Goal: Task Accomplishment & Management: Complete application form

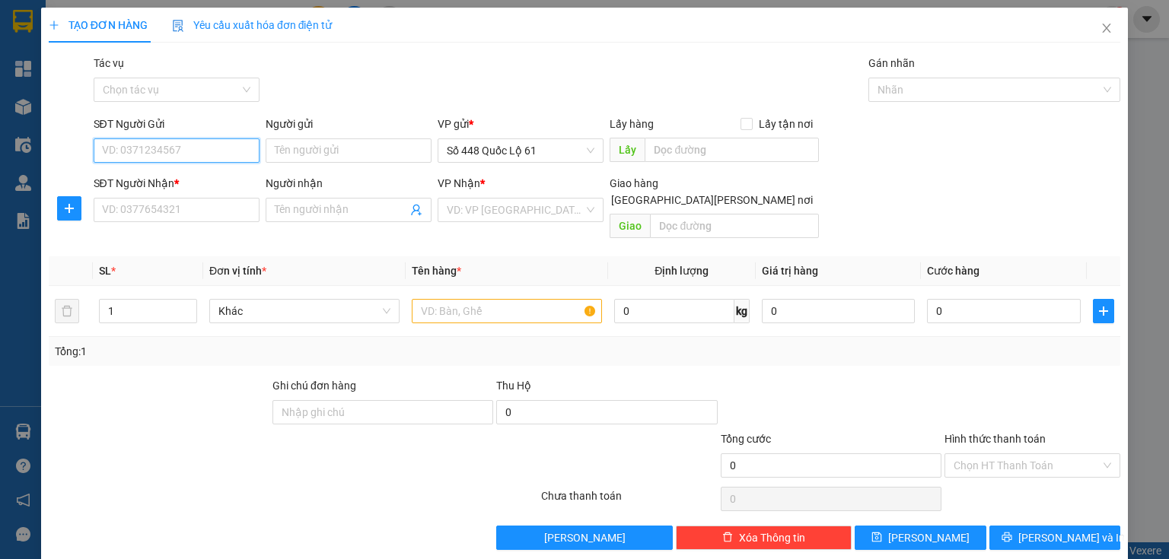
click at [198, 152] on input "SĐT Người Gửi" at bounding box center [177, 151] width 166 height 24
click at [212, 146] on input "SĐT Người Gửi" at bounding box center [177, 151] width 166 height 24
click at [170, 177] on div "0559686261" at bounding box center [175, 181] width 146 height 17
type input "0559686261"
type input "[PERSON_NAME]"
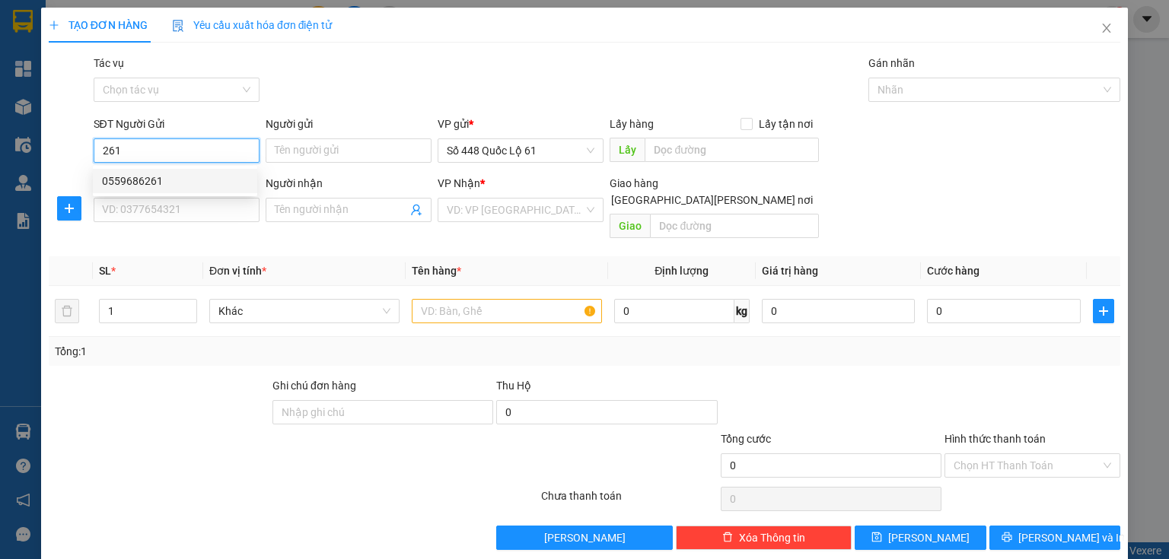
type input "000000000000"
type input "MÃ 077"
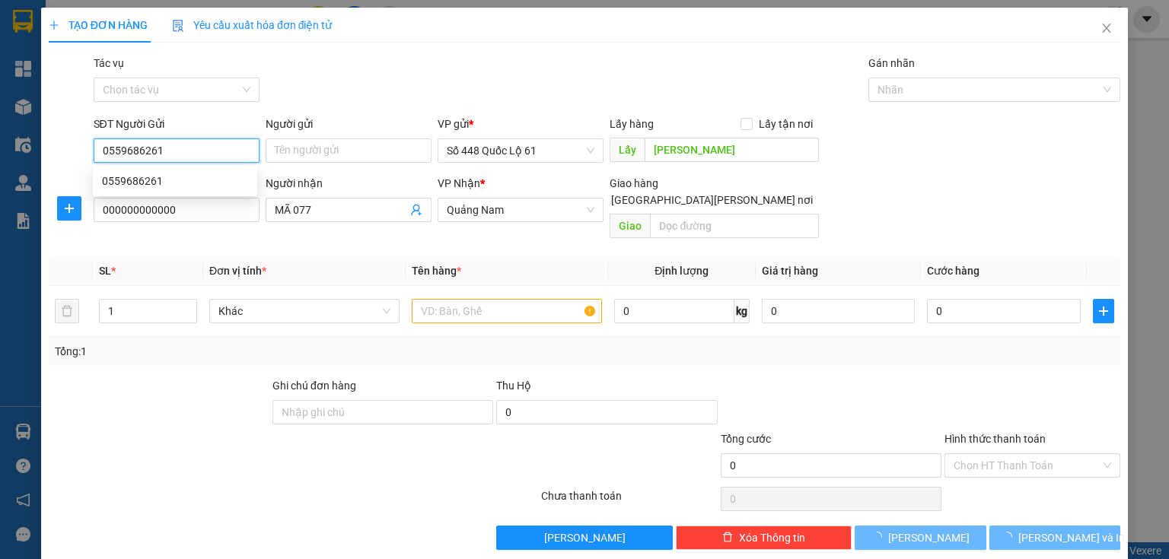
type input "1.000"
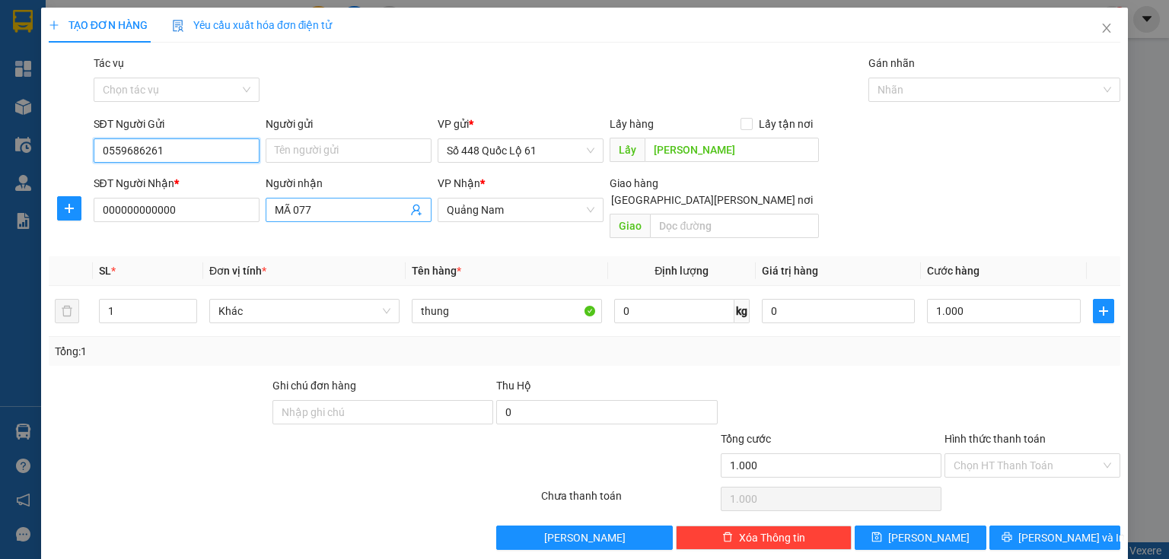
type input "0559686261"
click at [334, 214] on input "MÃ 077" at bounding box center [341, 210] width 132 height 17
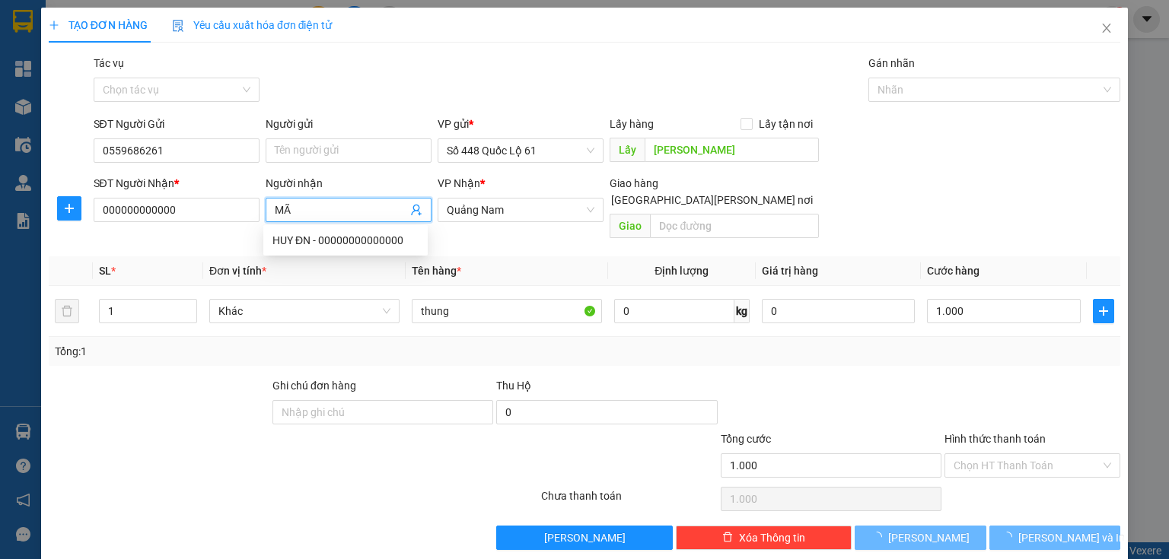
type input "M"
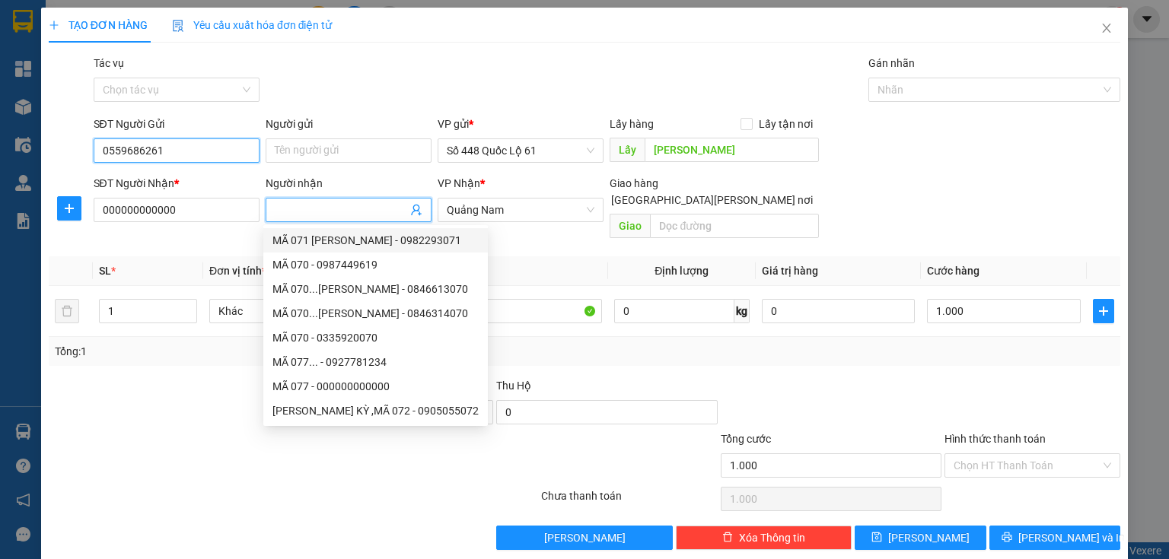
click at [182, 145] on input "0559686261" at bounding box center [177, 151] width 166 height 24
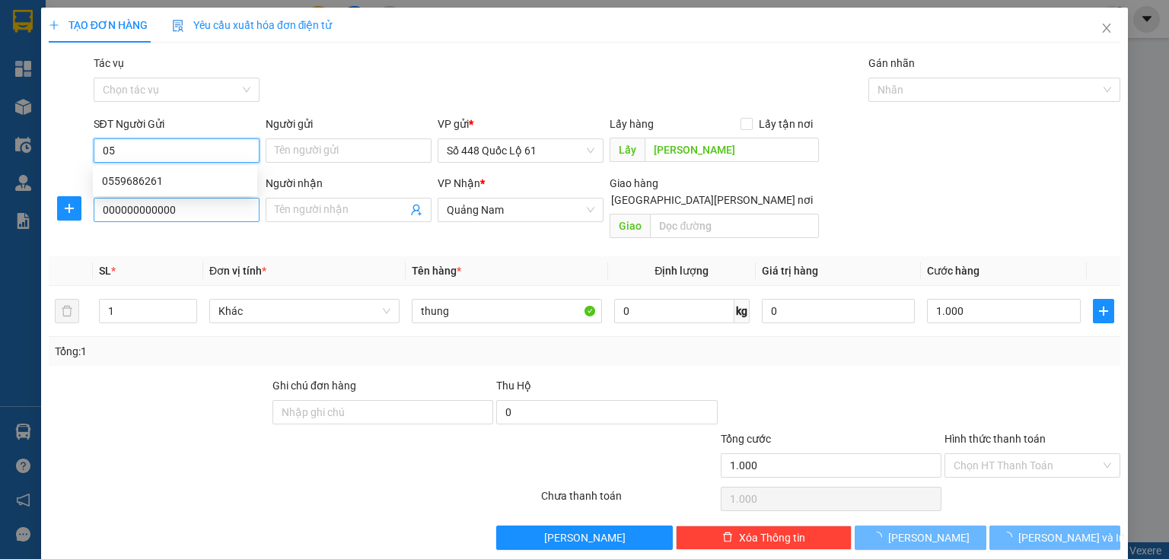
type input "0"
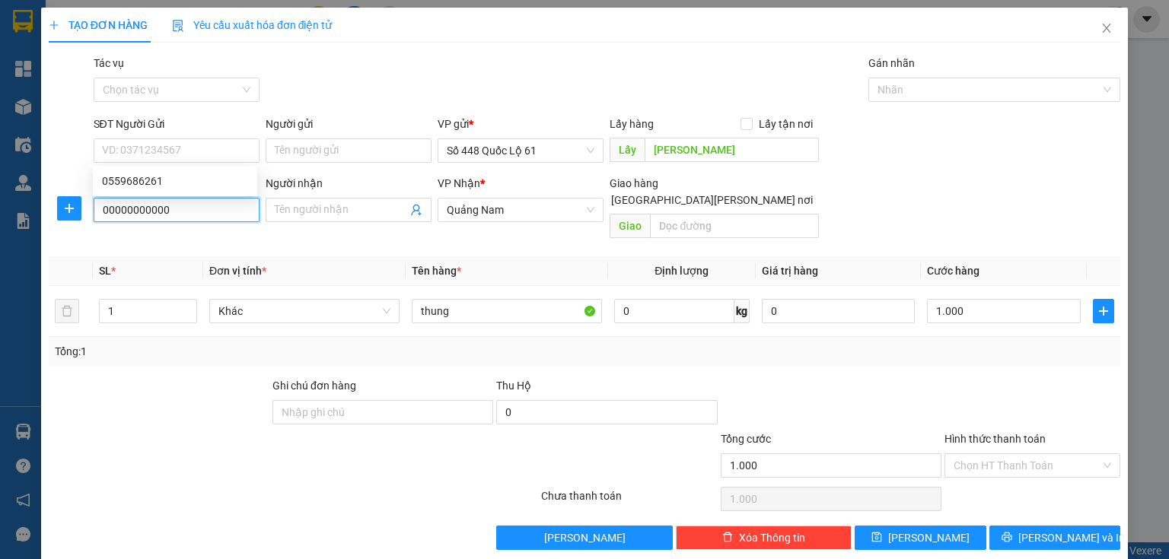
click at [197, 211] on input "00000000000" at bounding box center [177, 210] width 166 height 24
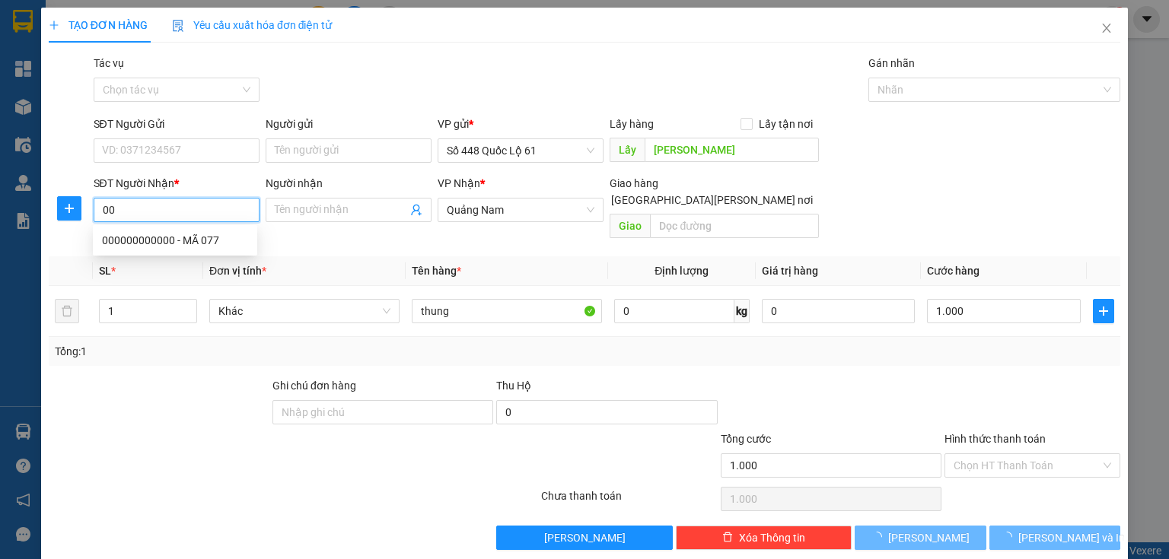
type input "0"
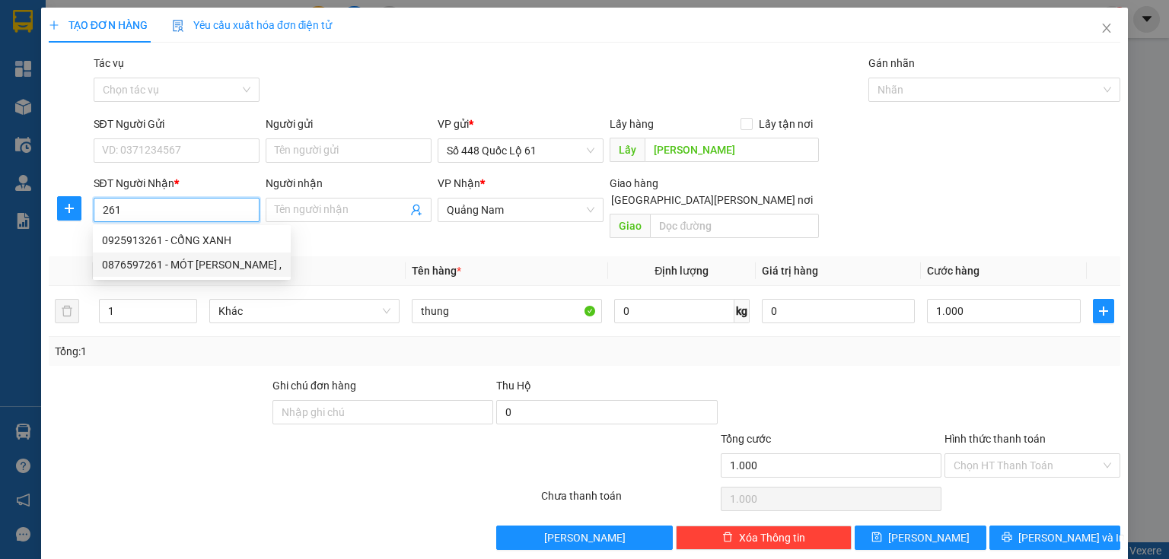
drag, startPoint x: 171, startPoint y: 262, endPoint x: 212, endPoint y: 253, distance: 42.1
click at [171, 262] on div "0876597261 - MÓT [PERSON_NAME] ," at bounding box center [192, 264] width 180 height 17
type input "0876597261"
type input "MÓT [PERSON_NAME] ,"
checkbox input "true"
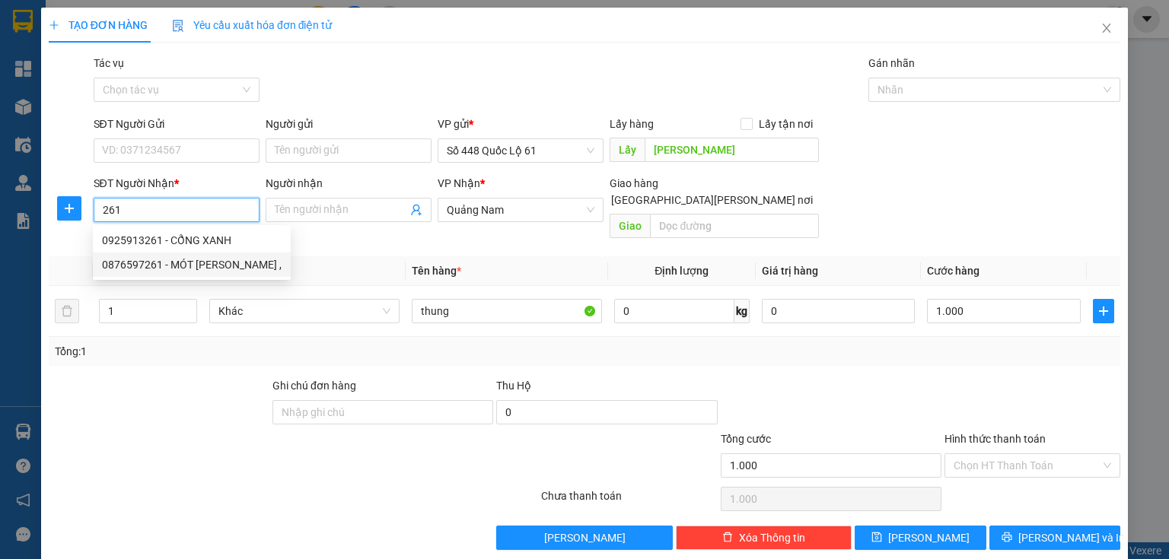
type input "TP VINH"
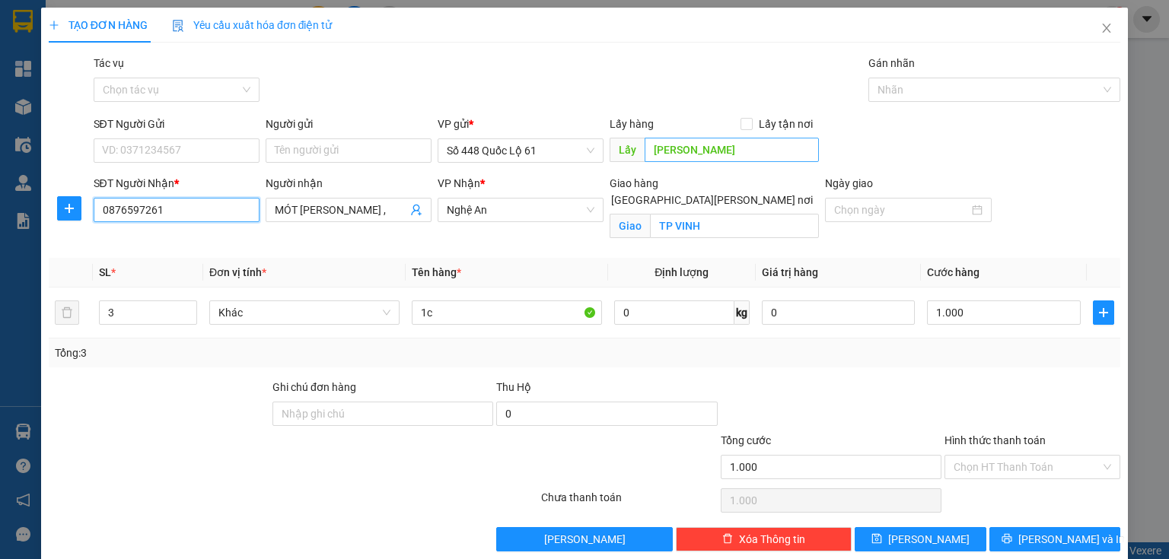
type input "0876597261"
click at [685, 147] on input "[PERSON_NAME]" at bounding box center [732, 150] width 174 height 24
type input "minh phat"
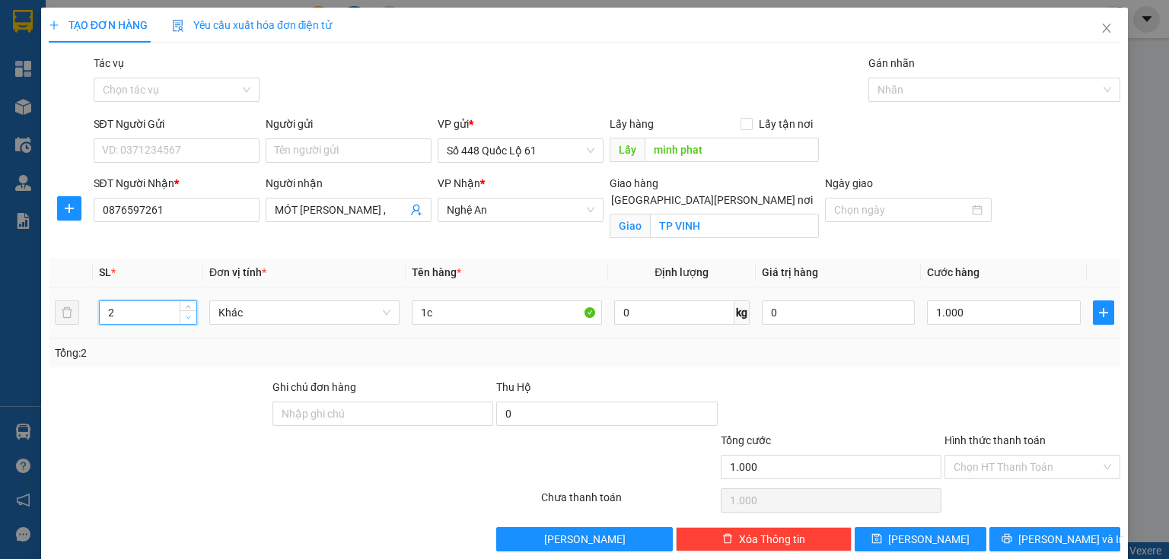
click at [186, 316] on icon "down" at bounding box center [188, 317] width 5 height 5
type input "1"
click at [186, 316] on icon "down" at bounding box center [188, 317] width 5 height 5
click at [948, 317] on input "1.000" at bounding box center [1004, 313] width 154 height 24
type input "01"
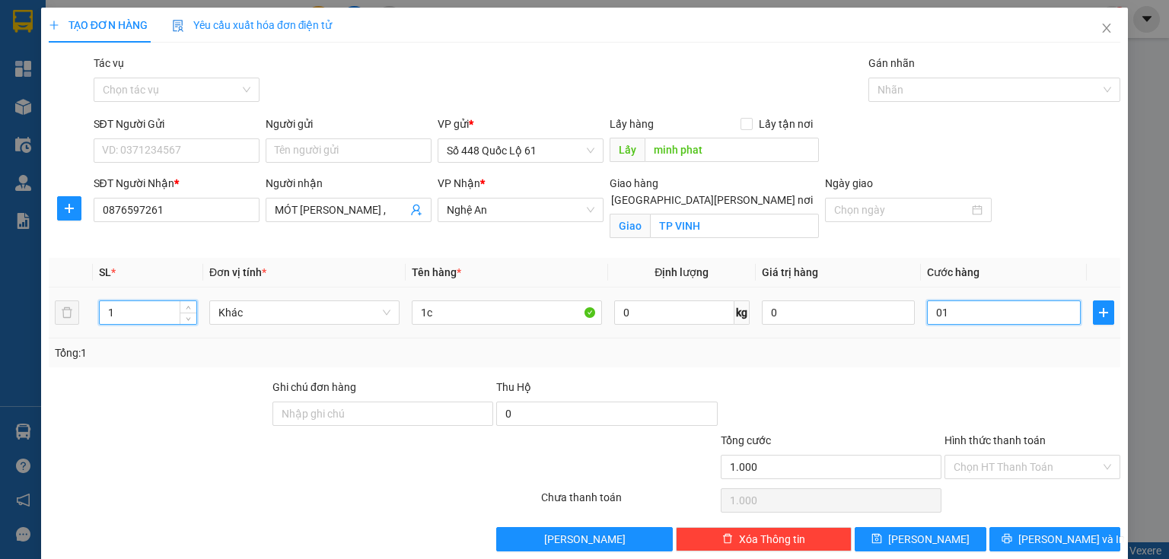
type input "1"
type input "01"
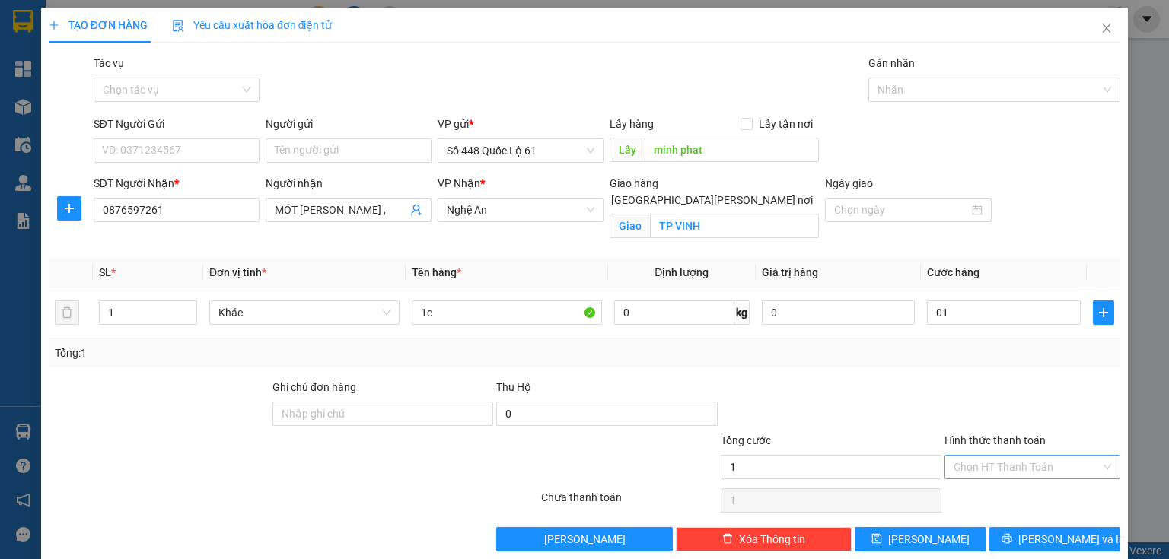
type input "1.000"
click at [978, 466] on input "Hình thức thanh toán" at bounding box center [1027, 467] width 147 height 23
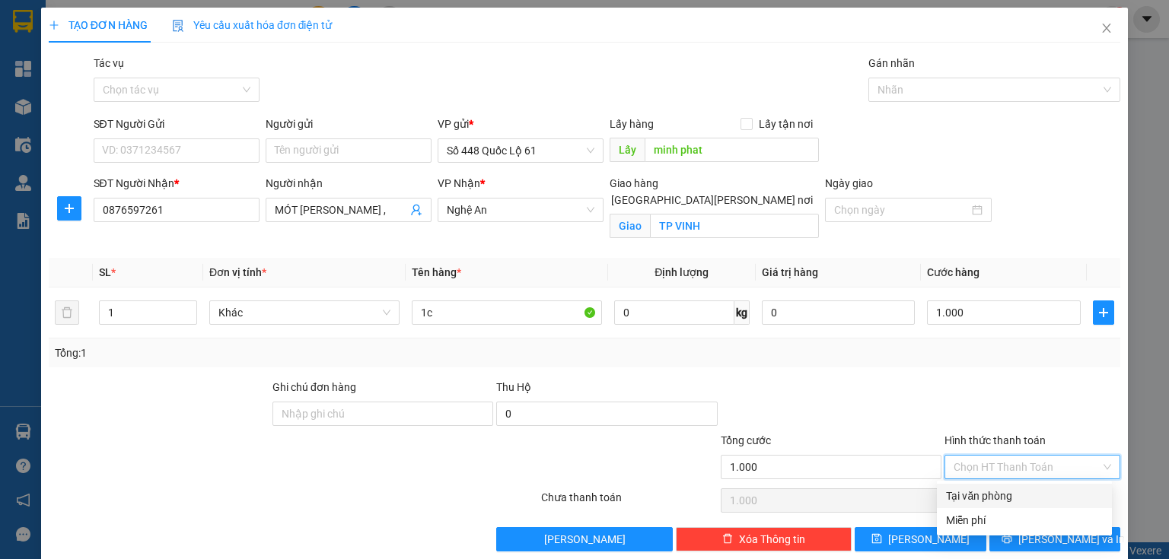
click at [970, 496] on div "Tại văn phòng" at bounding box center [1024, 496] width 157 height 17
type input "0"
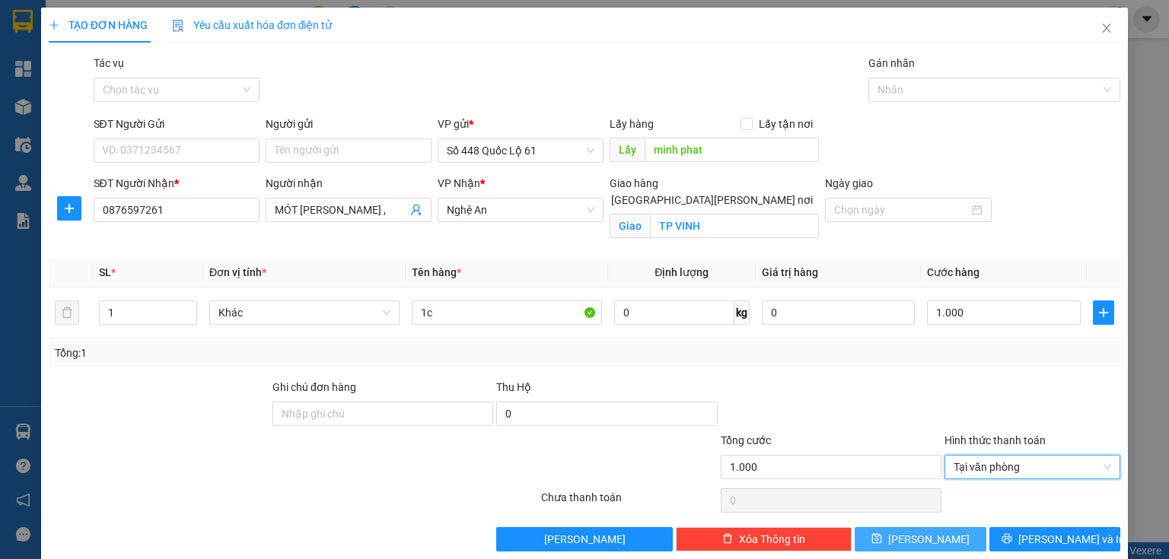
click at [938, 530] on button "[PERSON_NAME]" at bounding box center [921, 539] width 132 height 24
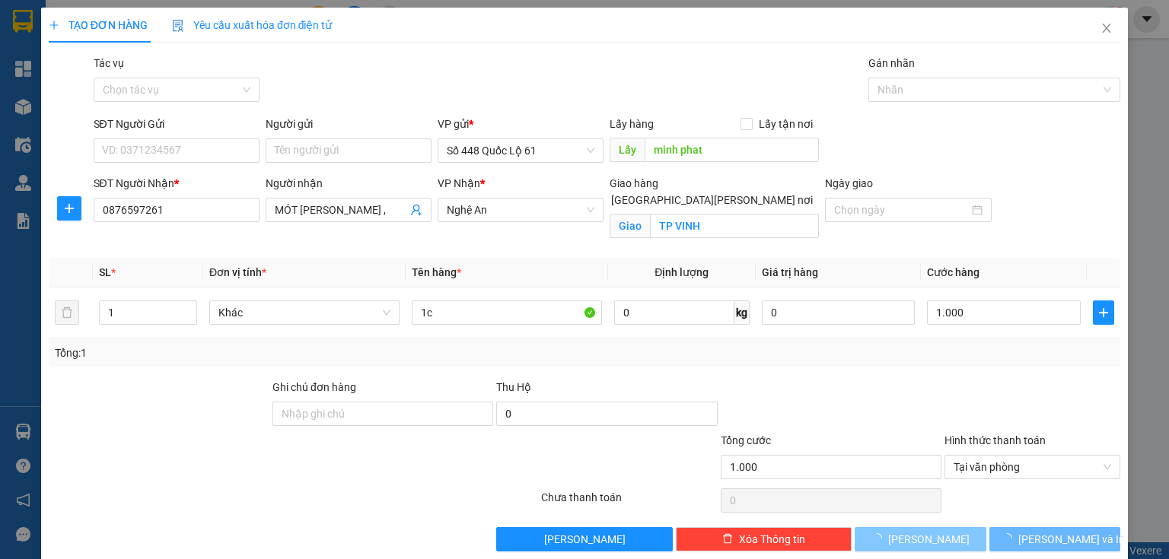
checkbox input "false"
type input "0"
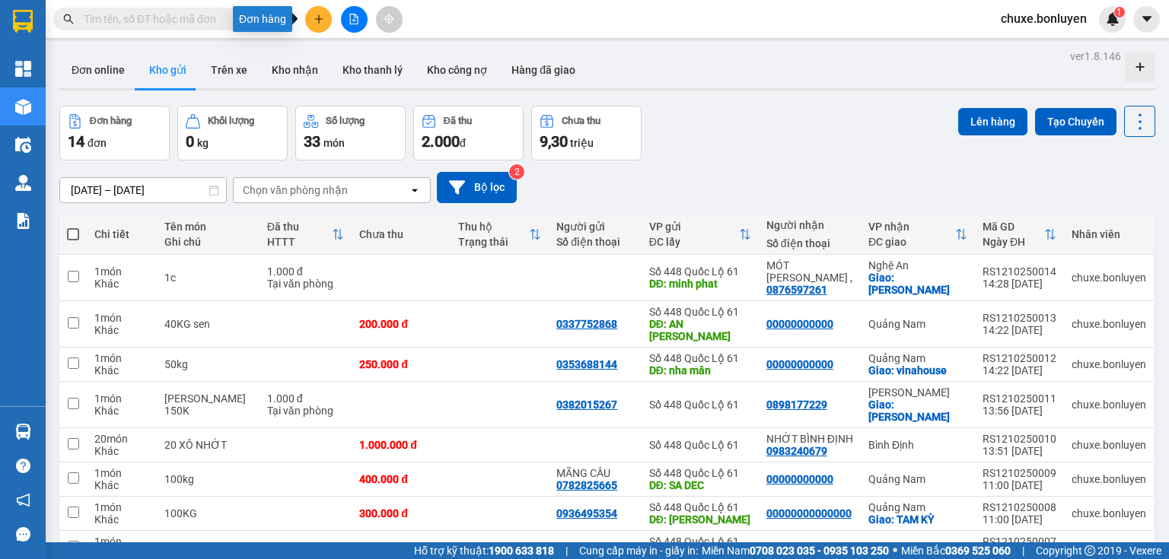
click at [320, 25] on button at bounding box center [318, 19] width 27 height 27
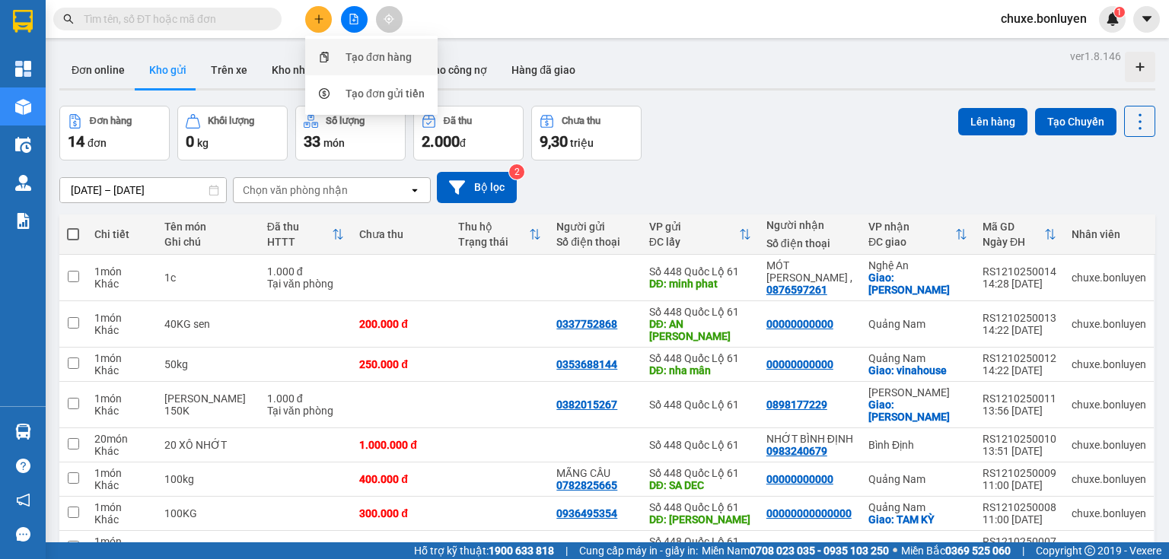
click at [356, 55] on div "Tạo đơn hàng" at bounding box center [379, 57] width 66 height 17
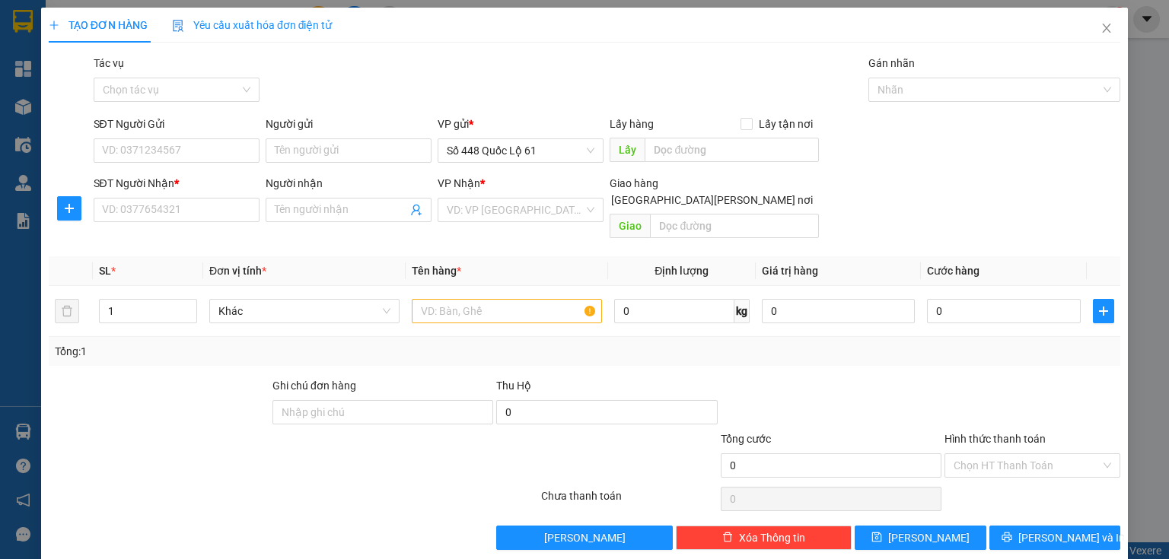
click at [508, 209] on div "[PERSON_NAME] * VD: VP [GEOGRAPHIC_DATA]" at bounding box center [521, 201] width 166 height 53
click at [182, 152] on input "SĐT Người Gửi" at bounding box center [177, 151] width 166 height 24
click at [167, 184] on div "0783983992" at bounding box center [175, 181] width 146 height 17
type input "0783983992"
type input "[PERSON_NAME]"
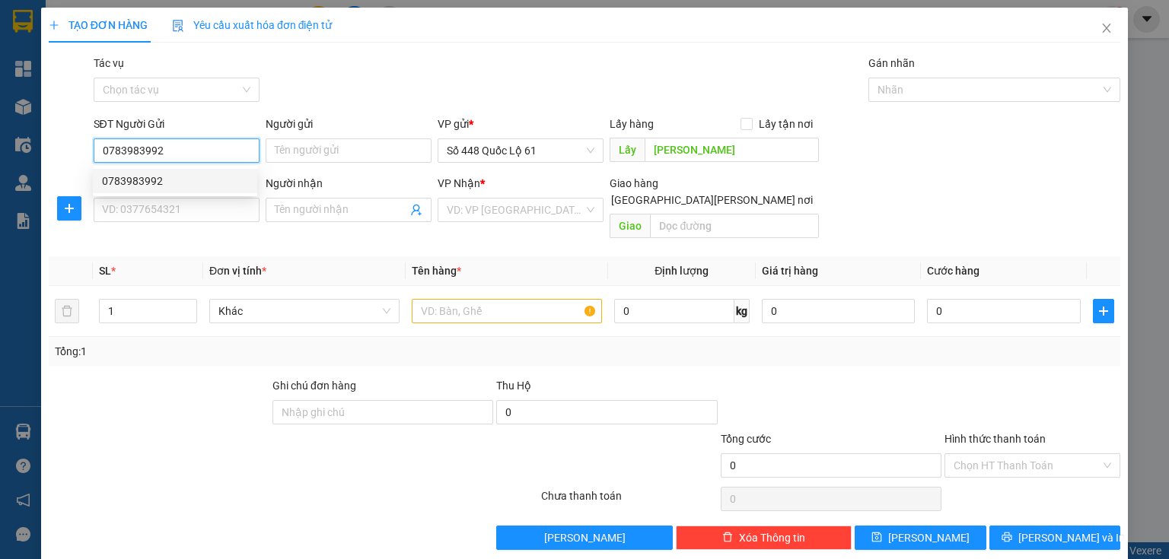
type input "000000000000"
type input "MÃ 077"
type input "150.000"
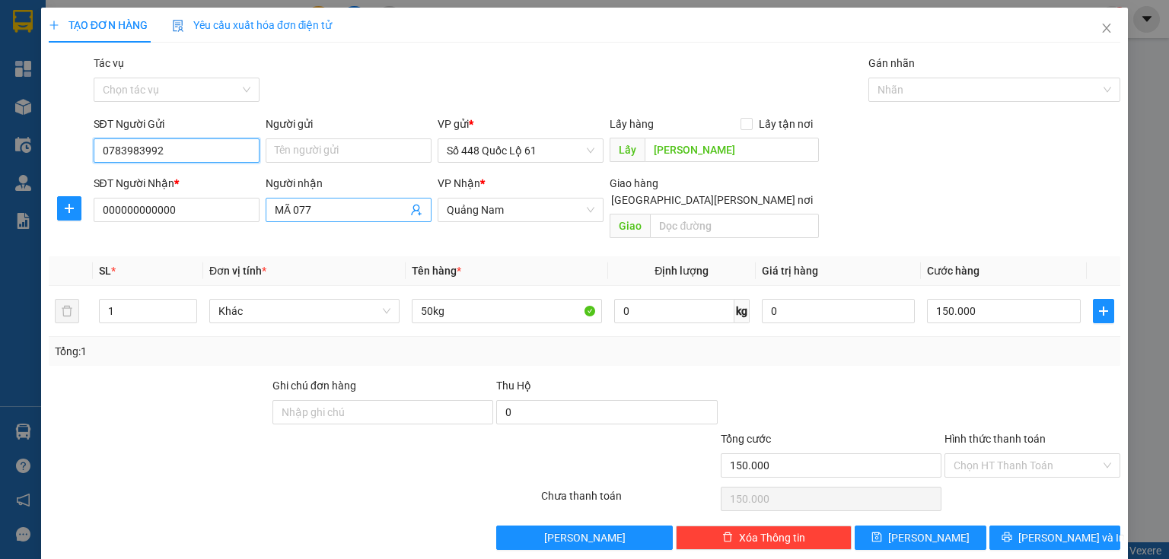
type input "0783983992"
click at [339, 215] on input "MÃ 077" at bounding box center [341, 210] width 132 height 17
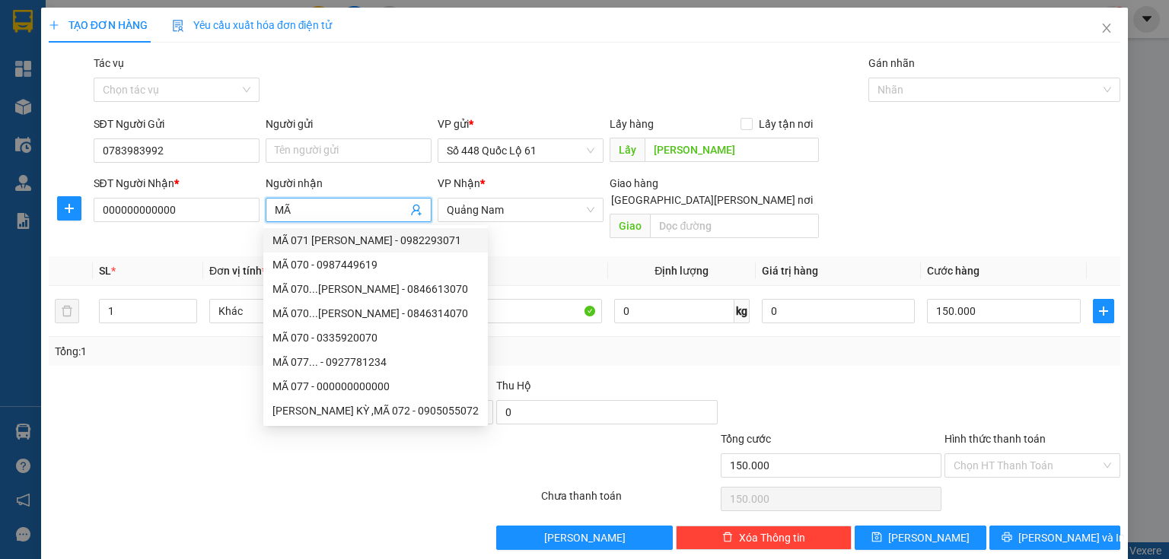
type input "M"
drag, startPoint x: 534, startPoint y: 248, endPoint x: 454, endPoint y: 285, distance: 88.6
click at [533, 256] on th "Tên hàng *" at bounding box center [507, 271] width 202 height 30
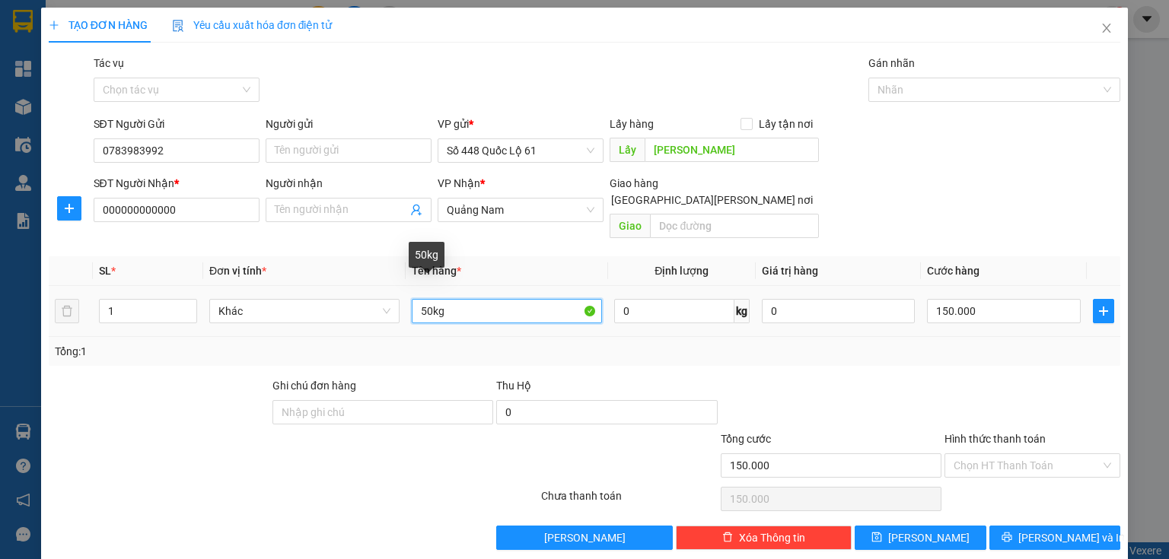
click at [423, 299] on input "50kg" at bounding box center [507, 311] width 190 height 24
type input "100kg"
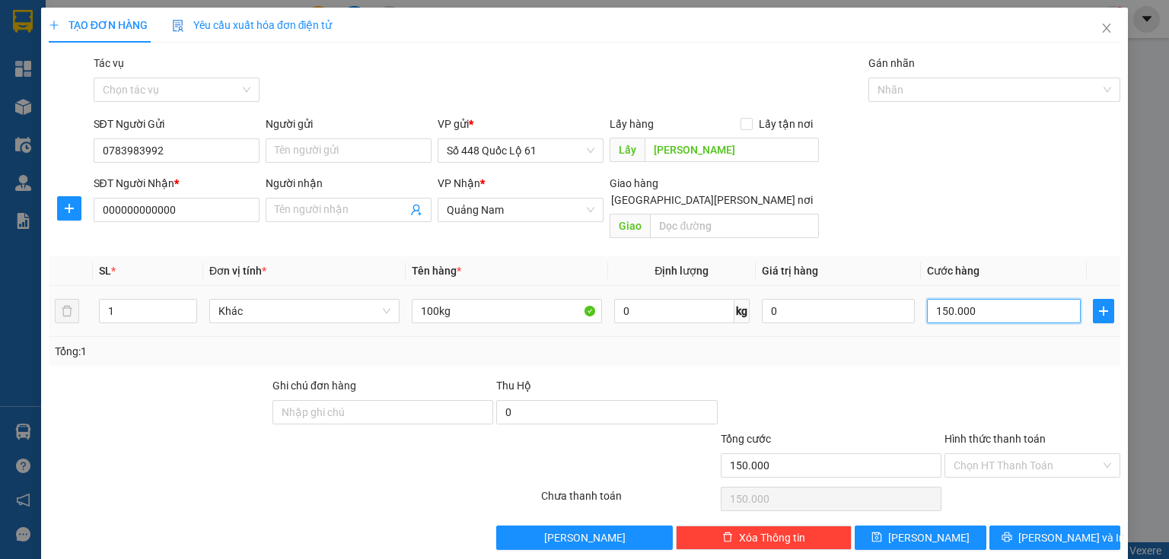
click at [952, 301] on input "150.000" at bounding box center [1004, 311] width 154 height 24
type input "2"
type input "20"
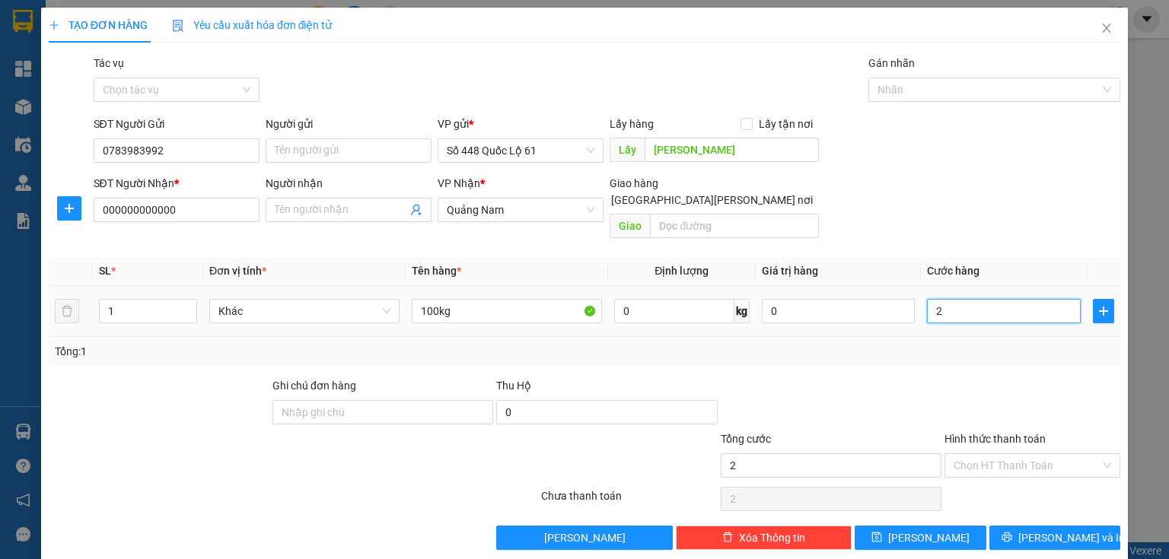
type input "20"
type input "200"
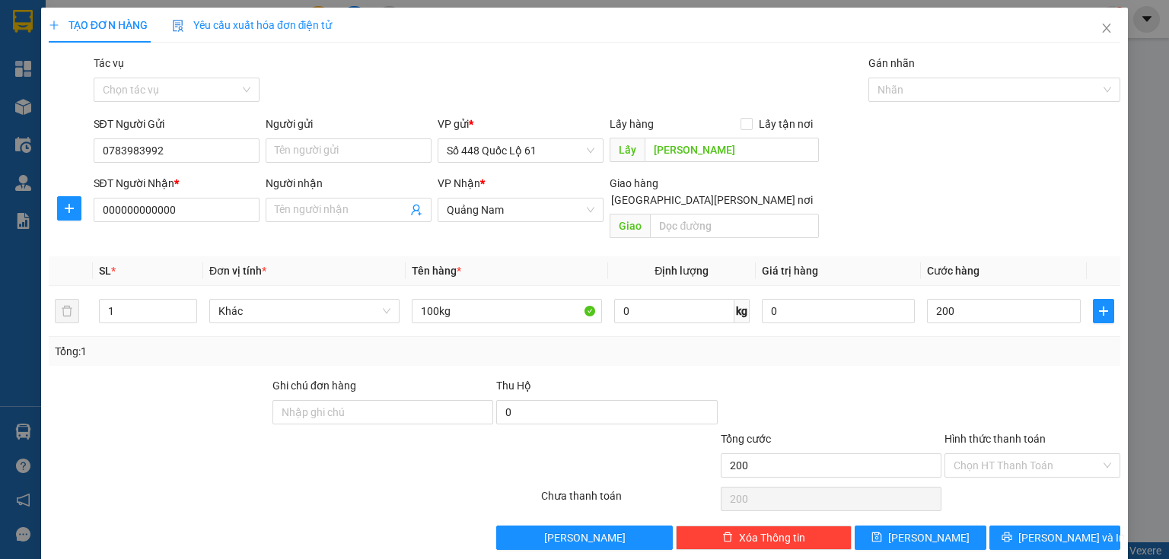
type input "200.000"
click at [883, 507] on div "Transit Pickup Surcharge Ids Transit Deliver Surcharge Ids Transit Deliver Surc…" at bounding box center [585, 302] width 1072 height 495
click at [884, 526] on button "[PERSON_NAME]" at bounding box center [921, 538] width 132 height 24
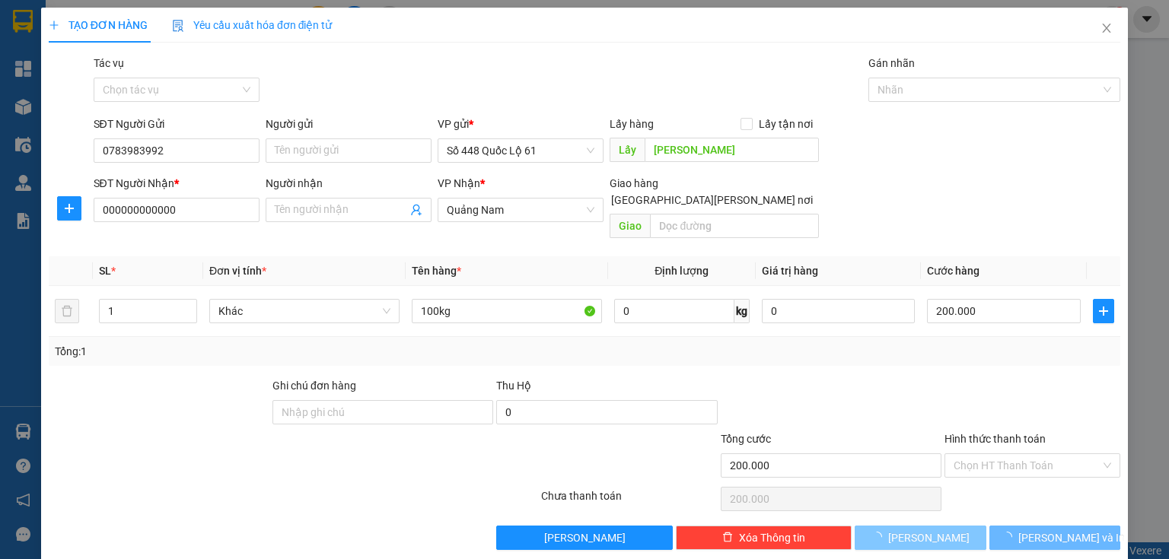
type input "0"
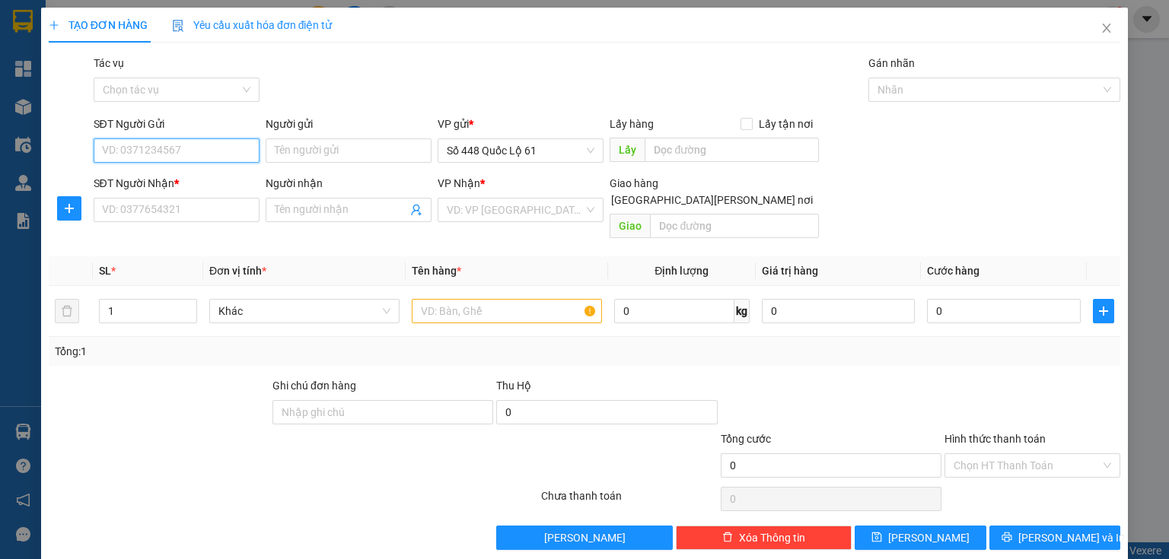
click at [180, 149] on input "SĐT Người Gửi" at bounding box center [177, 151] width 166 height 24
click at [161, 186] on div "0909022262" at bounding box center [175, 181] width 146 height 17
type input "0909022262"
type input "LẤP VÒ"
type input "00000000000"
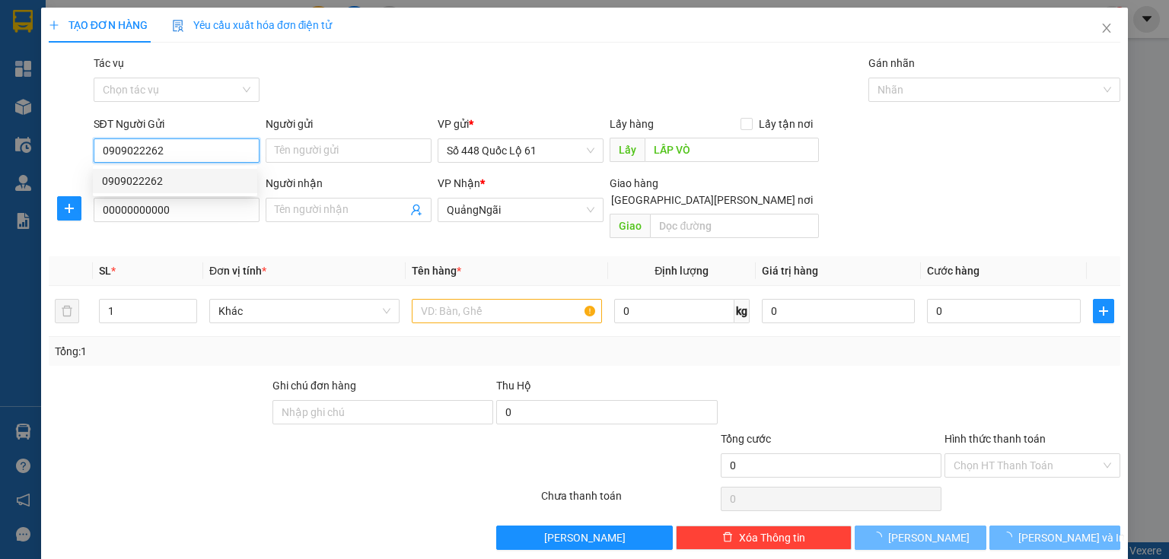
type input "400.000"
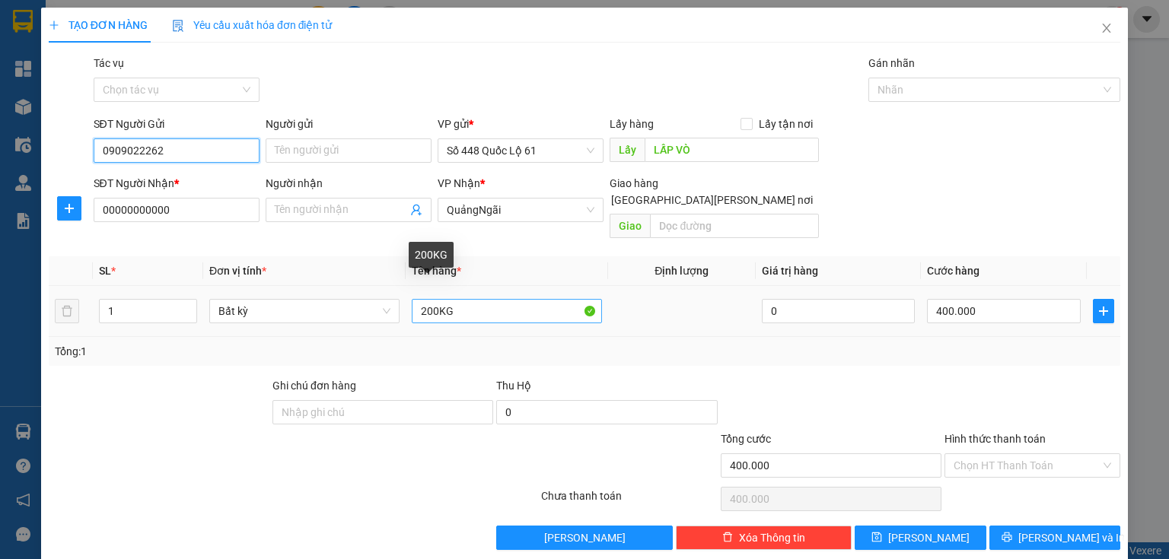
type input "0909022262"
click at [427, 299] on input "200KG" at bounding box center [507, 311] width 190 height 24
click at [423, 299] on input "200KG" at bounding box center [507, 311] width 190 height 24
type input "300KG"
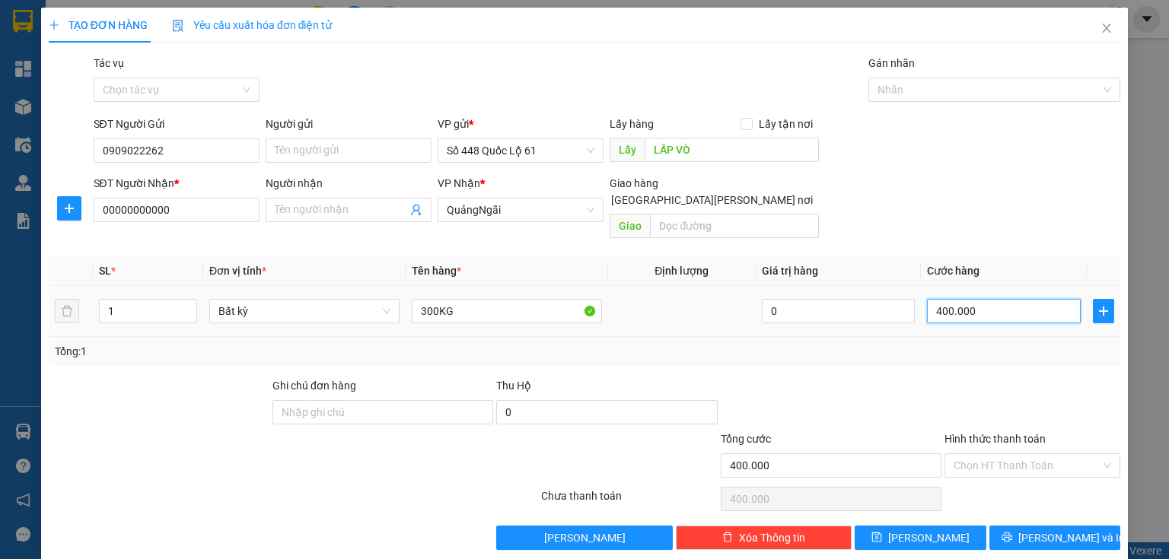
click at [971, 299] on input "400.000" at bounding box center [1004, 311] width 154 height 24
type input "6"
type input "60"
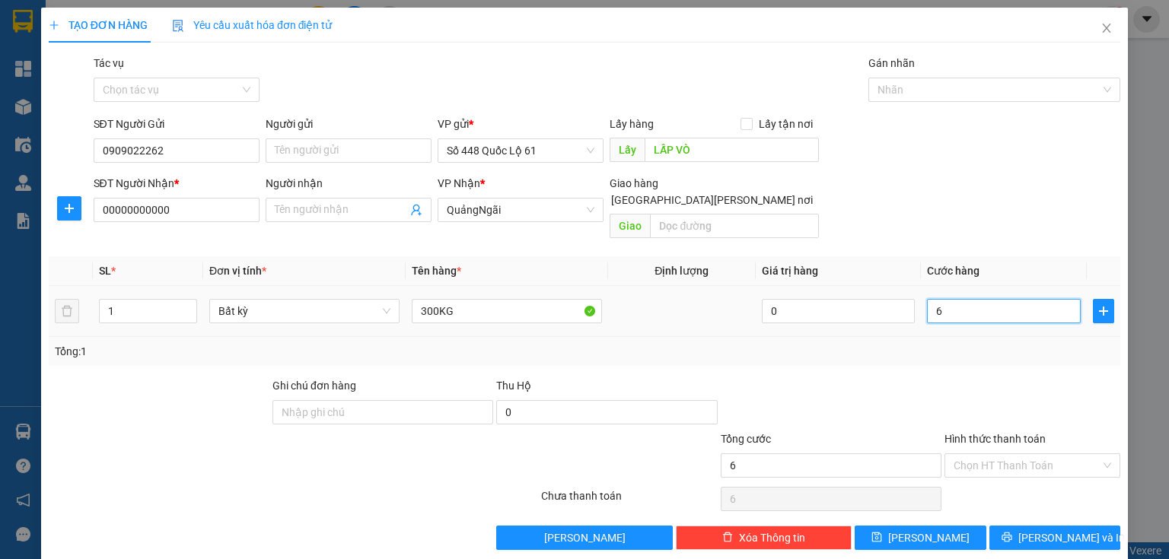
type input "60"
type input "600"
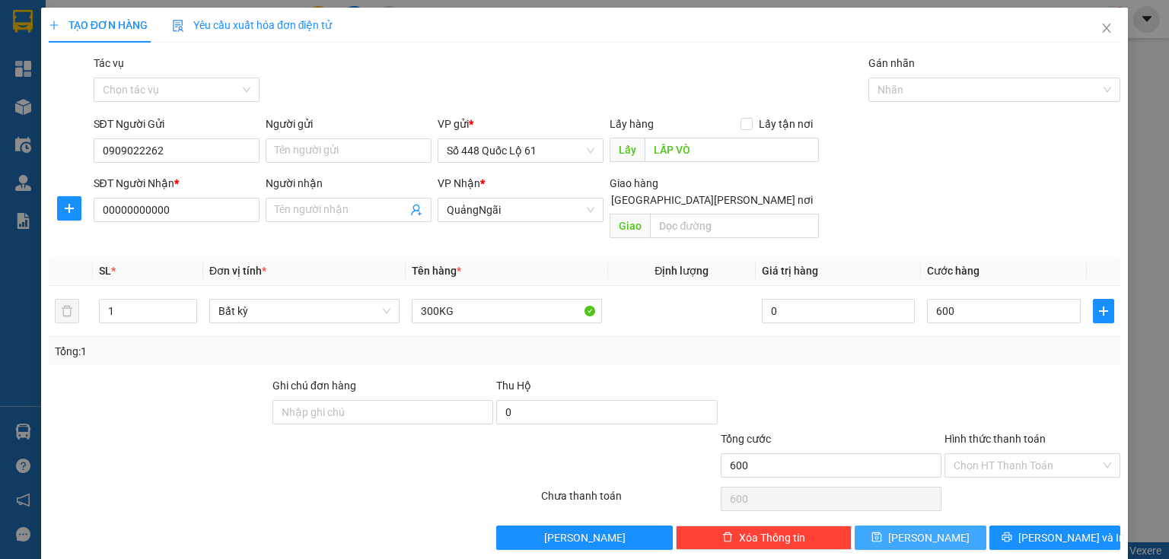
type input "600.000"
click at [957, 526] on button "[PERSON_NAME]" at bounding box center [921, 538] width 132 height 24
type input "0"
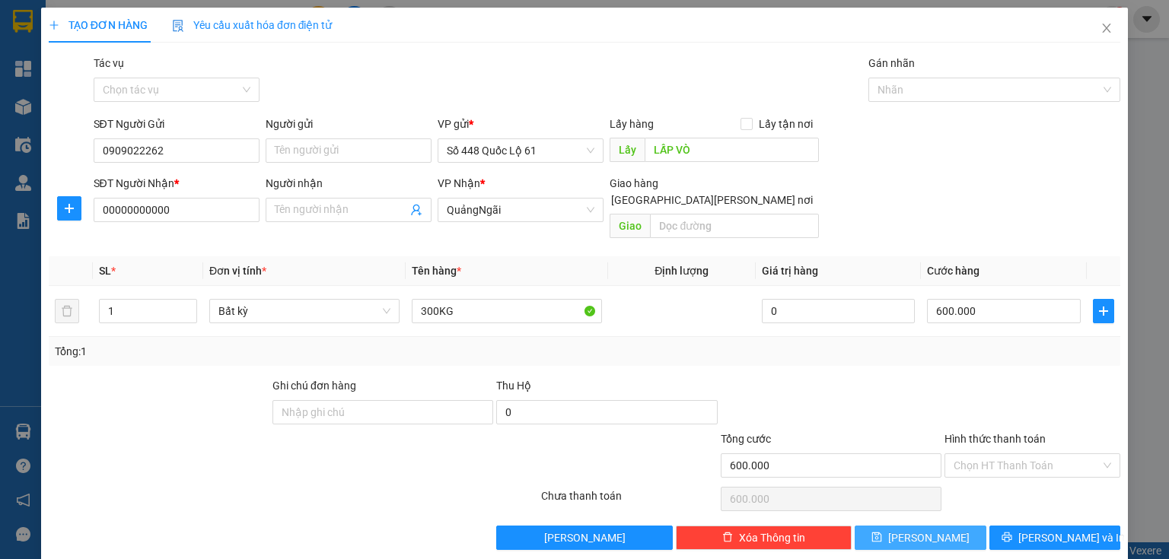
type input "0"
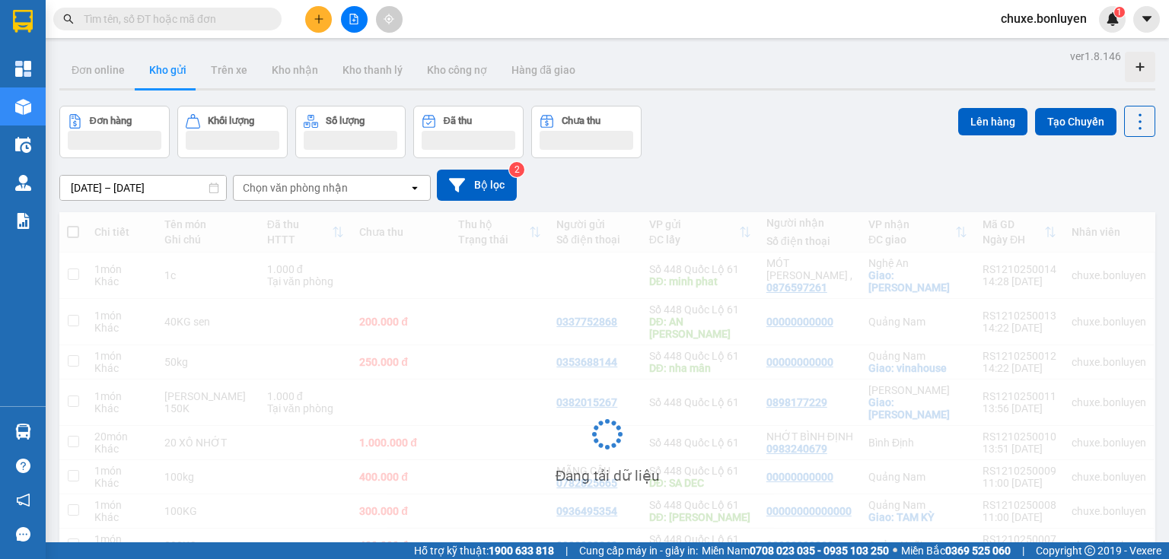
click at [119, 19] on input "text" at bounding box center [174, 19] width 180 height 17
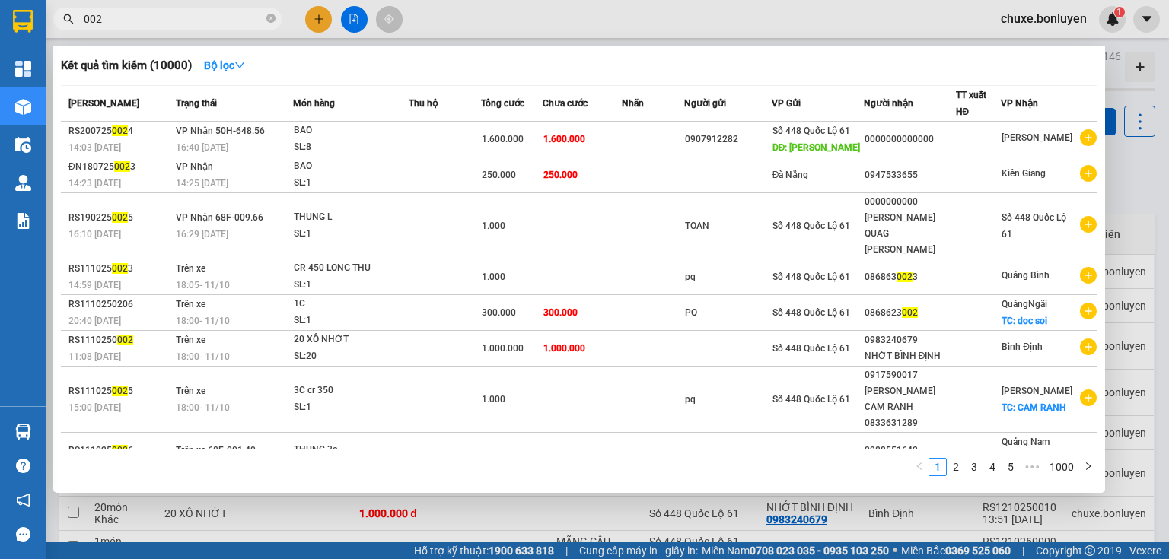
type input "002"
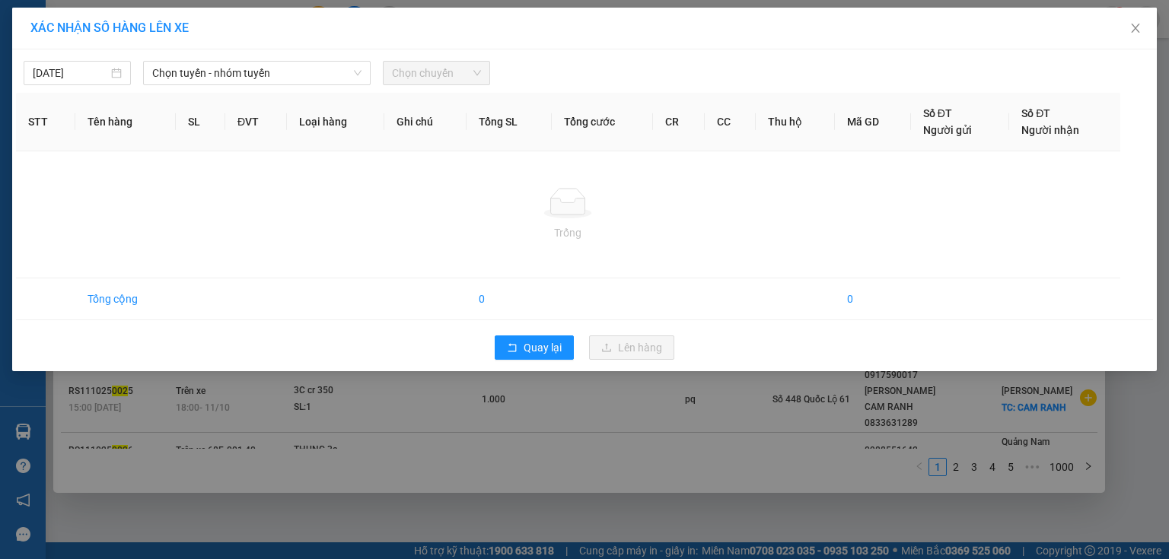
drag, startPoint x: 477, startPoint y: 411, endPoint x: 0, endPoint y: 43, distance: 602.3
click at [478, 411] on div "XÁC [PERSON_NAME] SỐ HÀNG LÊN XE [DATE] [PERSON_NAME] - nhóm [PERSON_NAME] chuy…" at bounding box center [584, 279] width 1169 height 559
click at [1143, 36] on span "Close" at bounding box center [1135, 29] width 43 height 43
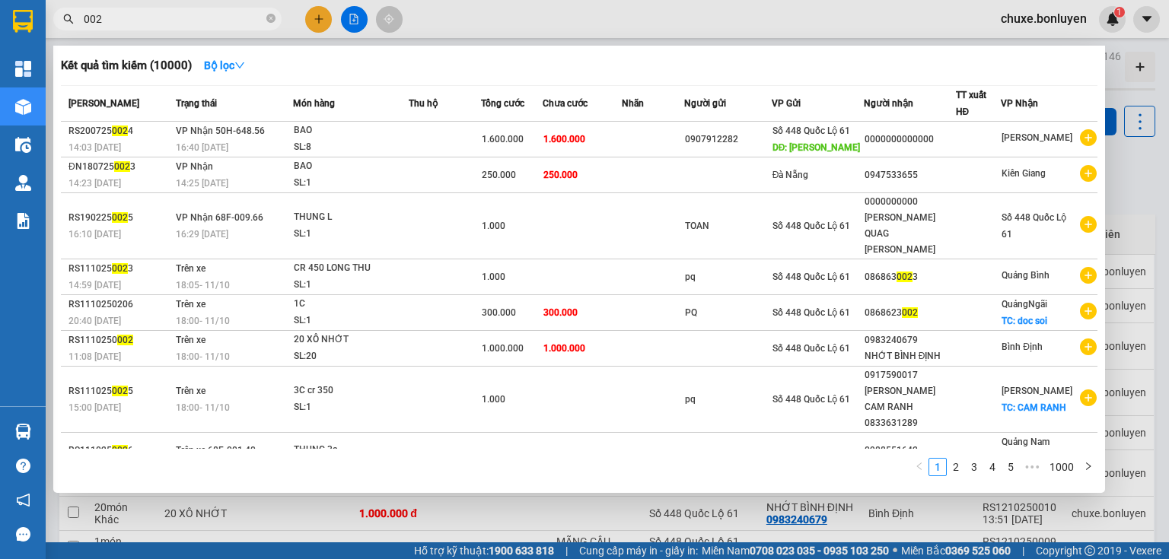
click at [414, 502] on div at bounding box center [584, 279] width 1169 height 559
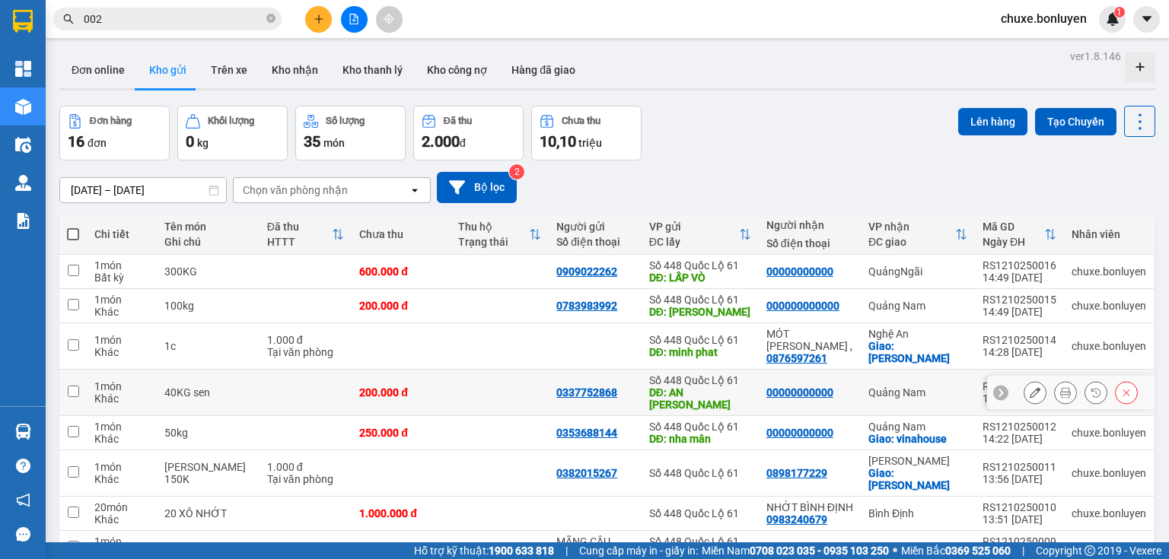
scroll to position [114, 0]
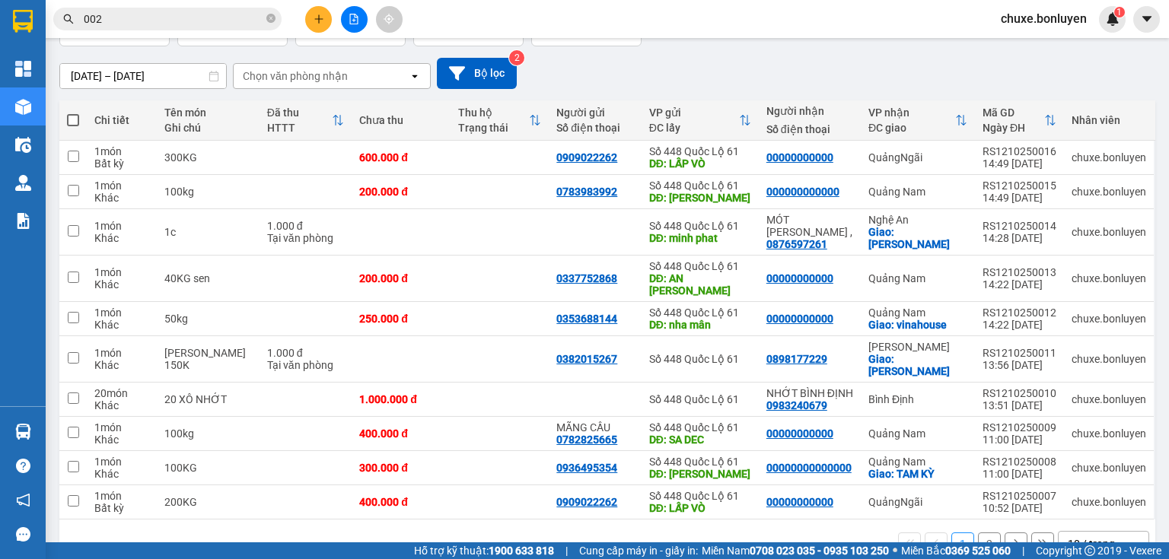
click at [1130, 532] on div "open" at bounding box center [1137, 544] width 21 height 24
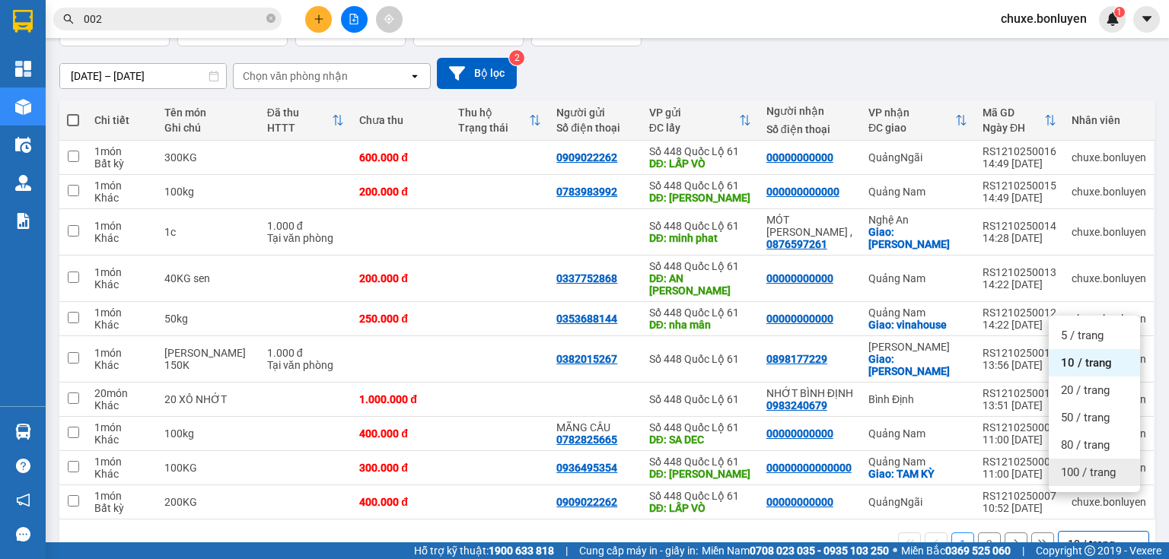
click at [1125, 479] on div "100 / trang" at bounding box center [1094, 472] width 91 height 27
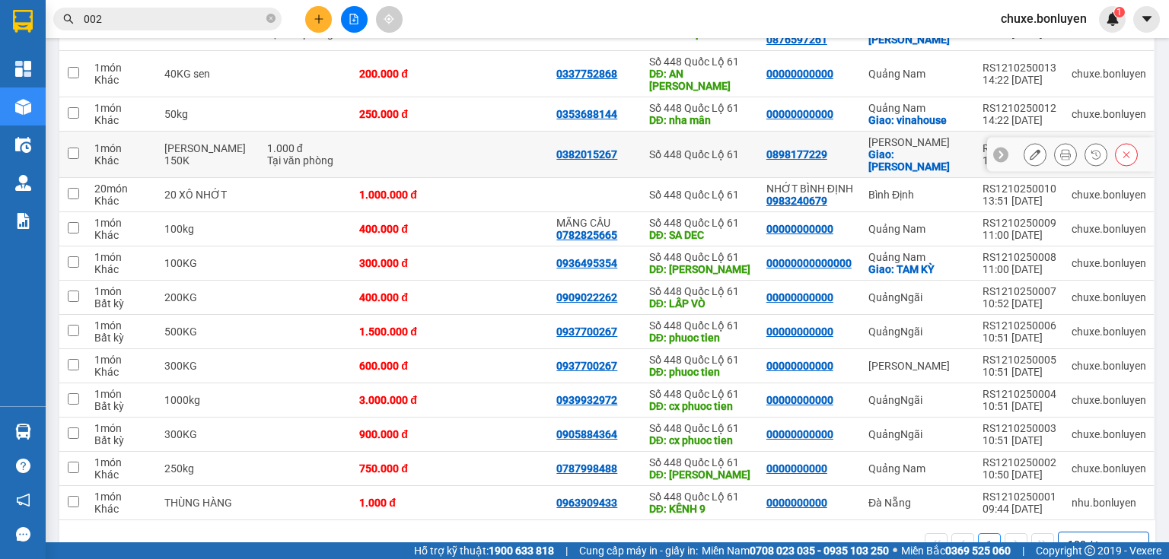
scroll to position [136, 0]
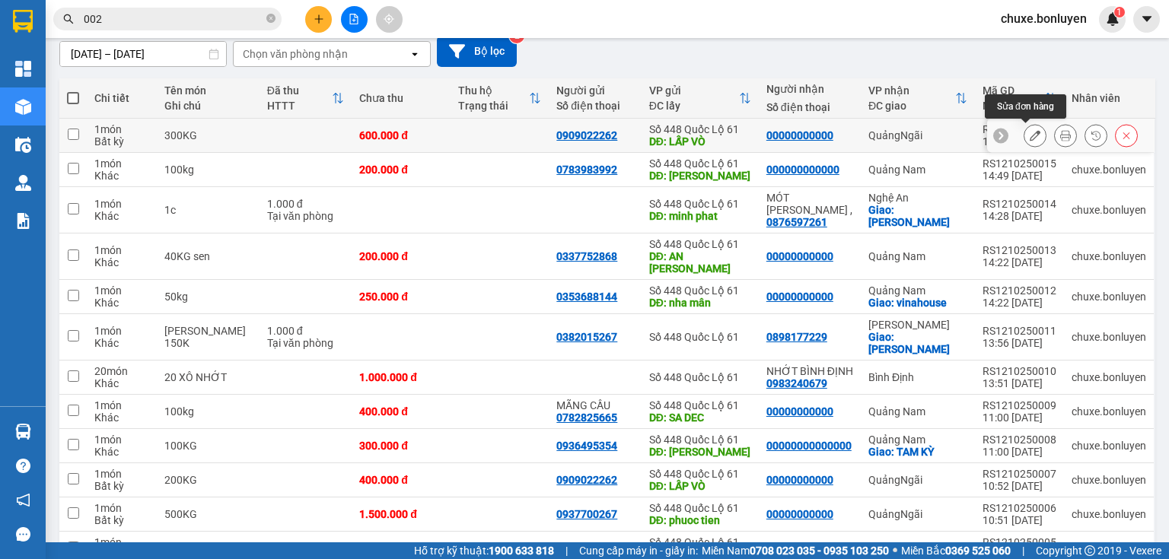
click at [1029, 143] on button at bounding box center [1034, 136] width 21 height 27
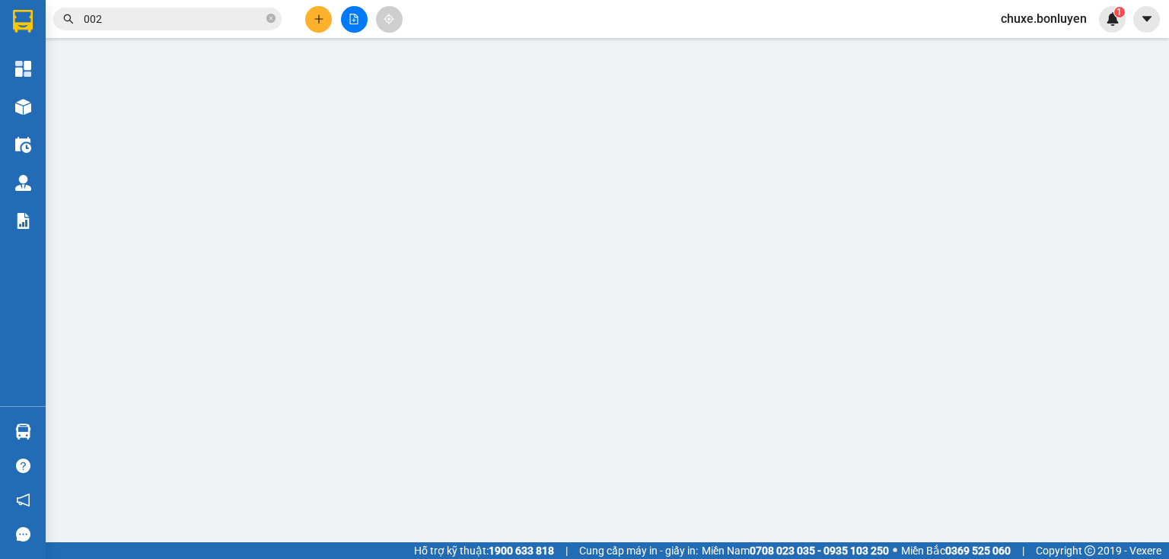
type input "0909022262"
type input "LẤP VÒ"
type input "00000000000"
type input "600.000"
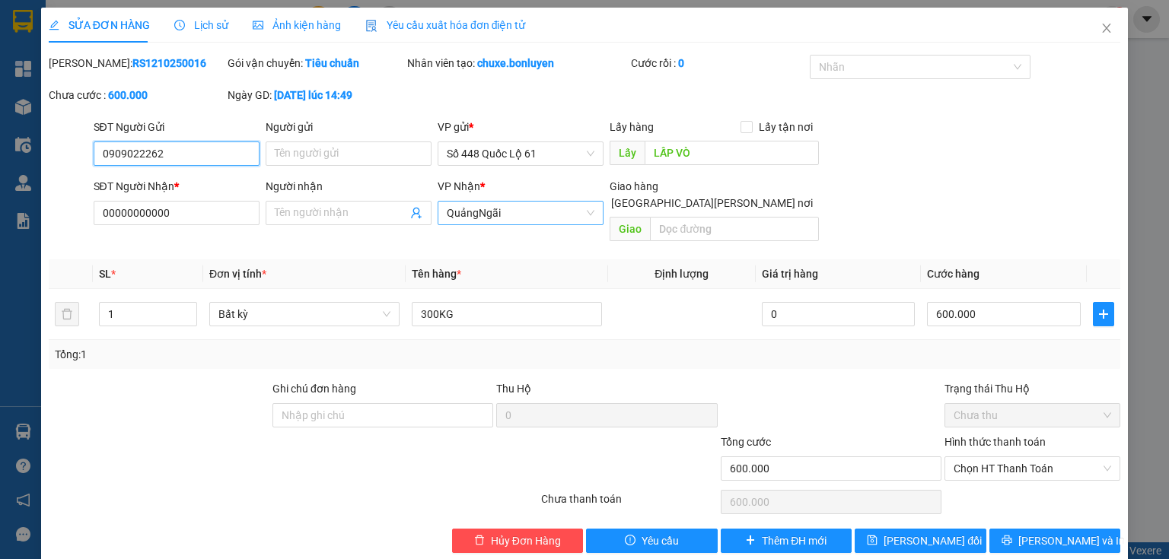
click at [498, 217] on span "QuảngNgãi" at bounding box center [521, 213] width 148 height 23
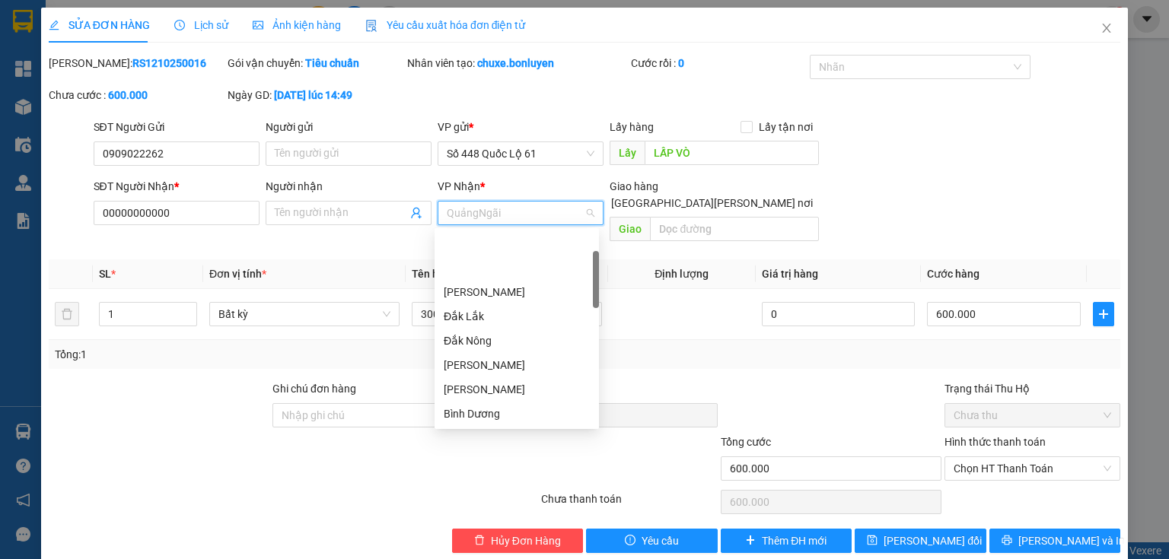
scroll to position [73, 0]
type input "g"
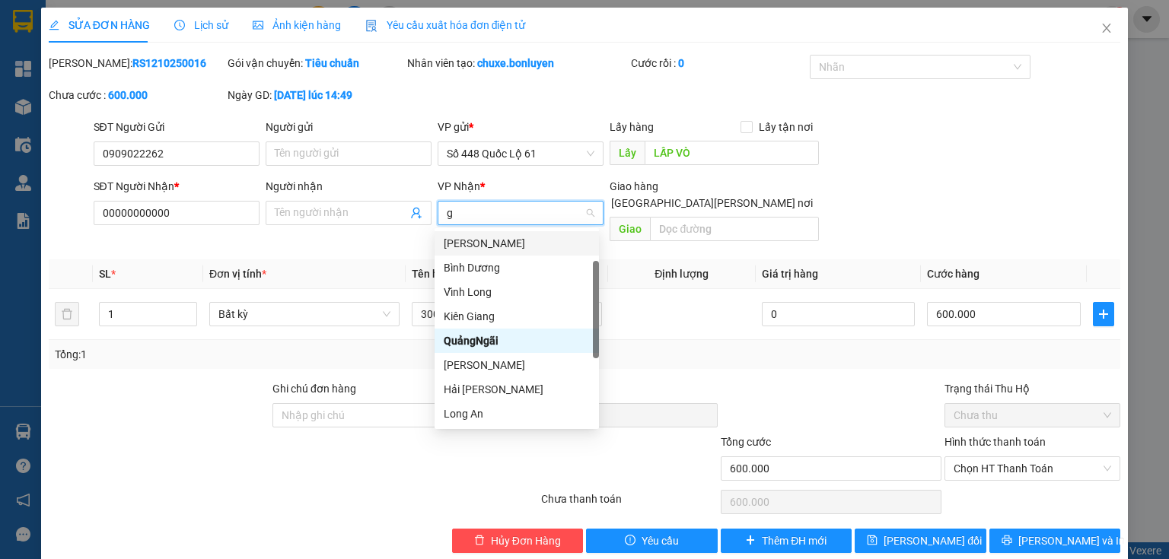
click at [497, 236] on div "[PERSON_NAME]" at bounding box center [517, 243] width 146 height 17
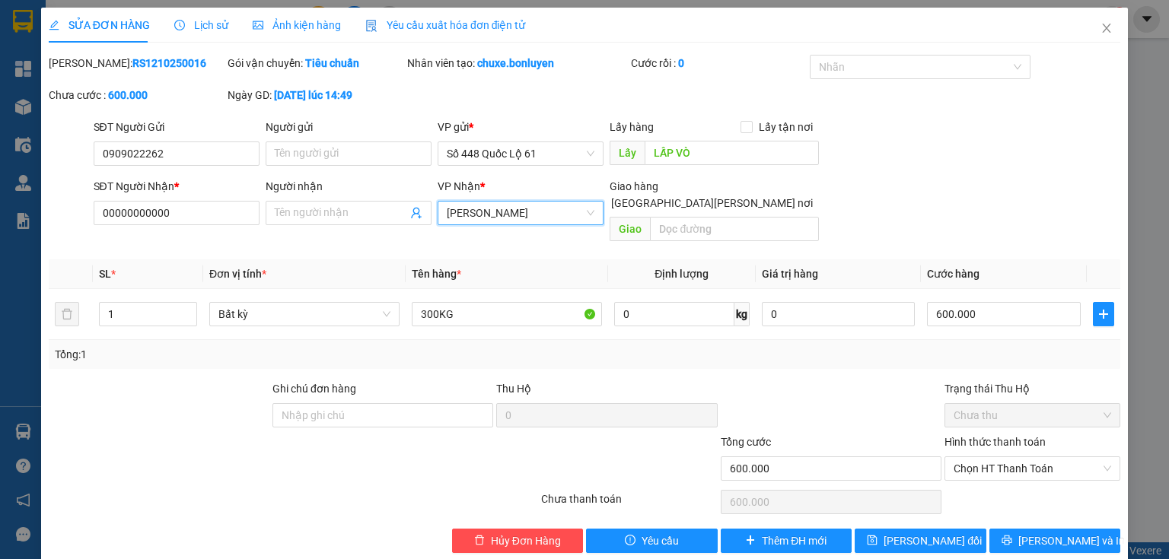
scroll to position [6, 0]
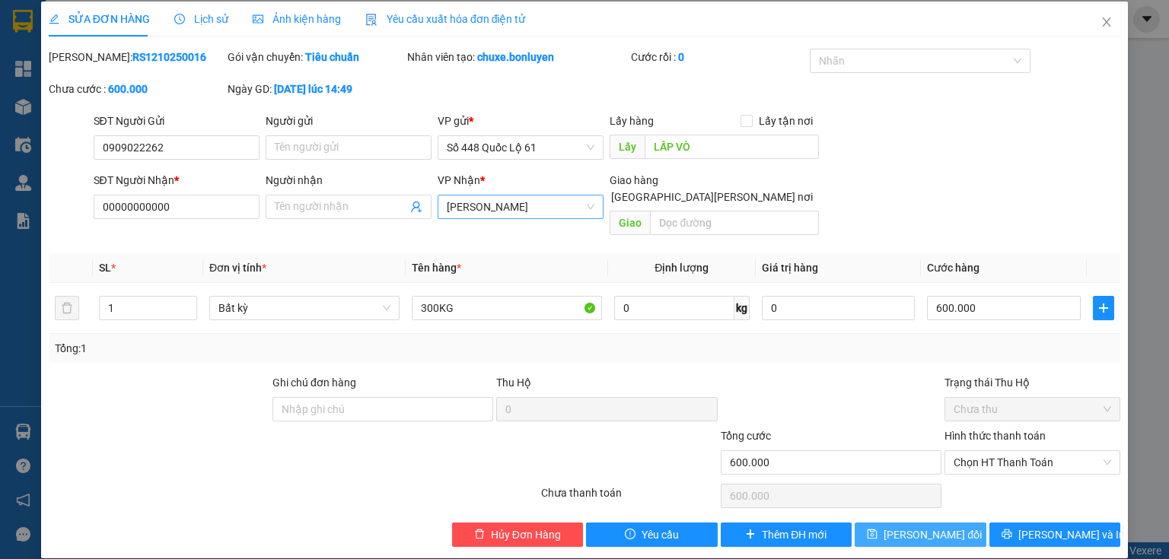
click at [944, 527] on span "[PERSON_NAME] đổi" at bounding box center [933, 535] width 98 height 17
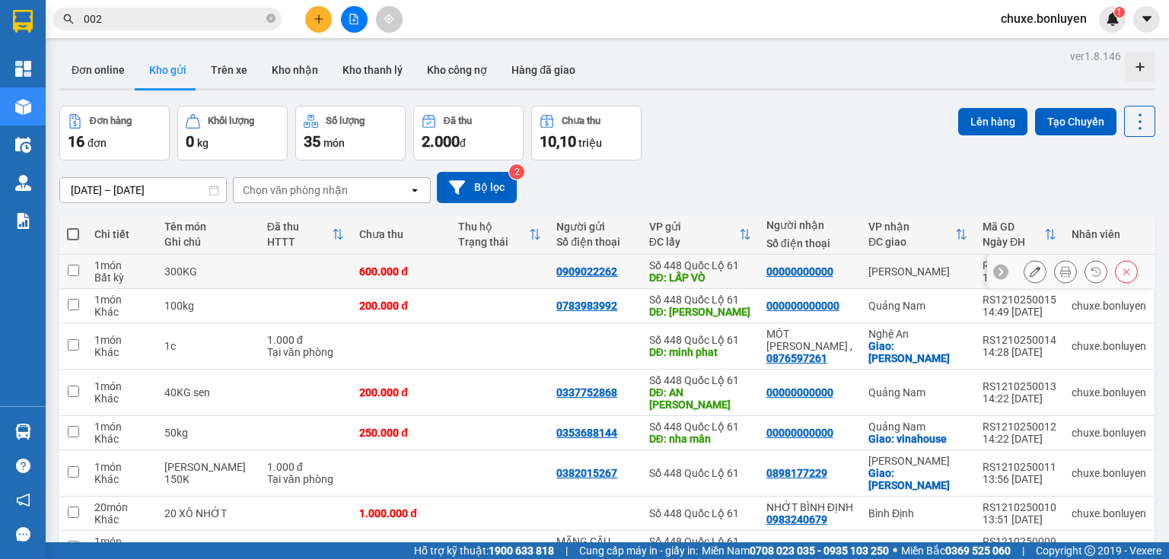
click at [435, 272] on td "600.000 đ" at bounding box center [401, 272] width 99 height 34
checkbox input "true"
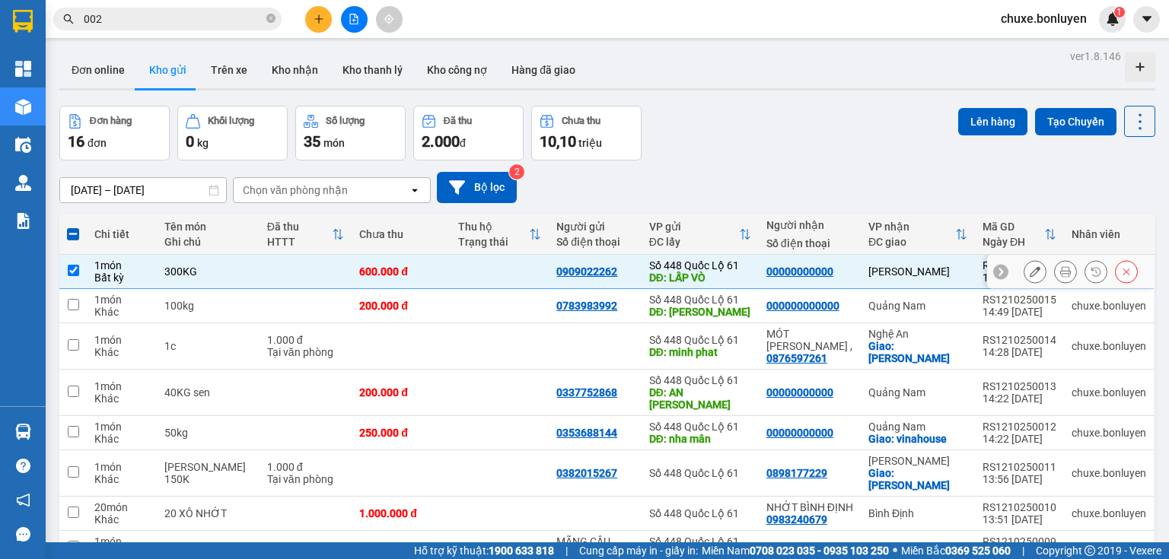
scroll to position [244, 0]
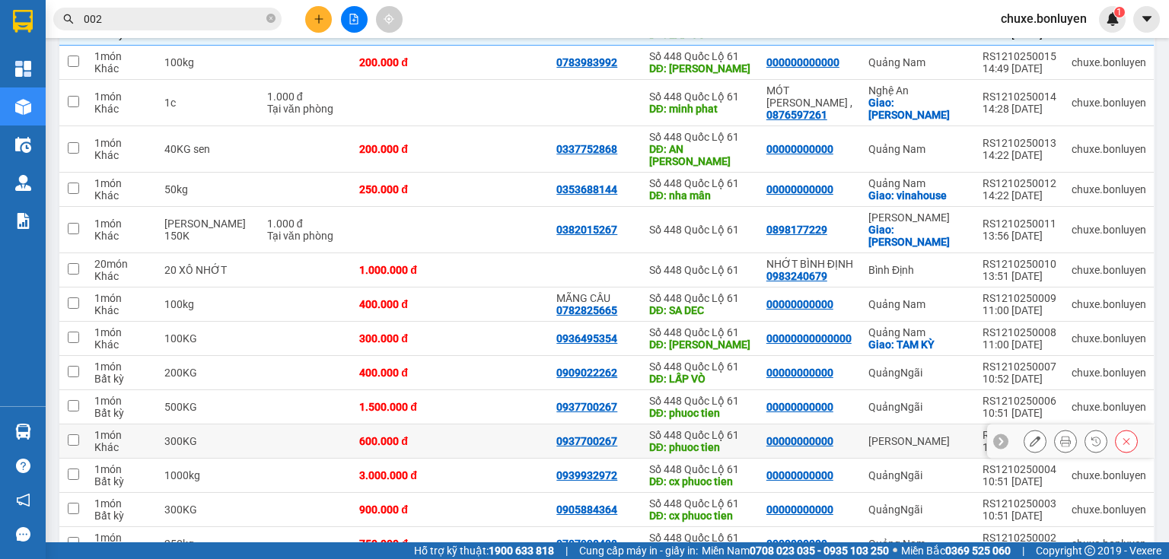
click at [477, 425] on td at bounding box center [500, 442] width 99 height 34
checkbox input "true"
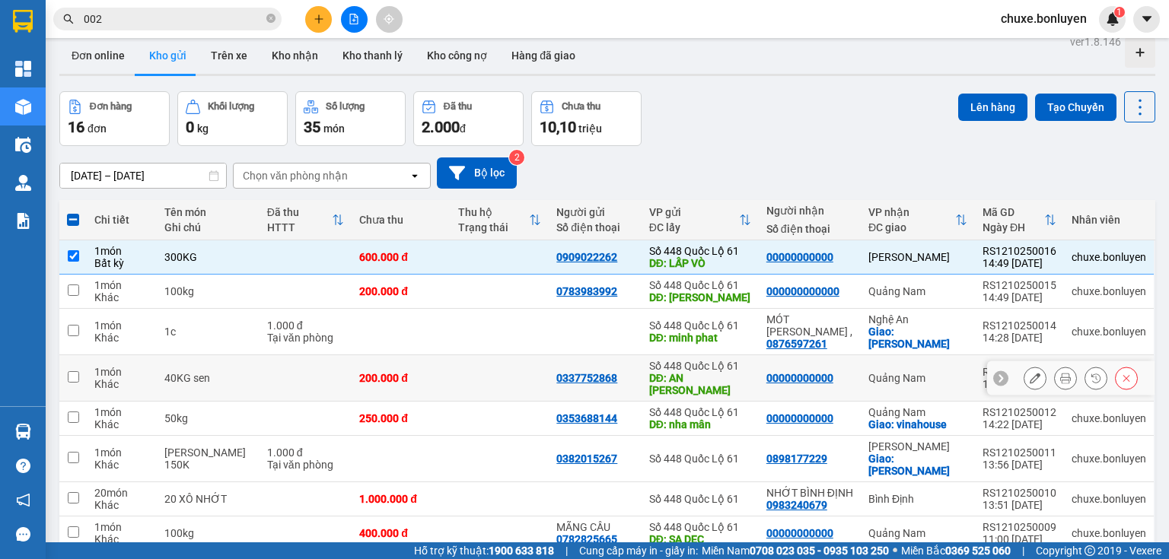
scroll to position [0, 0]
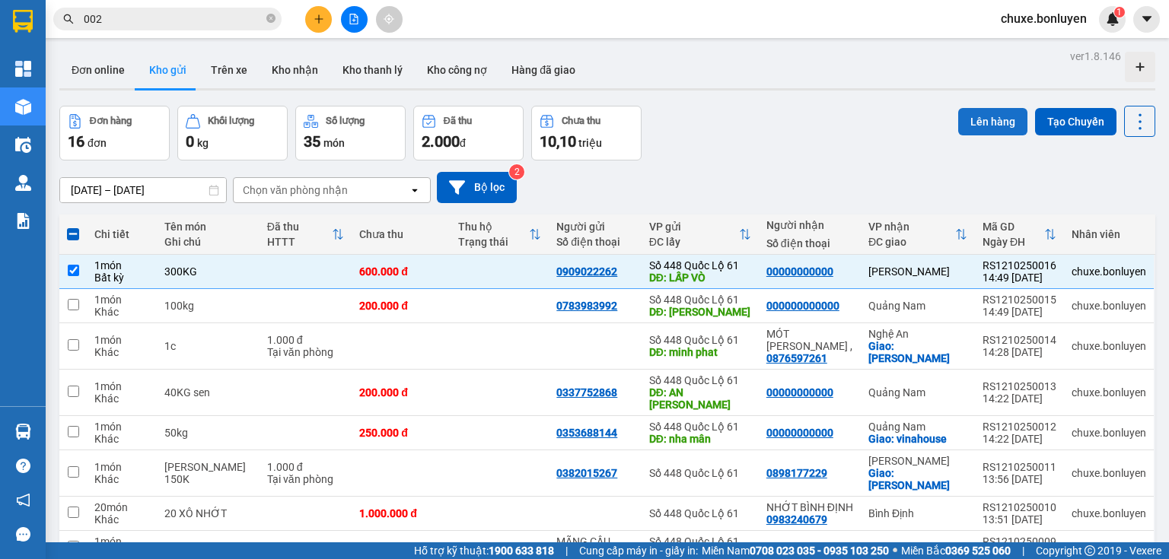
click at [986, 124] on button "Lên hàng" at bounding box center [992, 121] width 69 height 27
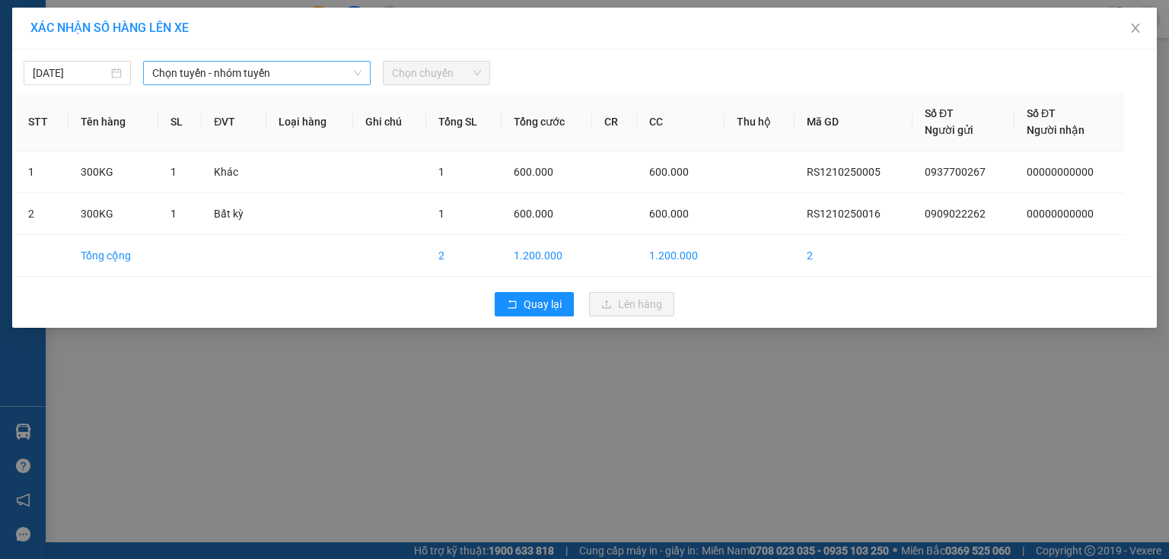
click at [350, 72] on span "Chọn tuyến - nhóm tuyến" at bounding box center [256, 73] width 209 height 23
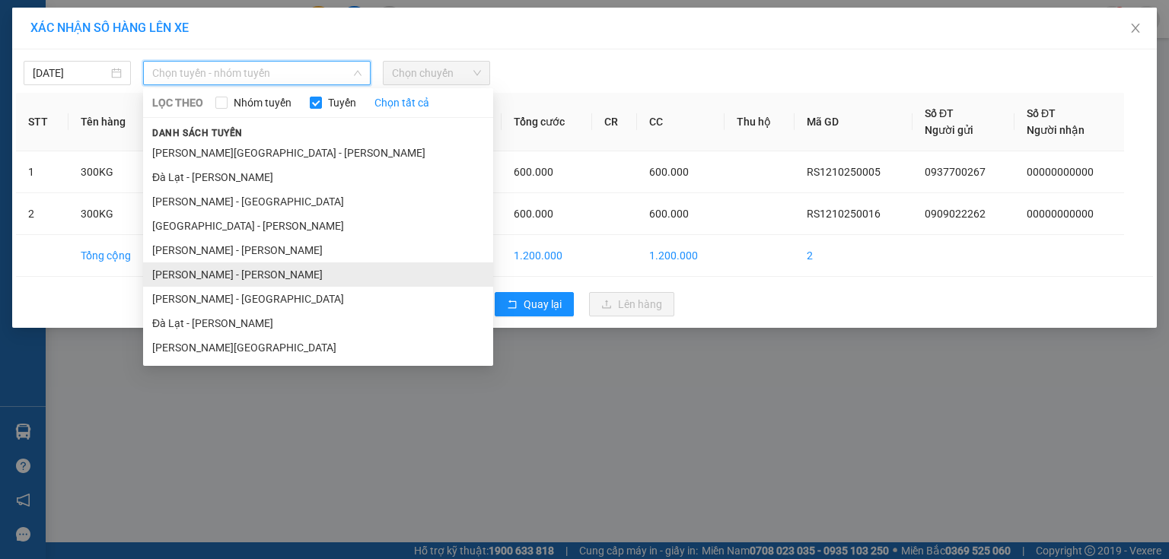
click at [207, 277] on li "[PERSON_NAME] - [PERSON_NAME]" at bounding box center [318, 275] width 350 height 24
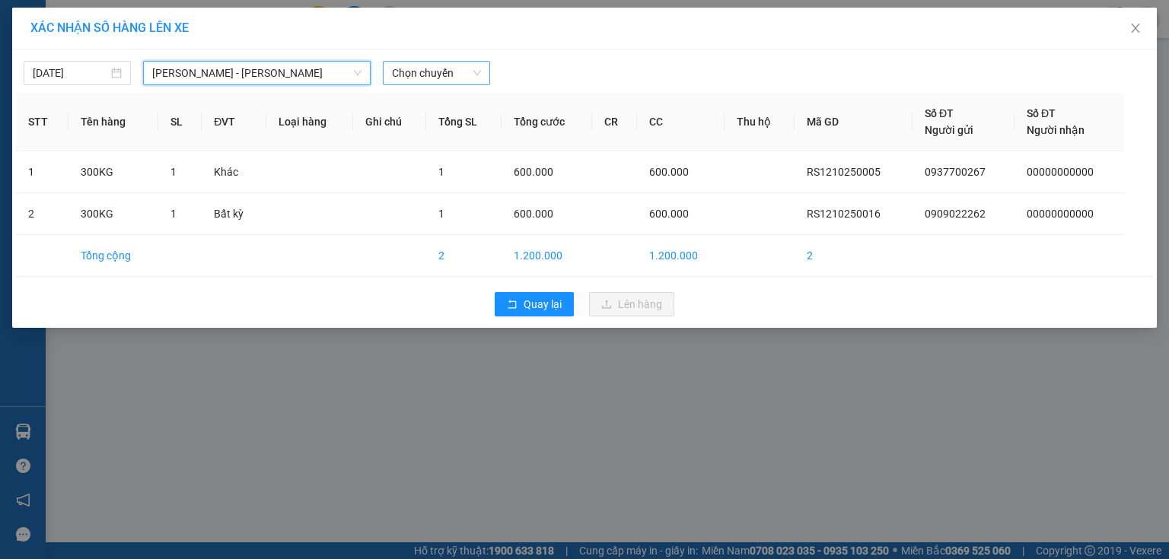
click at [417, 76] on span "Chọn chuyến" at bounding box center [436, 73] width 89 height 23
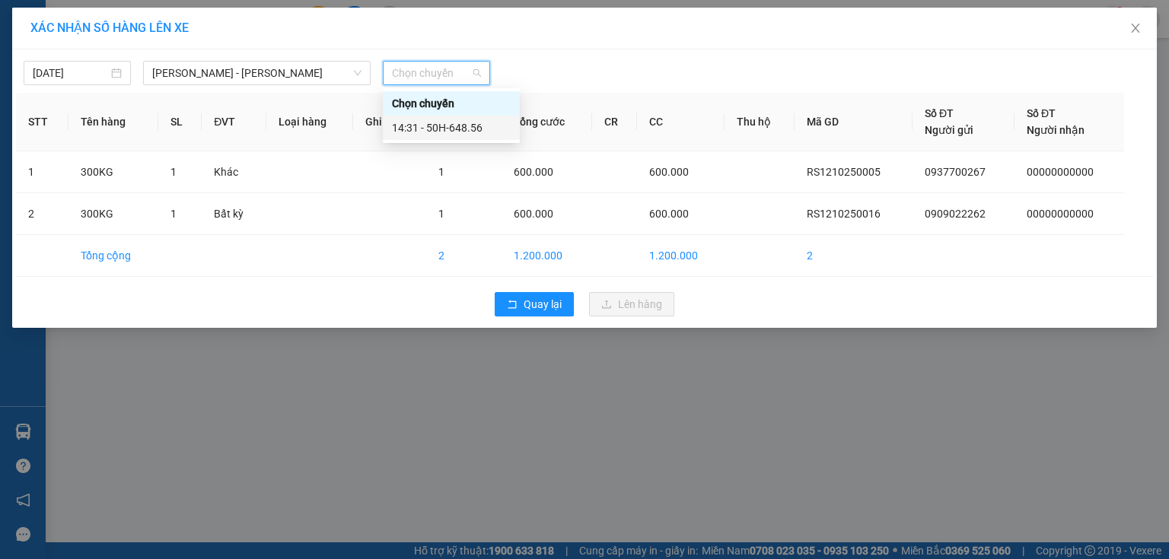
click at [441, 123] on div "14:31 - 50H-648.56" at bounding box center [451, 127] width 119 height 17
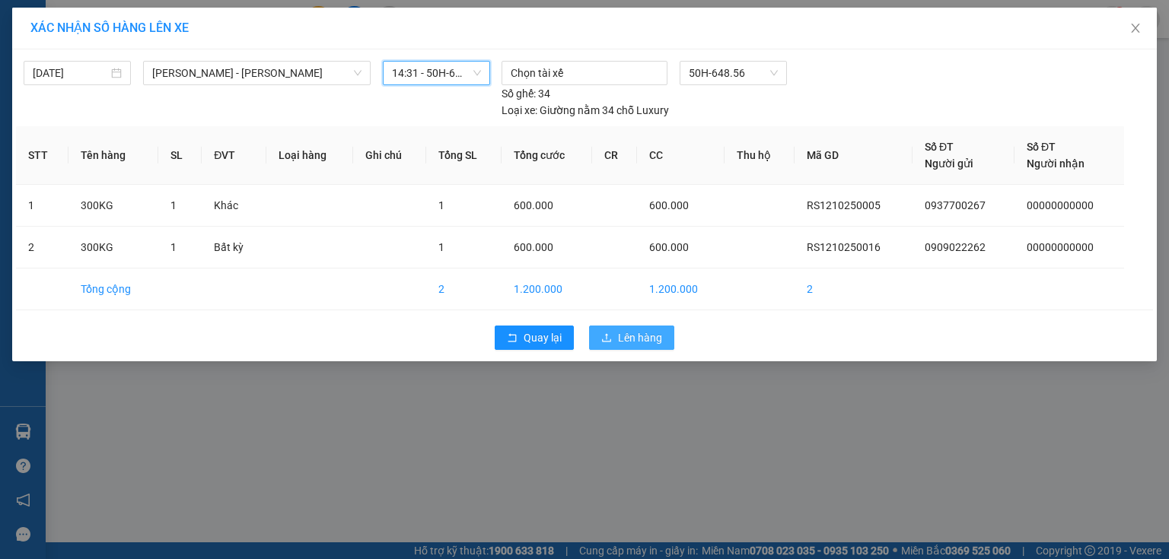
click at [608, 326] on button "Lên hàng" at bounding box center [631, 338] width 85 height 24
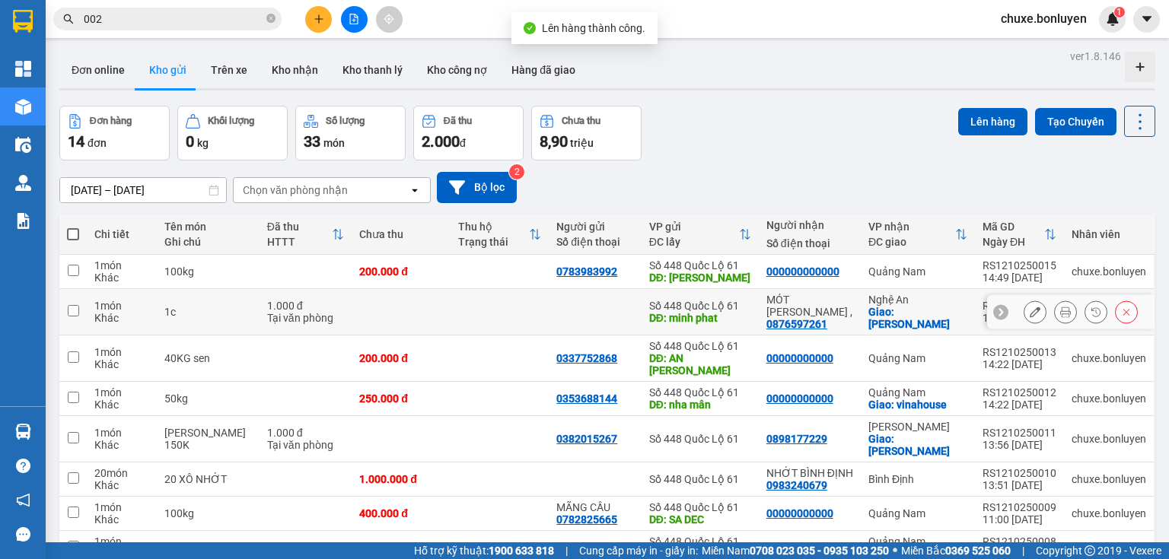
click at [564, 307] on div at bounding box center [594, 312] width 77 height 12
checkbox input "true"
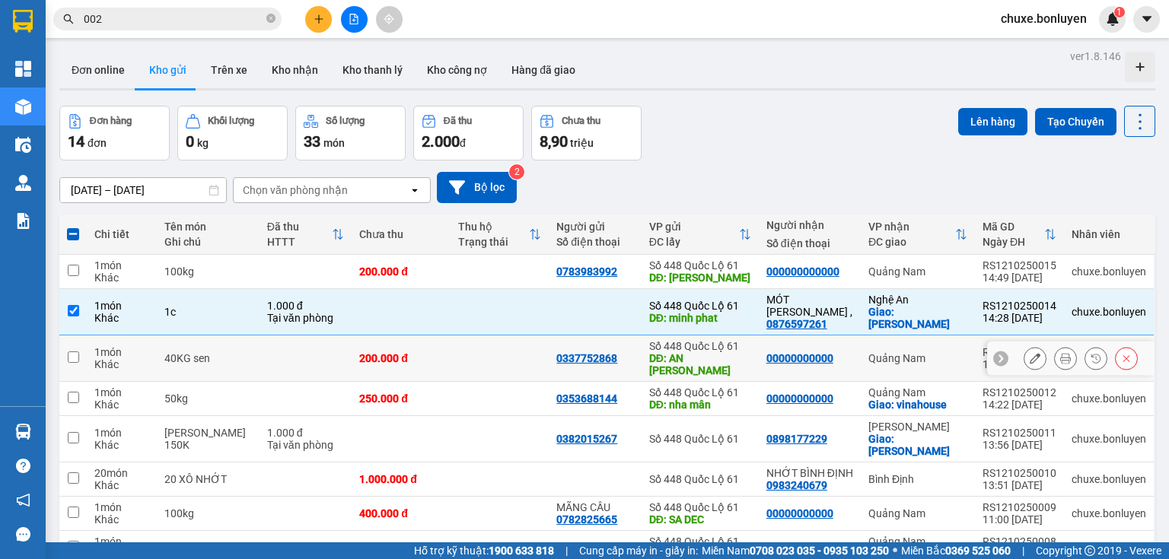
click at [514, 338] on td at bounding box center [500, 359] width 99 height 46
checkbox input "true"
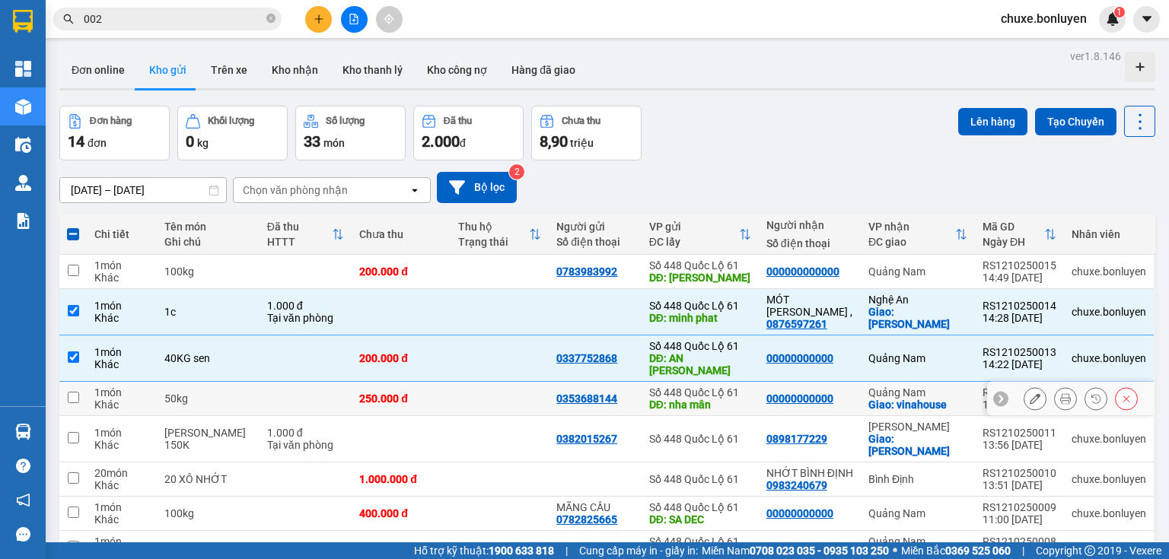
click at [524, 382] on td at bounding box center [500, 399] width 99 height 34
checkbox input "true"
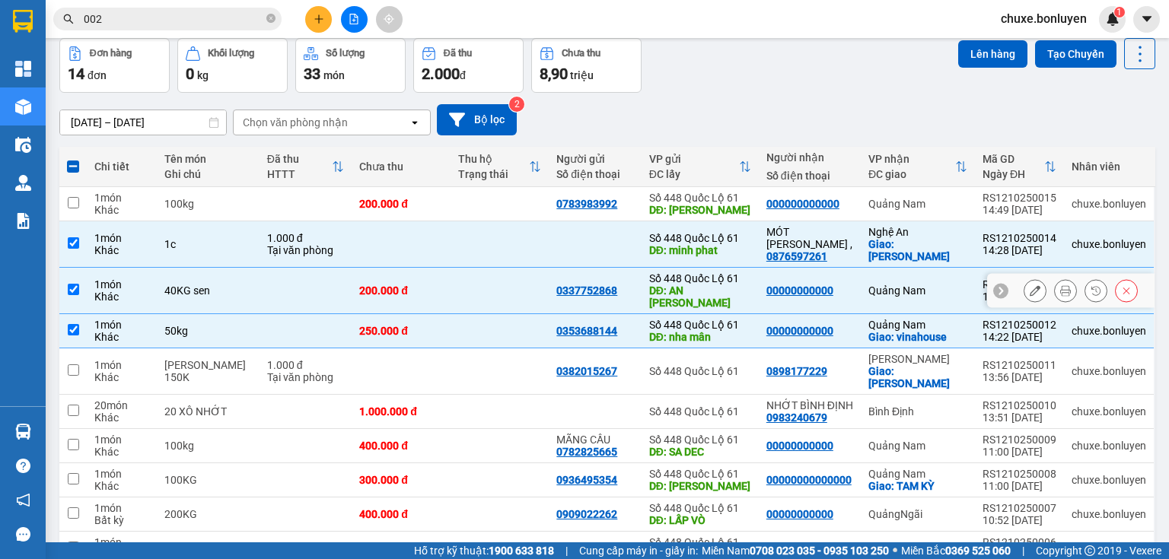
scroll to position [7, 0]
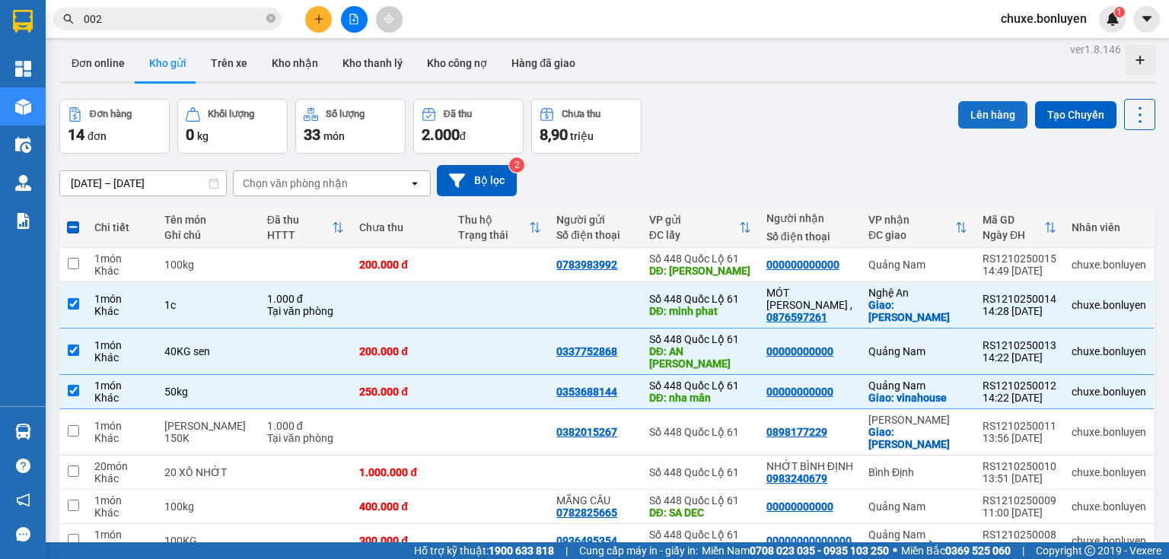
click at [985, 118] on button "Lên hàng" at bounding box center [992, 114] width 69 height 27
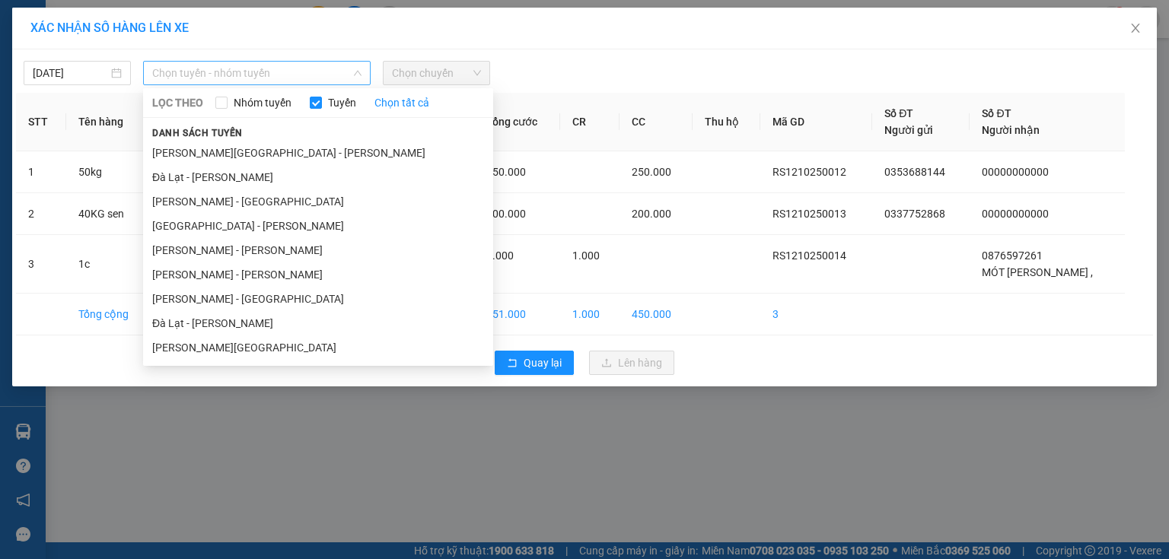
click at [258, 76] on span "Chọn tuyến - nhóm tuyến" at bounding box center [256, 73] width 209 height 23
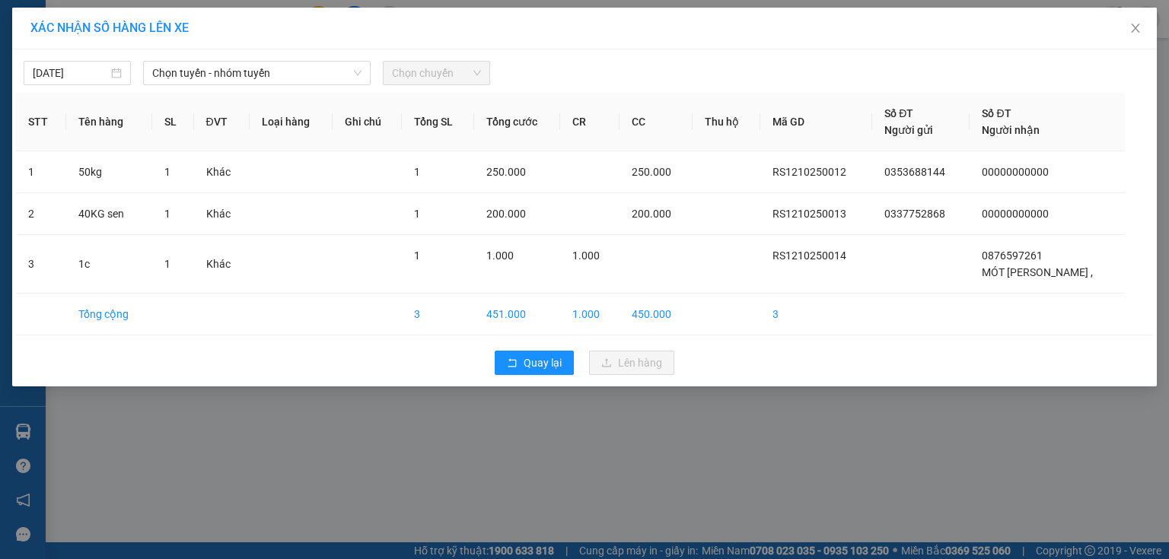
click at [655, 55] on div "[DATE] [PERSON_NAME] - [PERSON_NAME] LỌC [PERSON_NAME] Nhóm [PERSON_NAME] tất c…" at bounding box center [584, 69] width 1137 height 32
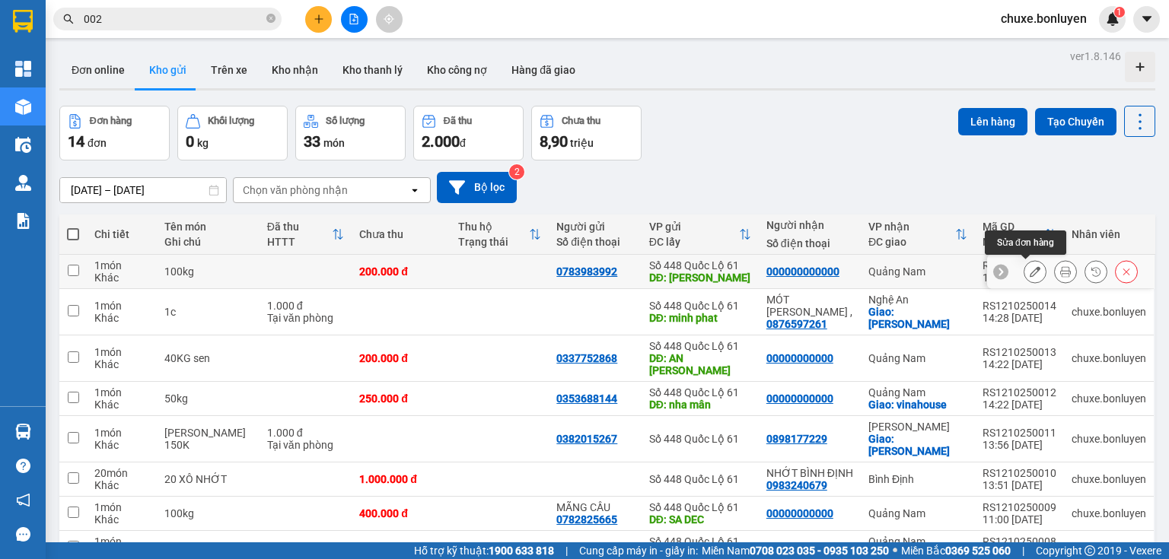
click at [1030, 275] on icon at bounding box center [1035, 271] width 11 height 11
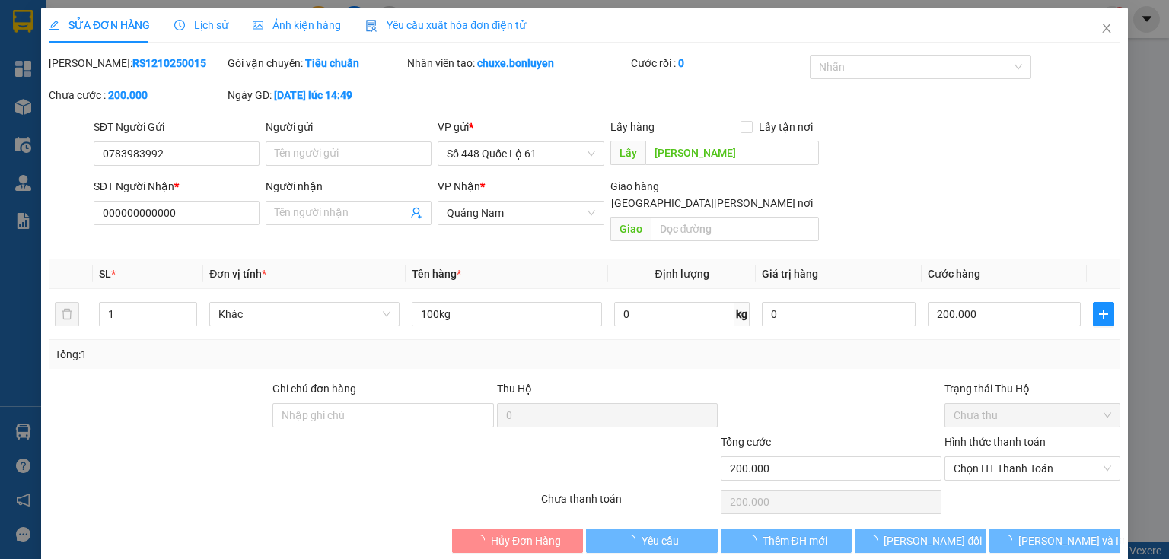
type input "0783983992"
type input "[PERSON_NAME]"
type input "000000000000"
type input "200.000"
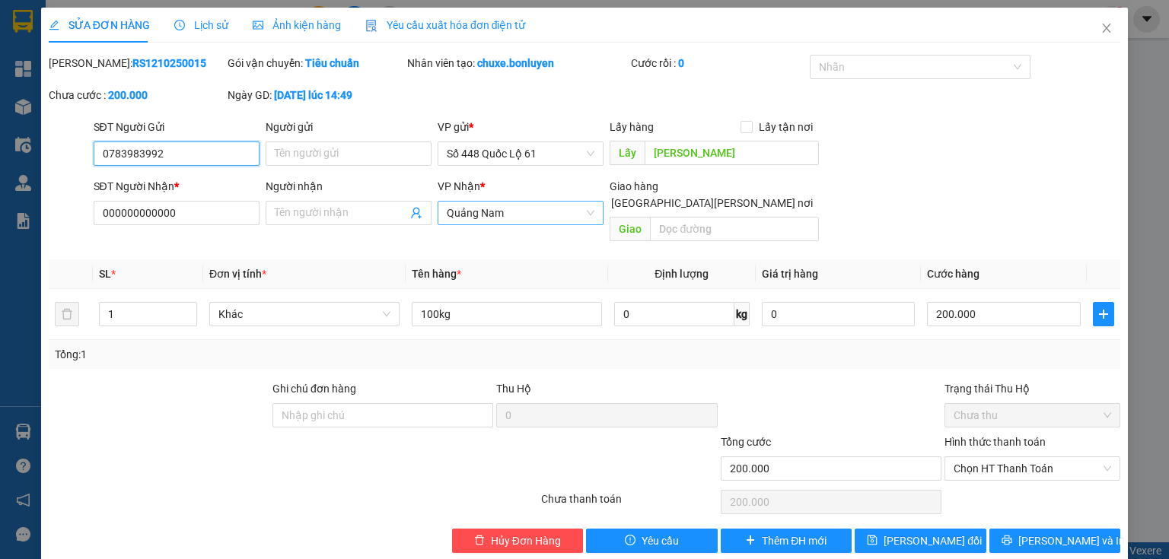
click at [517, 209] on span "Quảng Nam" at bounding box center [521, 213] width 148 height 23
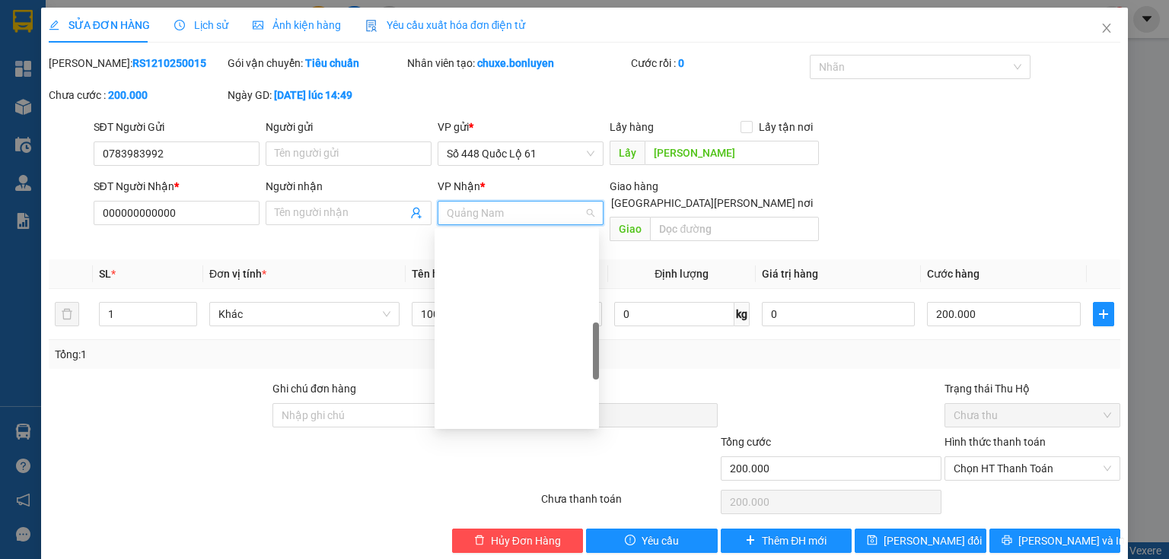
scroll to position [384, 0]
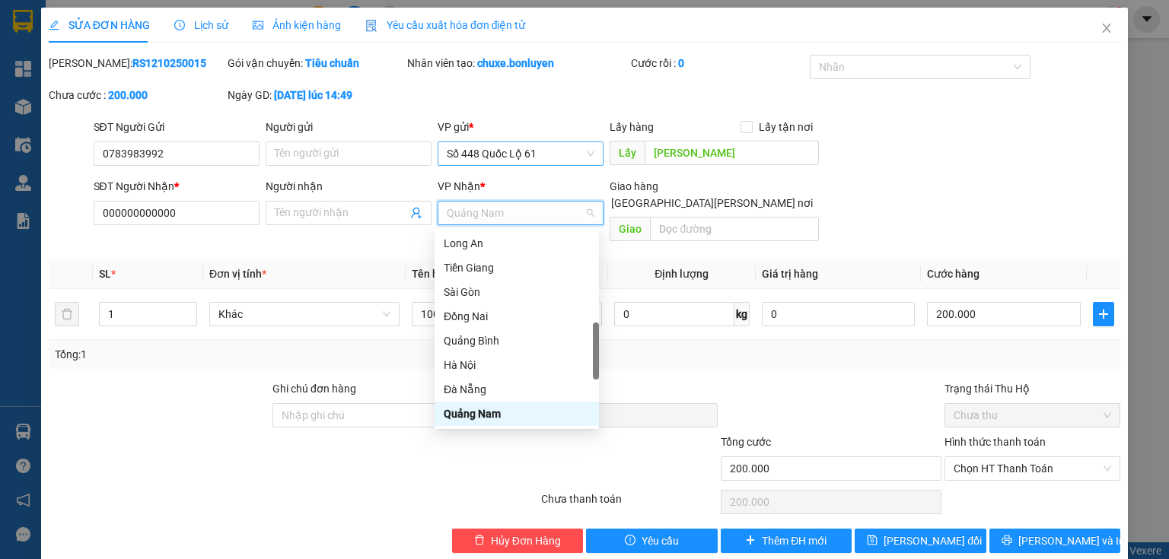
type input "l"
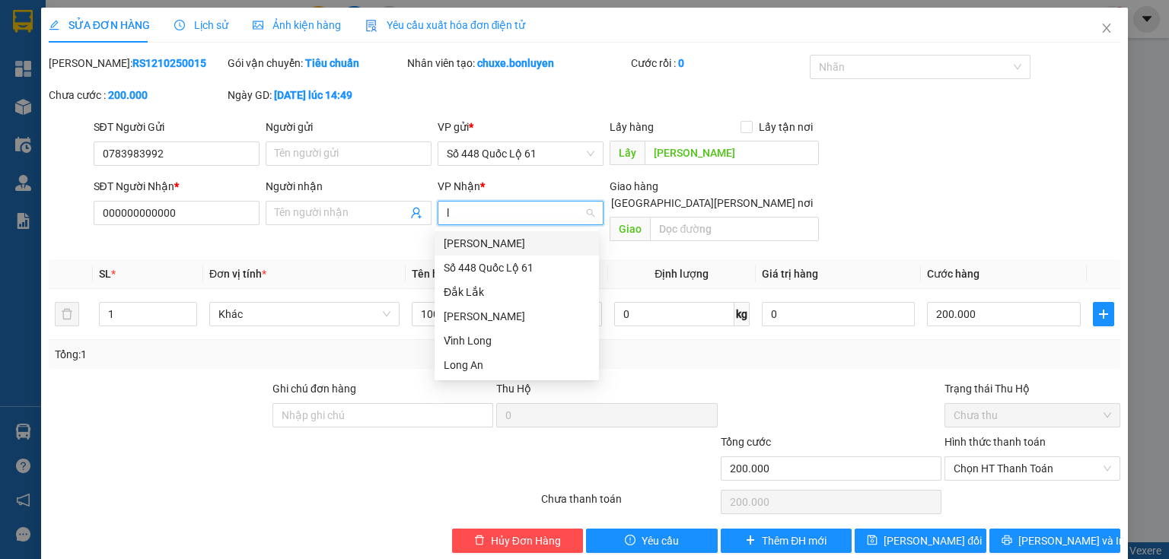
click at [492, 238] on div "[PERSON_NAME]" at bounding box center [517, 243] width 146 height 17
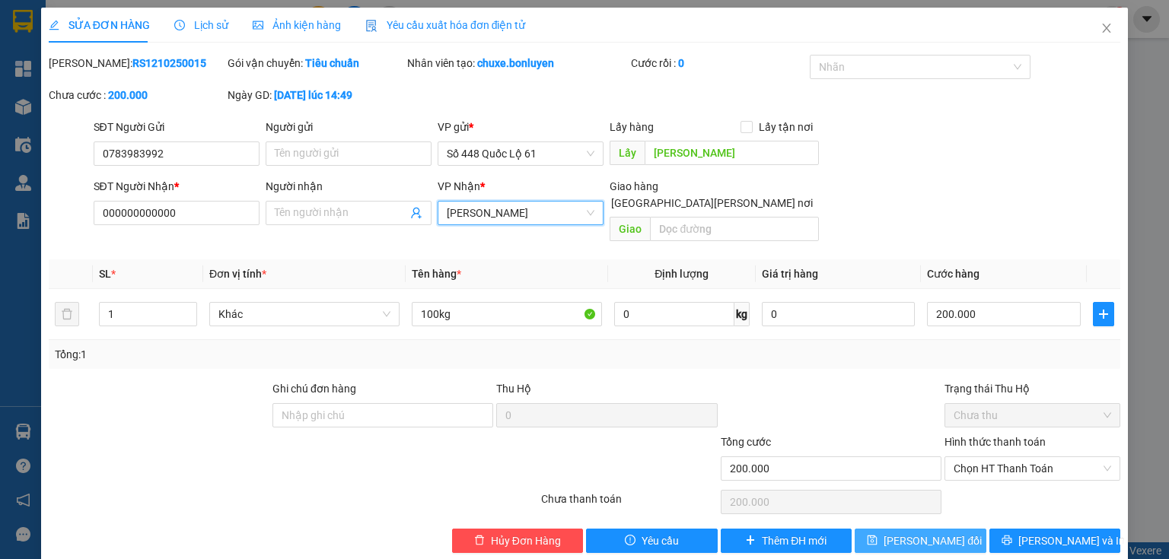
click at [898, 533] on span "[PERSON_NAME] đổi" at bounding box center [933, 541] width 98 height 17
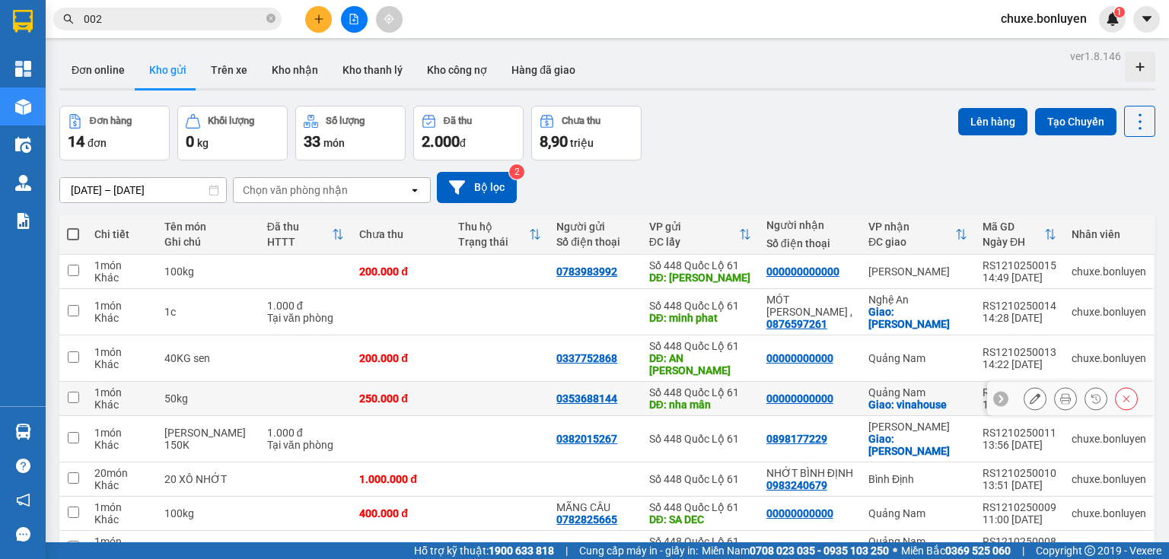
click at [508, 382] on td at bounding box center [500, 399] width 99 height 34
checkbox input "true"
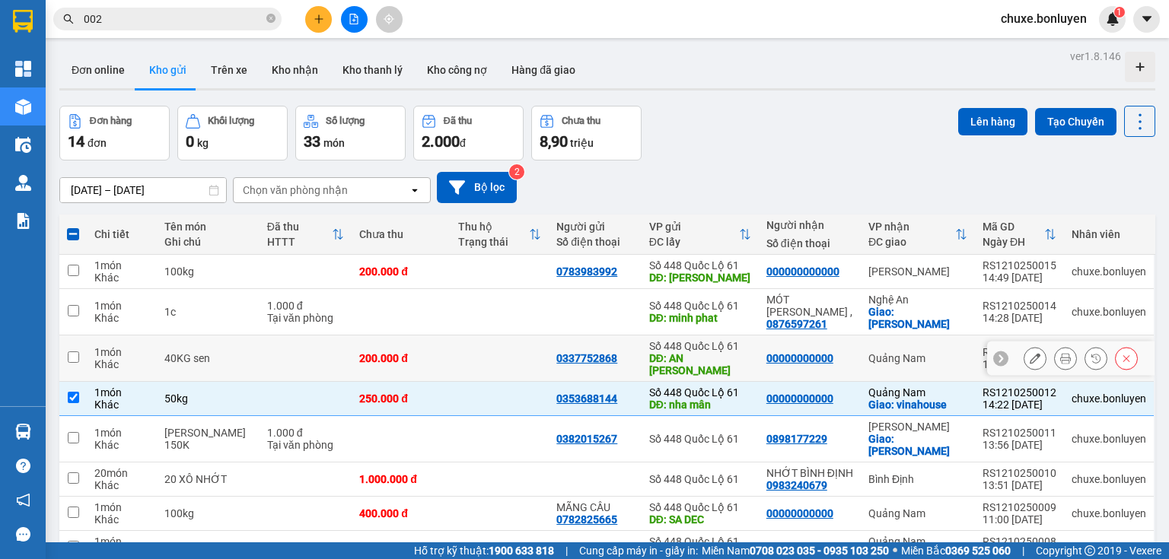
click at [479, 336] on td at bounding box center [500, 359] width 99 height 46
checkbox input "true"
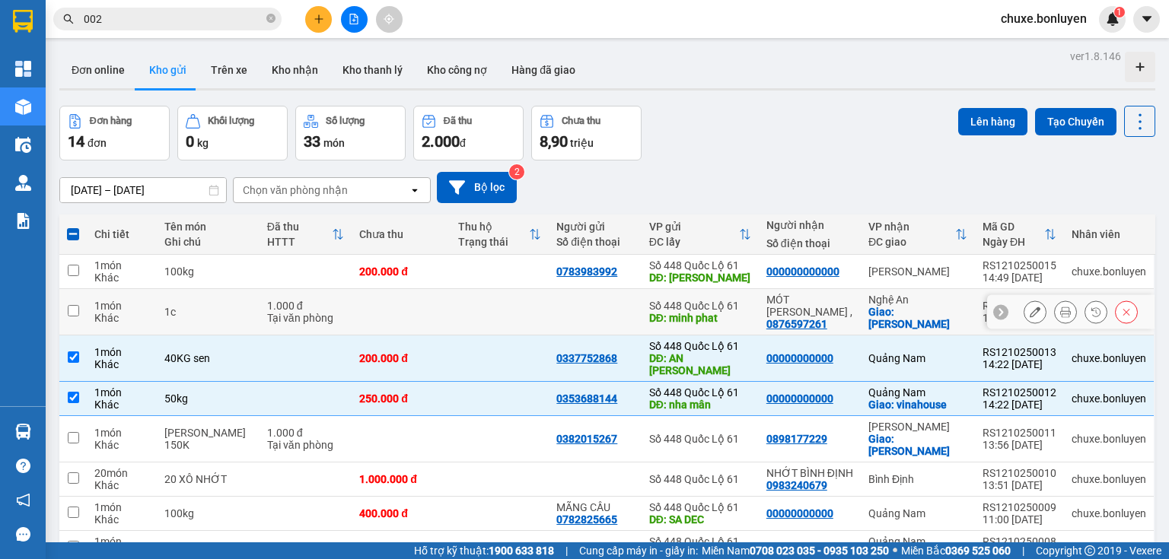
click at [487, 311] on td at bounding box center [500, 312] width 99 height 46
checkbox input "true"
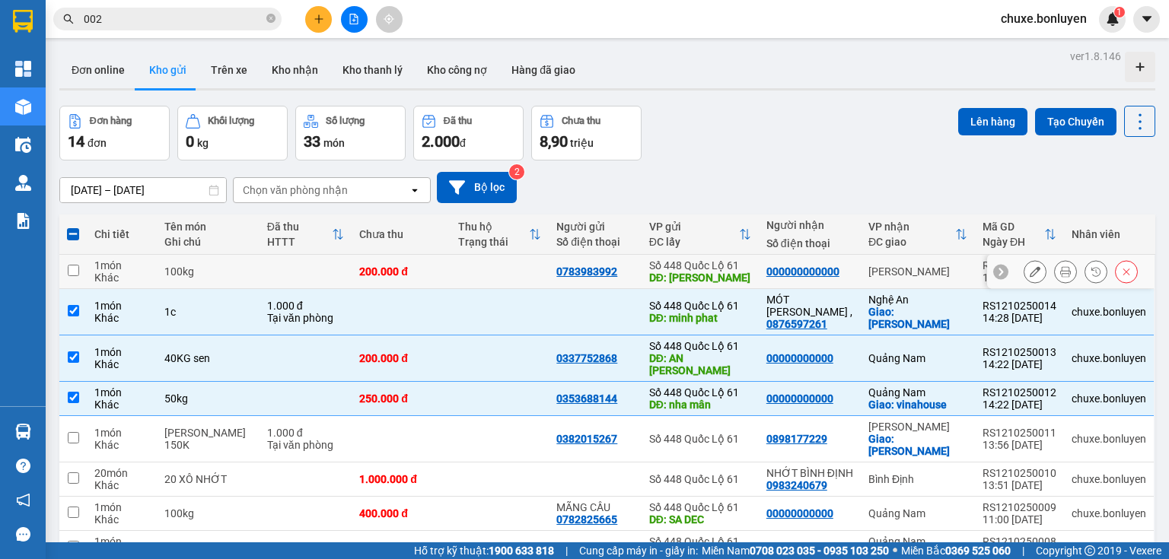
click at [489, 271] on td at bounding box center [500, 272] width 99 height 34
checkbox input "true"
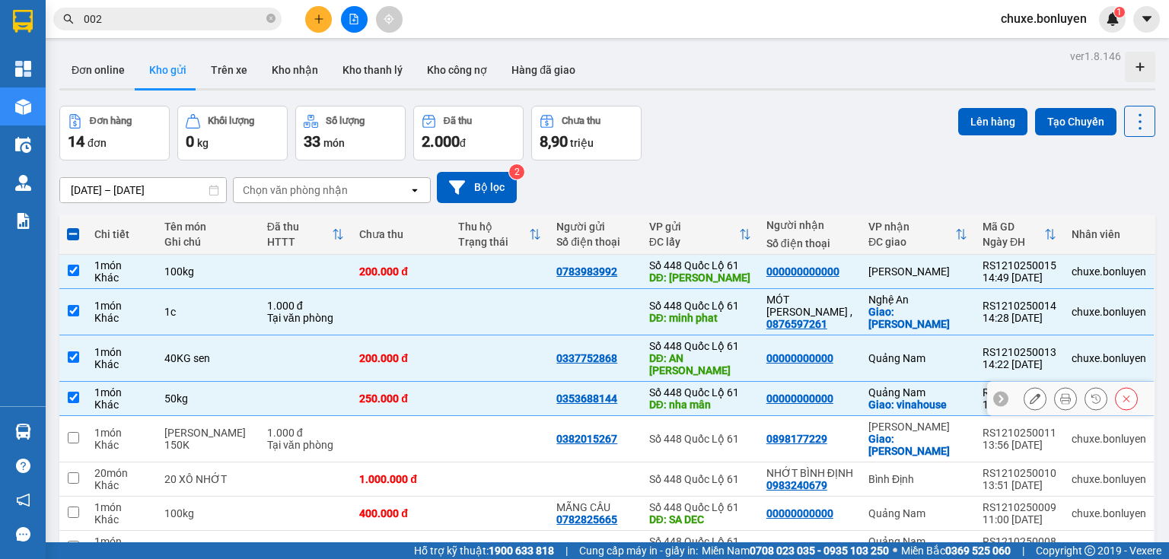
scroll to position [122, 0]
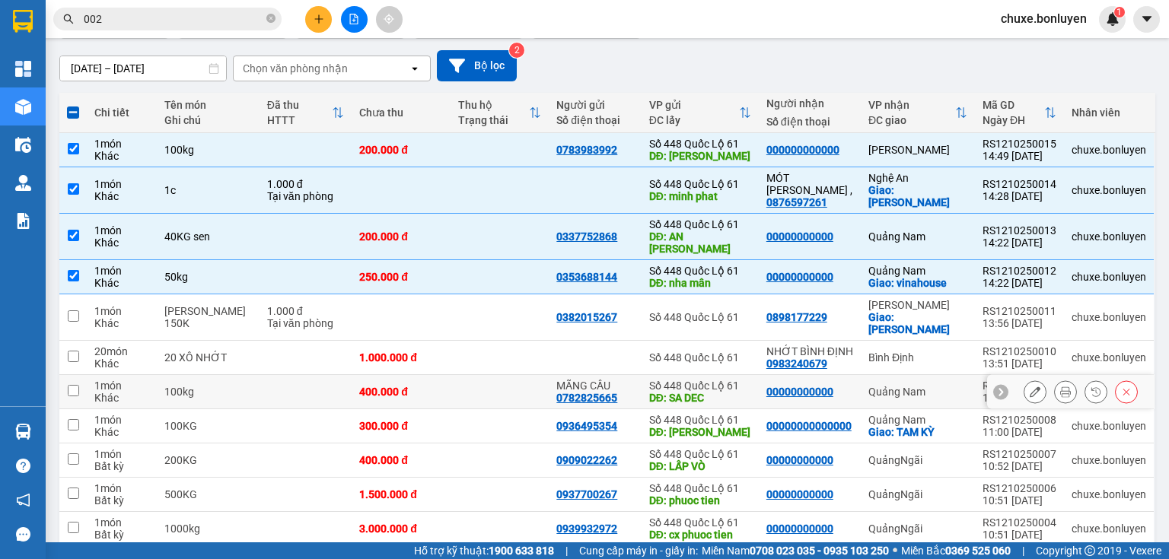
click at [471, 375] on td at bounding box center [500, 392] width 99 height 34
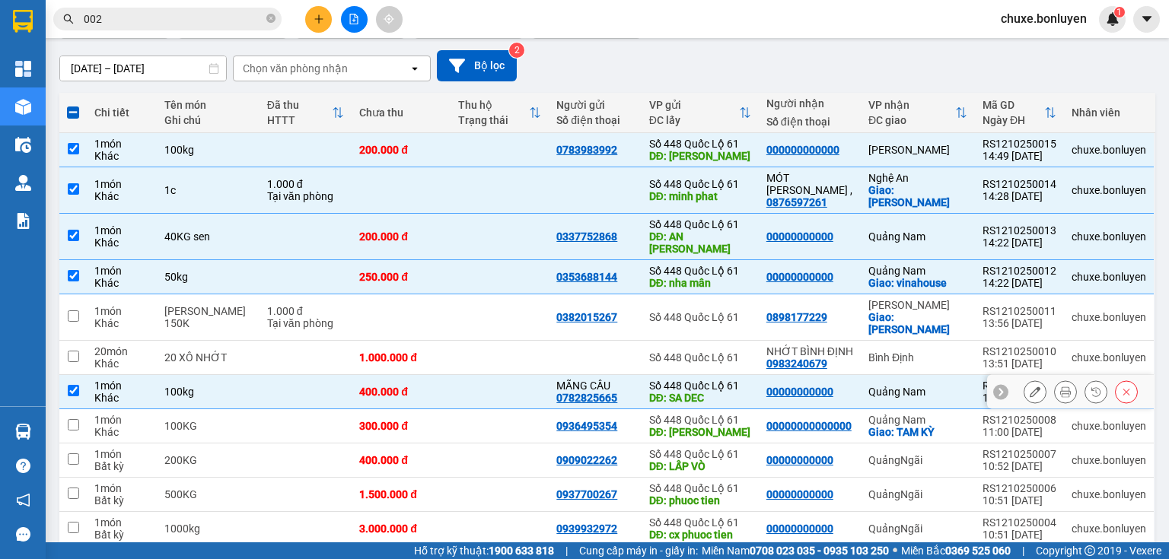
click at [479, 375] on td at bounding box center [500, 392] width 99 height 34
checkbox input "false"
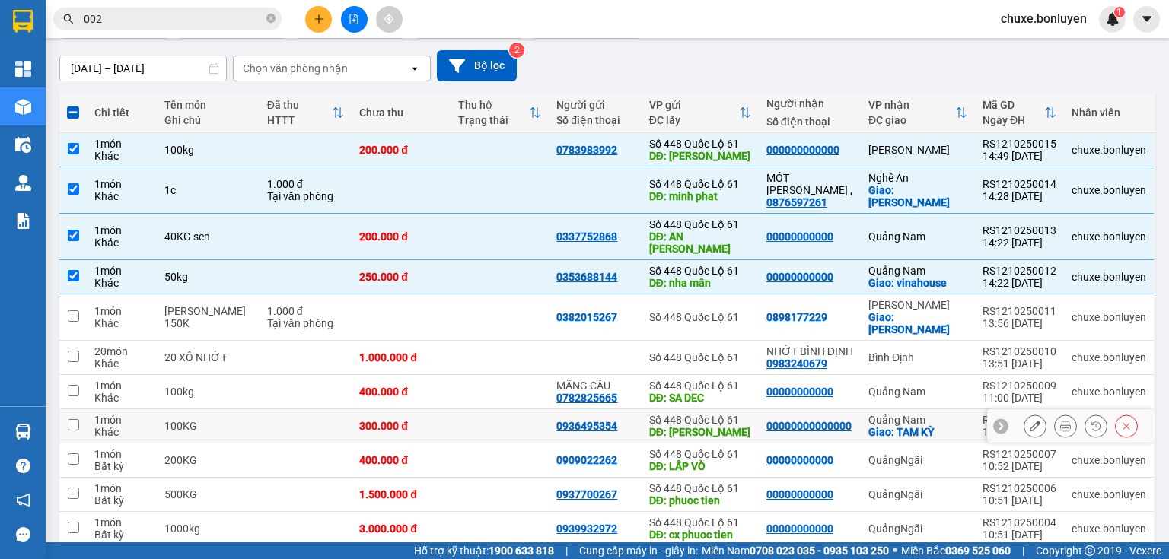
click at [486, 409] on td at bounding box center [500, 426] width 99 height 34
checkbox input "true"
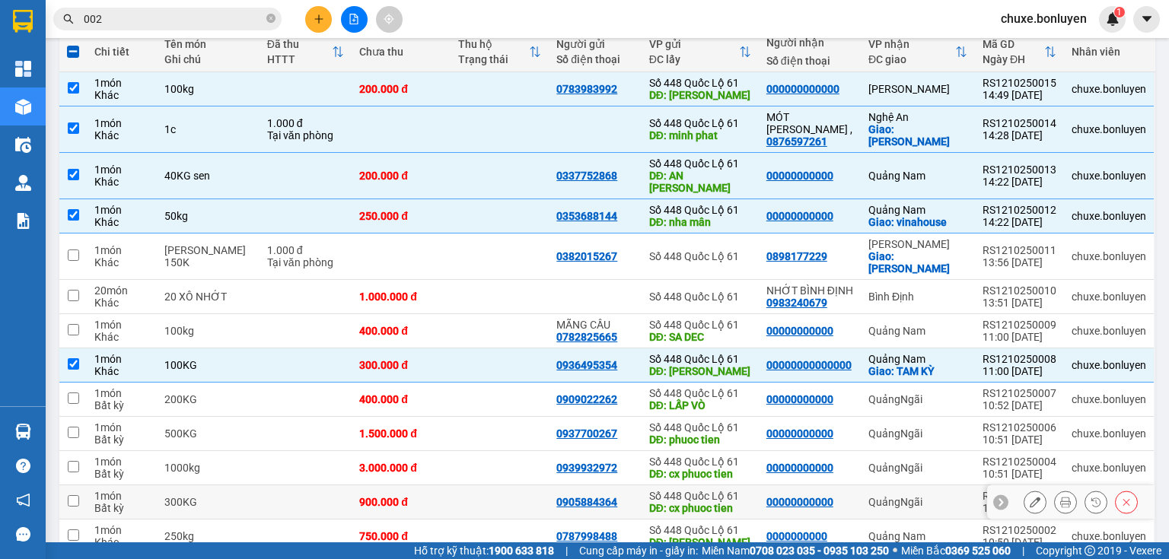
scroll to position [244, 0]
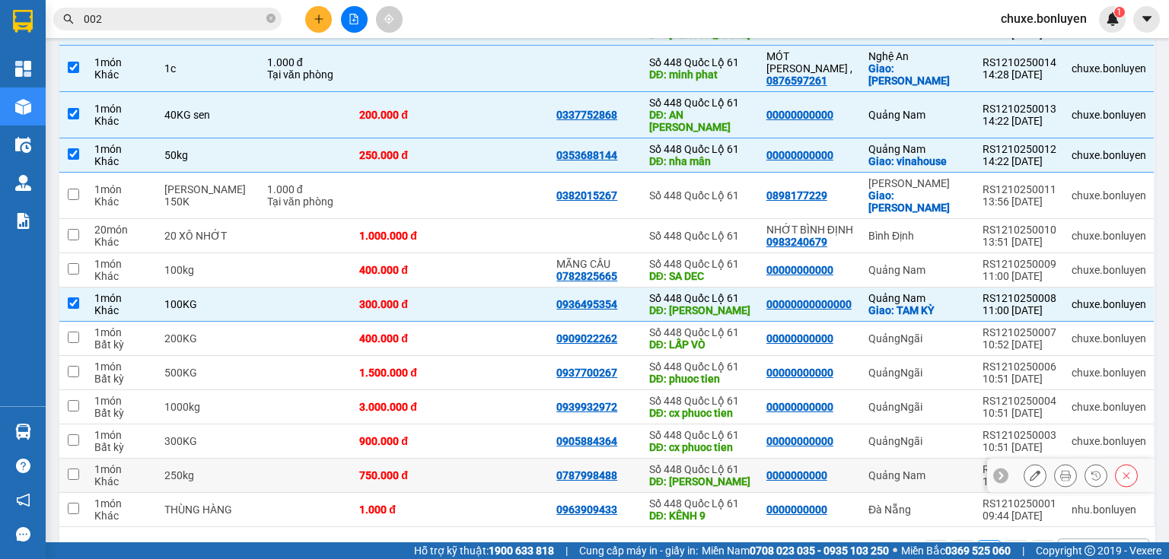
click at [492, 459] on td at bounding box center [500, 476] width 99 height 34
checkbox input "true"
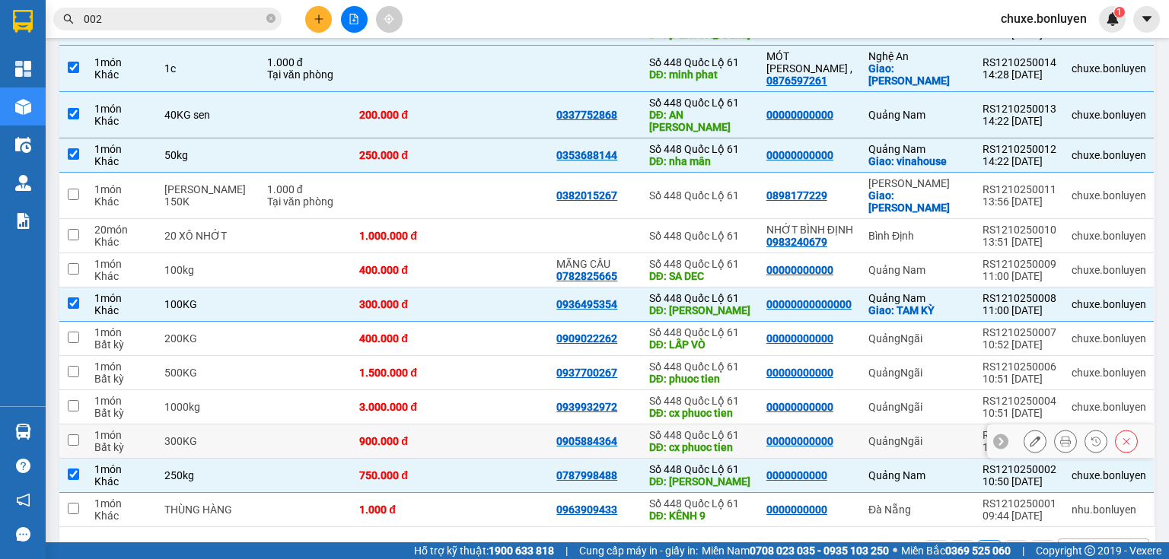
click at [494, 425] on td at bounding box center [500, 442] width 99 height 34
checkbox input "true"
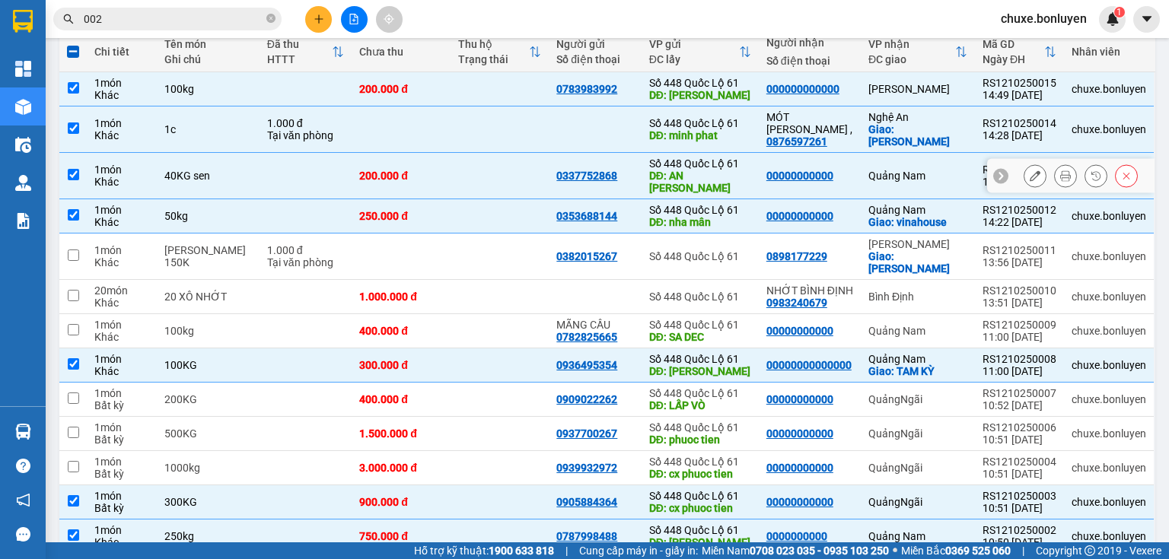
scroll to position [61, 0]
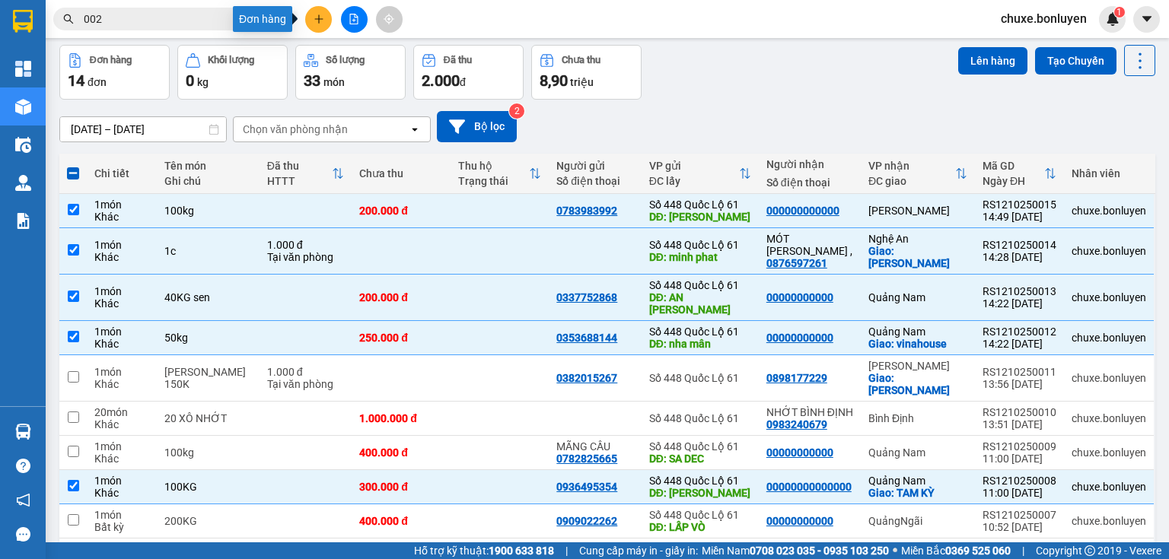
click at [317, 27] on button at bounding box center [318, 19] width 27 height 27
click at [807, 116] on div "[DATE] – [DATE] Press the down arrow key to interact with the calendar and sele…" at bounding box center [607, 126] width 1096 height 31
click at [976, 67] on button "Lên hàng" at bounding box center [992, 60] width 69 height 27
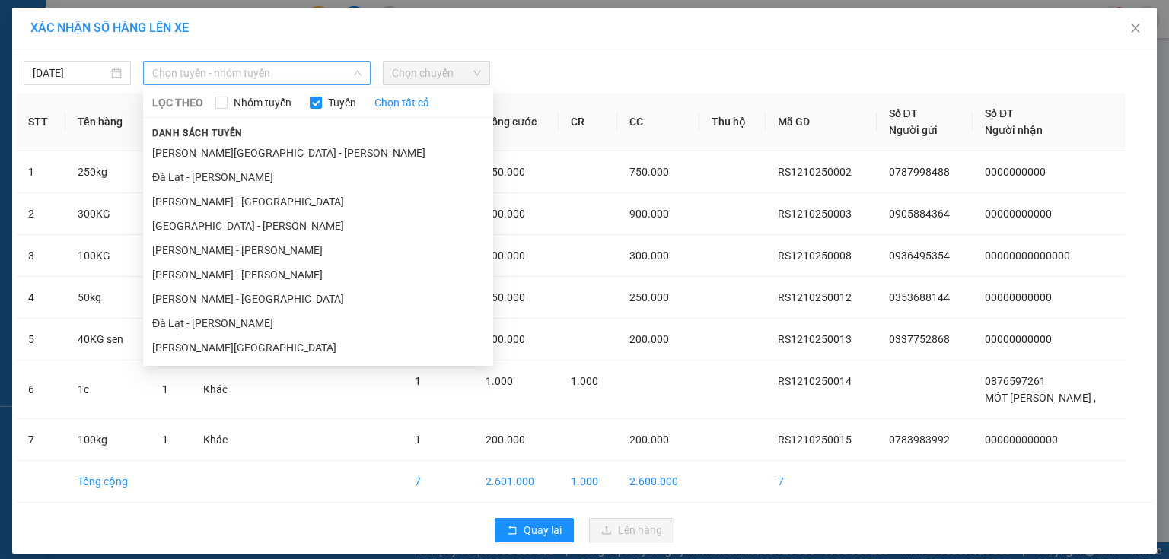
click at [266, 73] on span "Chọn tuyến - nhóm tuyến" at bounding box center [256, 73] width 209 height 23
drag, startPoint x: 243, startPoint y: 301, endPoint x: 266, endPoint y: 269, distance: 39.3
click at [244, 301] on li "[PERSON_NAME] - [GEOGRAPHIC_DATA]" at bounding box center [318, 299] width 350 height 24
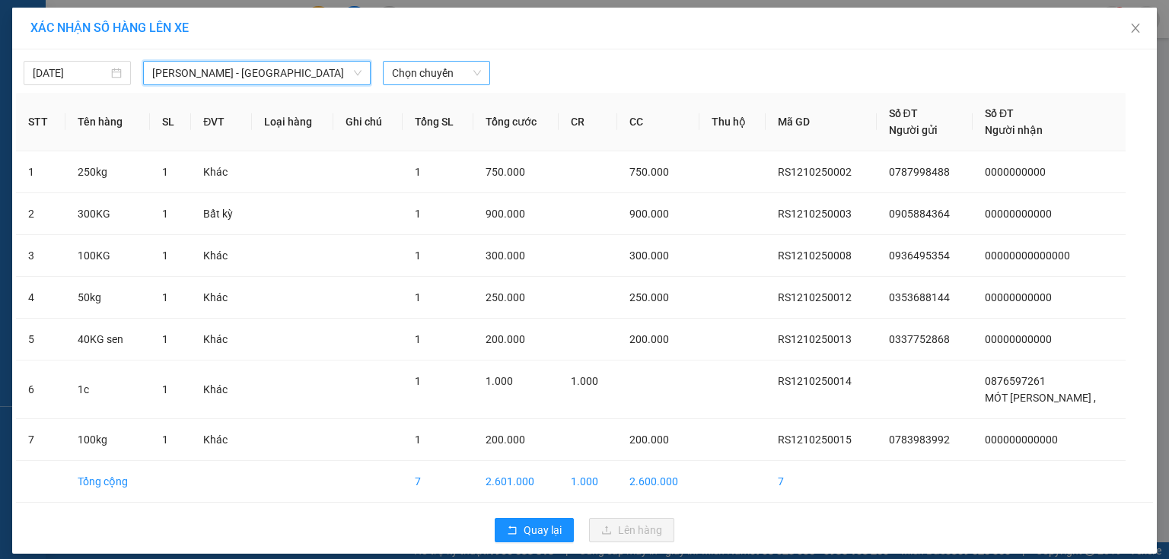
click at [413, 75] on span "Chọn chuyến" at bounding box center [436, 73] width 89 height 23
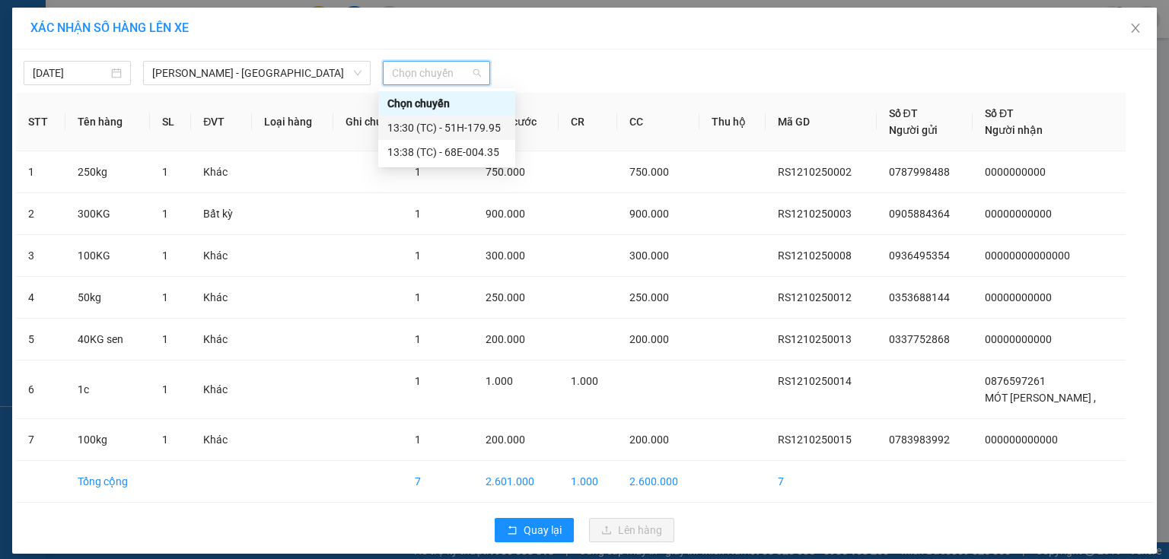
click at [466, 123] on div "13:30 (TC) - 51H-179.95" at bounding box center [446, 127] width 119 height 17
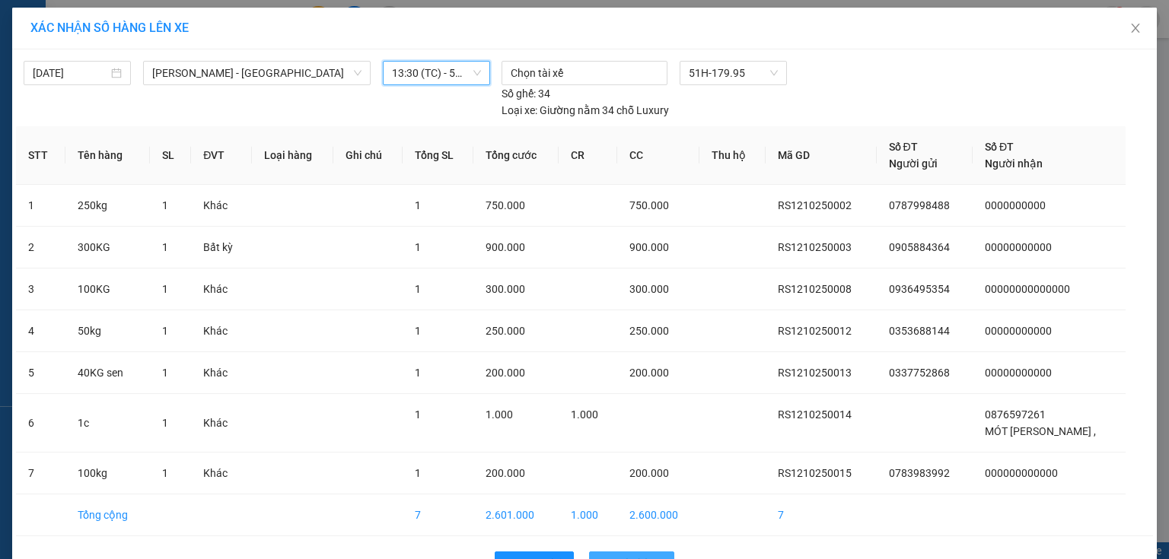
click at [618, 556] on span "Lên hàng" at bounding box center [640, 564] width 44 height 17
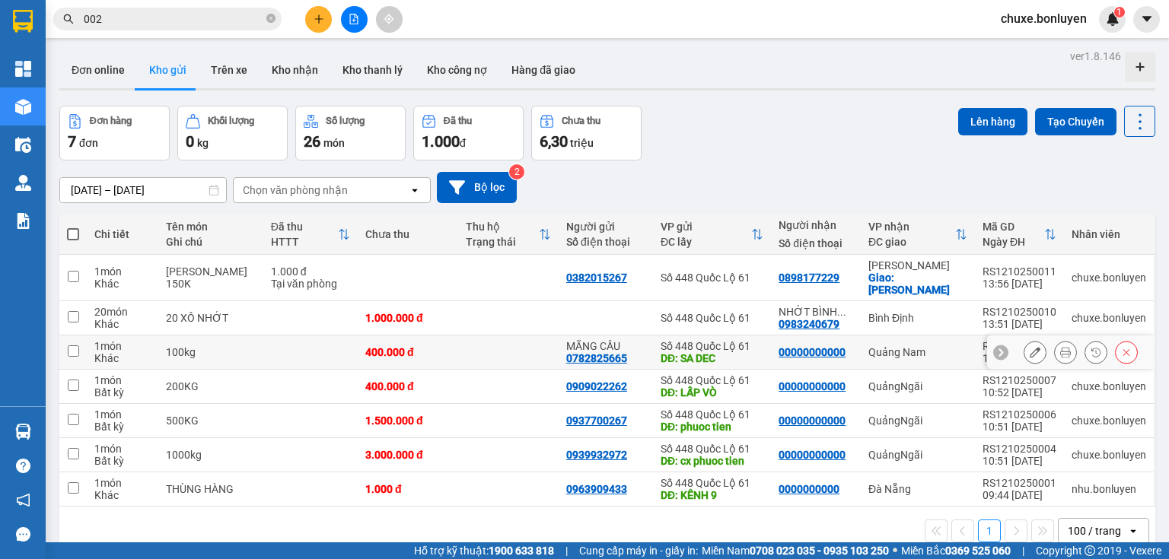
click at [458, 338] on td at bounding box center [508, 353] width 100 height 34
checkbox input "true"
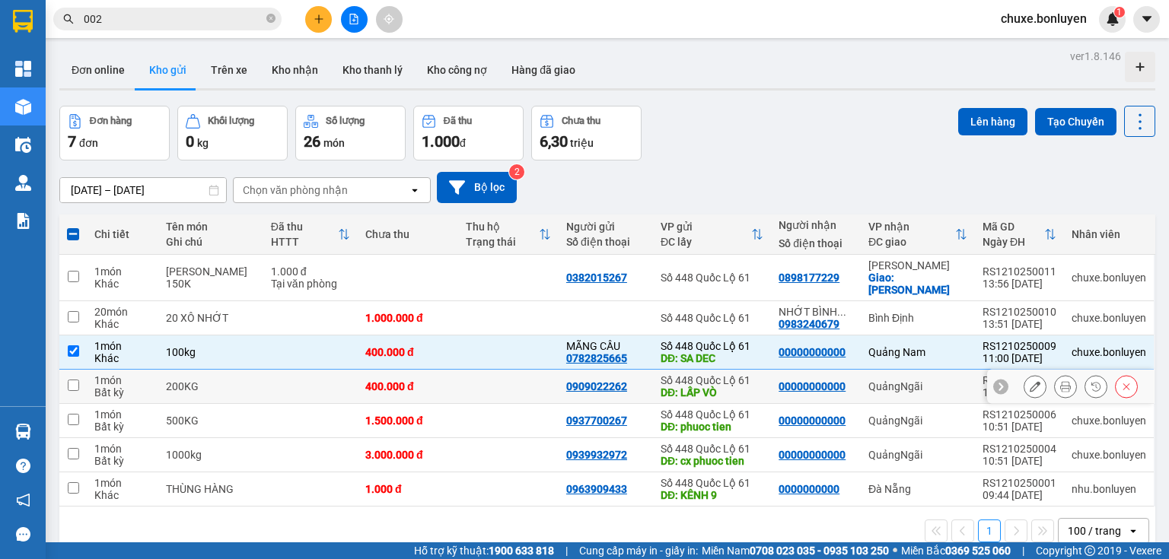
click at [429, 381] on div "400.000 đ" at bounding box center [407, 387] width 85 height 12
checkbox input "true"
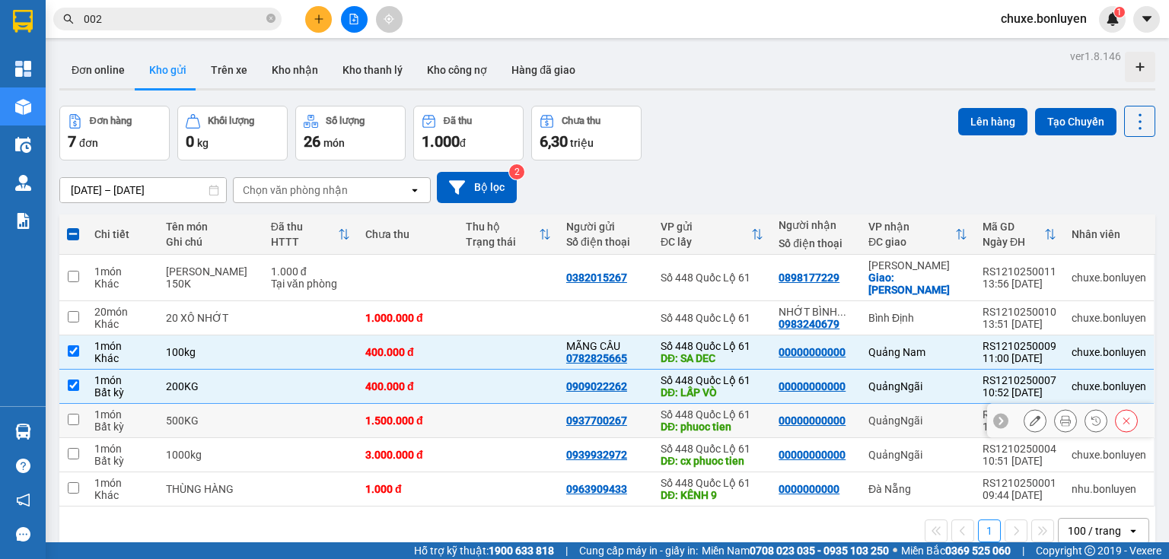
click at [425, 418] on td "1.500.000 đ" at bounding box center [408, 421] width 100 height 34
checkbox input "true"
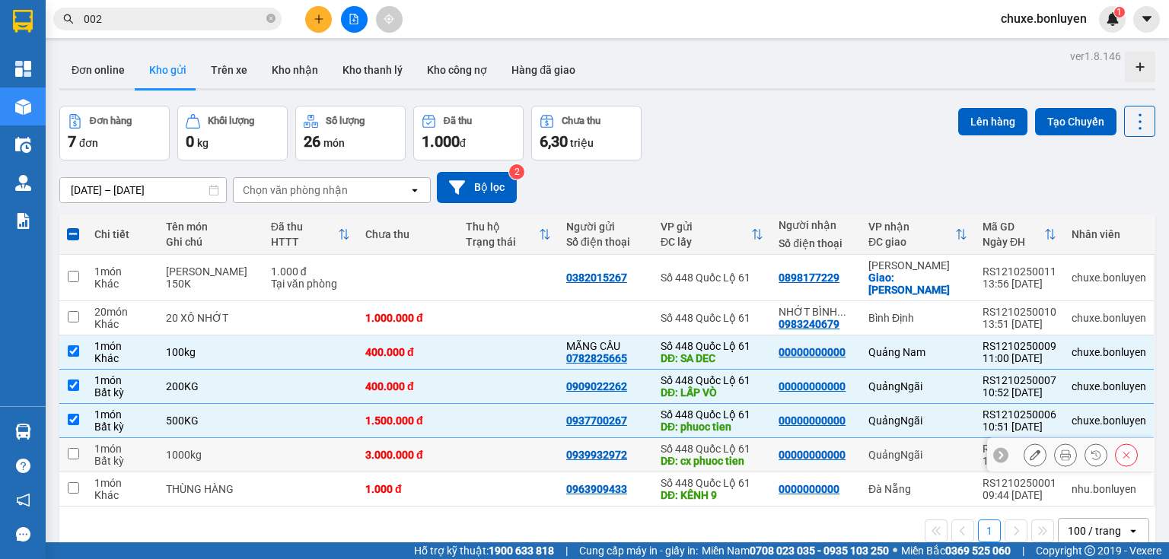
click at [458, 441] on td at bounding box center [508, 455] width 100 height 34
checkbox input "true"
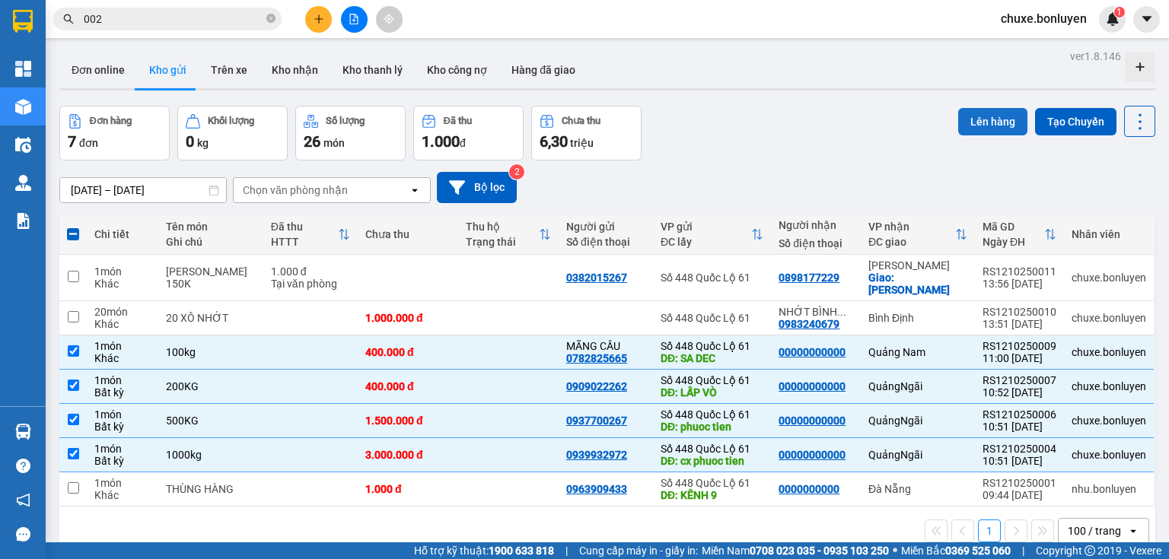
click at [984, 120] on button "Lên hàng" at bounding box center [992, 121] width 69 height 27
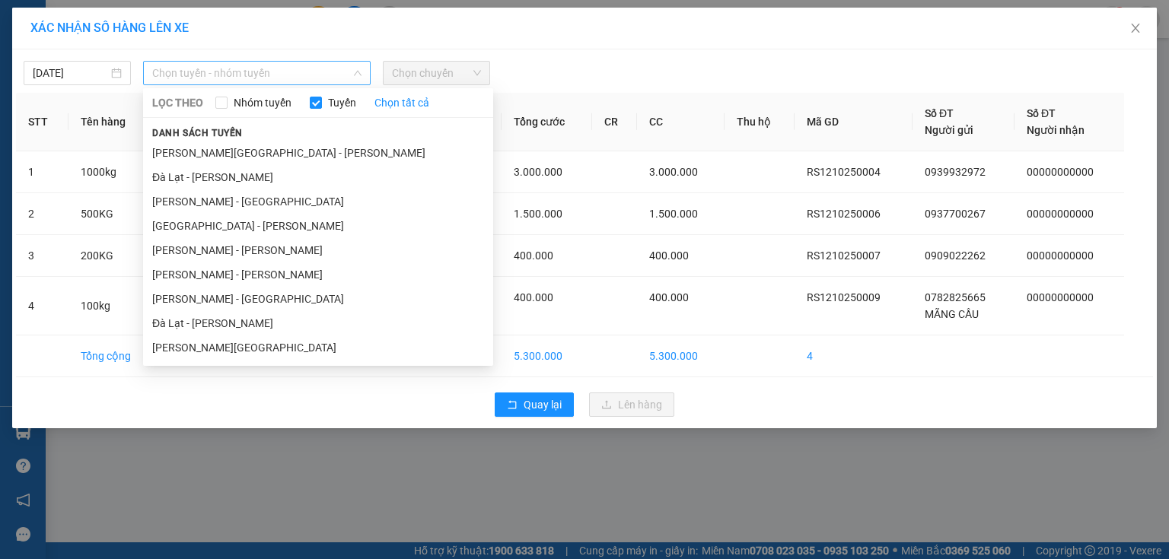
click at [333, 69] on span "Chọn tuyến - nhóm tuyến" at bounding box center [256, 73] width 209 height 23
drag, startPoint x: 247, startPoint y: 300, endPoint x: 381, endPoint y: 126, distance: 219.8
click at [247, 296] on li "[PERSON_NAME] - [GEOGRAPHIC_DATA]" at bounding box center [318, 299] width 350 height 24
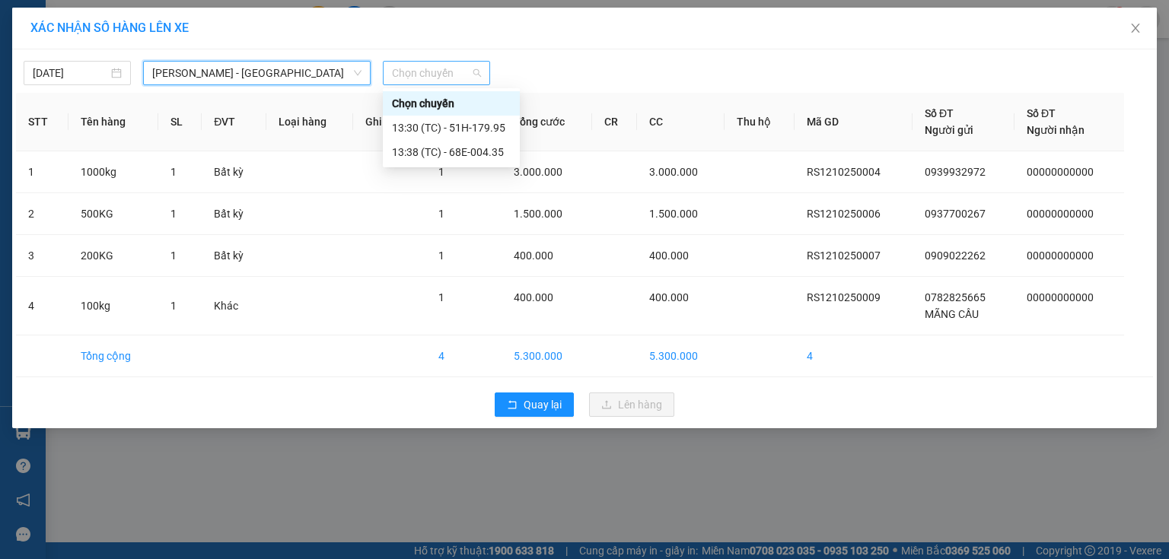
click at [428, 68] on span "Chọn chuyến" at bounding box center [436, 73] width 89 height 23
click at [465, 158] on div "13:38 (TC) - 68E-004.35" at bounding box center [451, 152] width 119 height 17
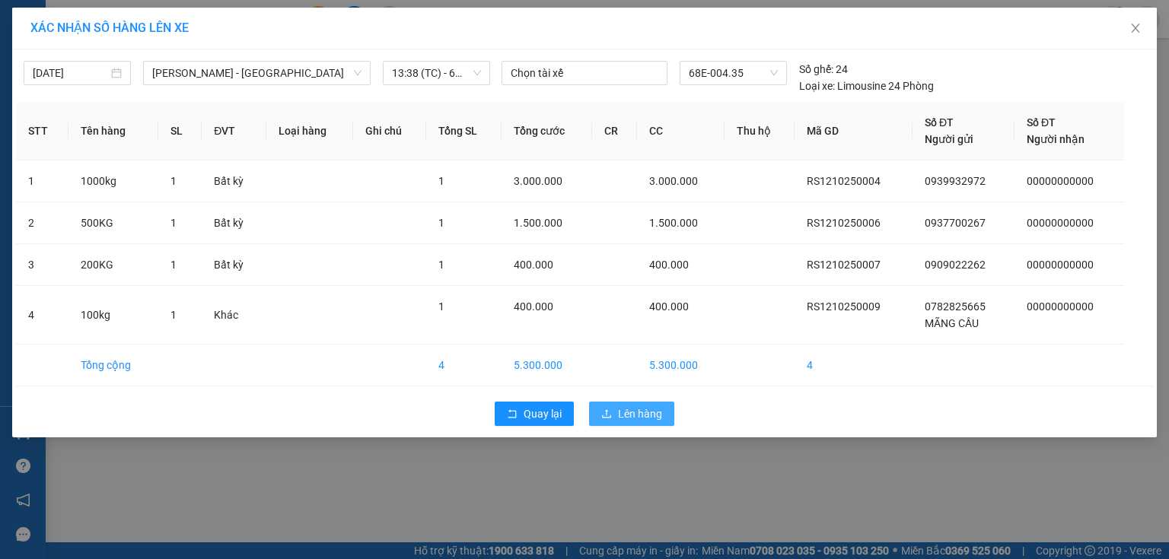
drag, startPoint x: 594, startPoint y: 407, endPoint x: 588, endPoint y: 386, distance: 22.4
click at [595, 407] on button "Lên hàng" at bounding box center [631, 414] width 85 height 24
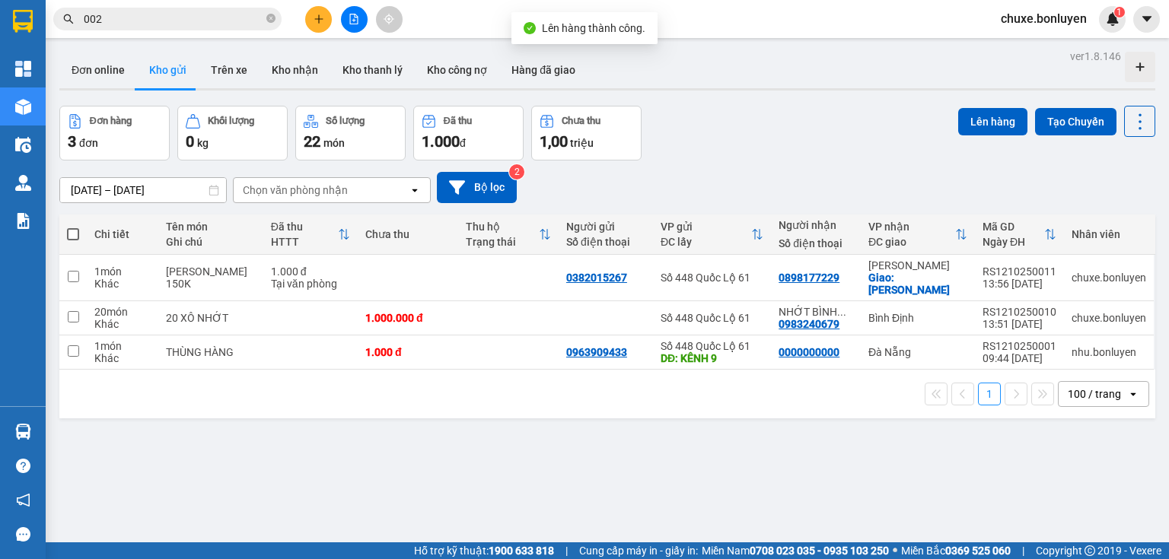
click at [298, 19] on div at bounding box center [354, 19] width 114 height 27
click at [314, 18] on icon "plus" at bounding box center [319, 19] width 11 height 11
click at [347, 61] on div "Tạo đơn hàng" at bounding box center [379, 57] width 66 height 17
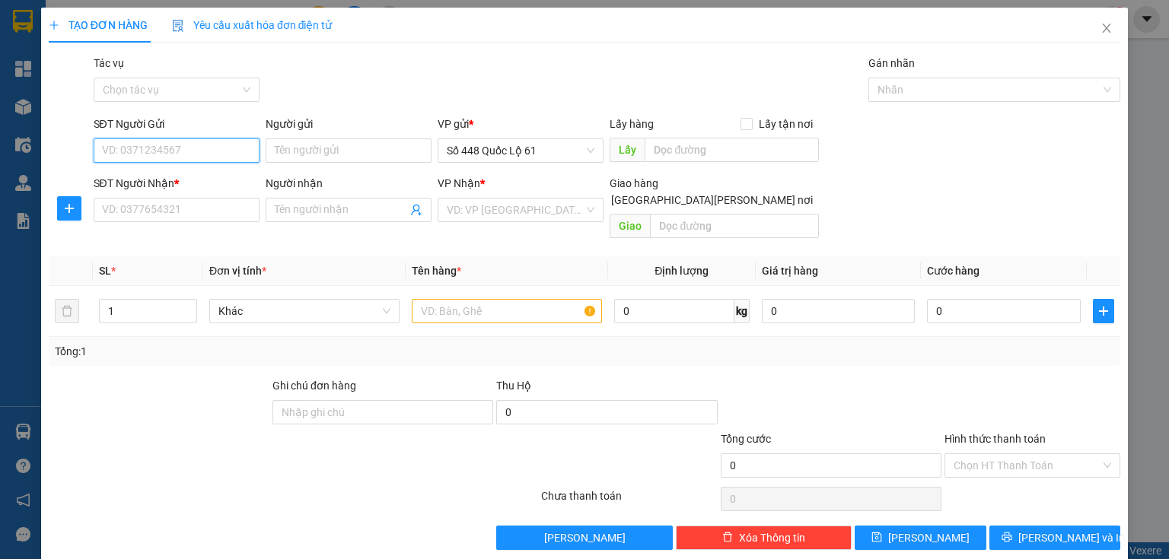
click at [169, 144] on input "SĐT Người Gửi" at bounding box center [177, 151] width 166 height 24
click at [151, 186] on div "0939514545" at bounding box center [175, 181] width 146 height 17
type input "0939514545"
type input "TÂN HIỆP"
type input "000000000000"
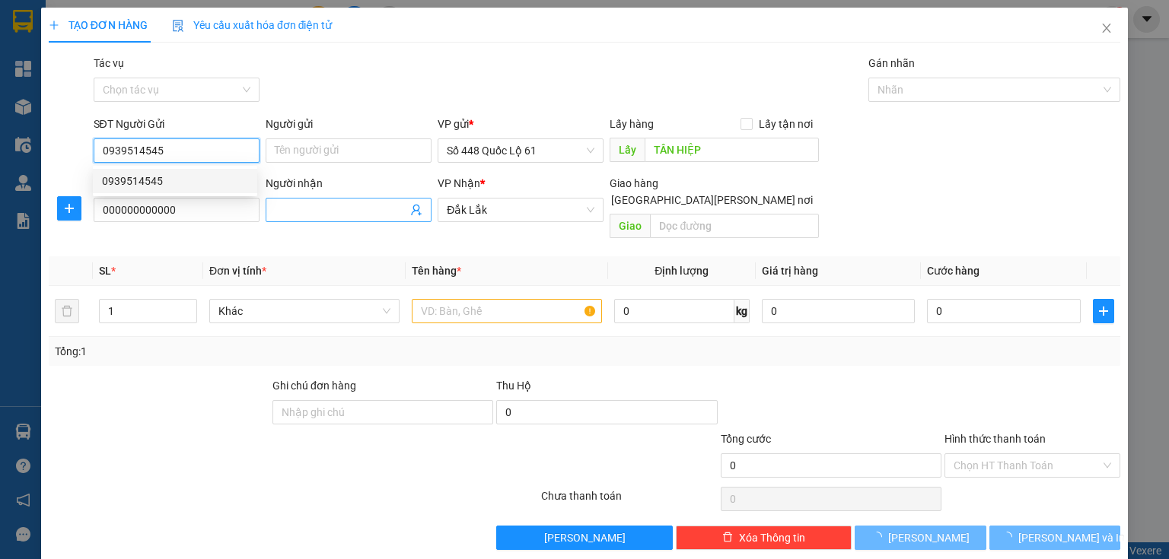
type input "1.000"
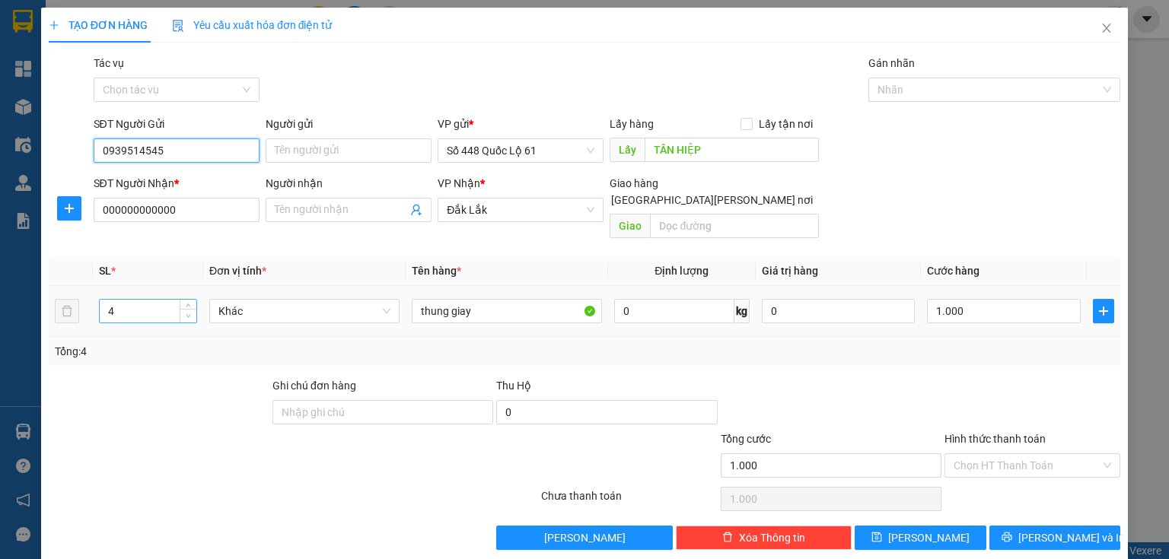
type input "0939514545"
click at [187, 314] on icon "down" at bounding box center [188, 316] width 5 height 5
type input "2"
click at [187, 314] on icon "down" at bounding box center [188, 316] width 5 height 5
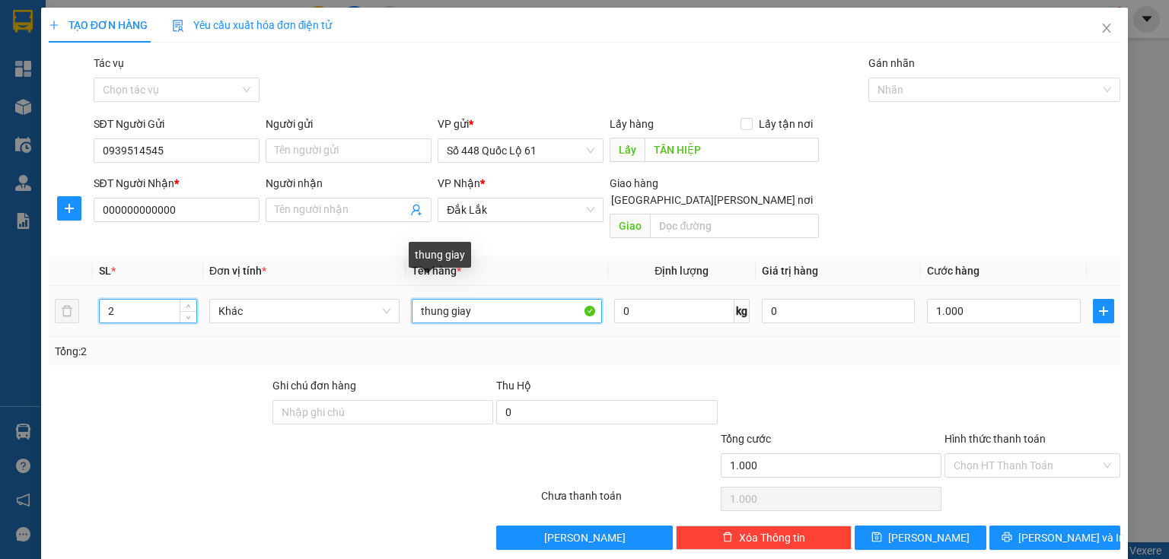
click at [491, 299] on input "thung giay" at bounding box center [507, 311] width 190 height 24
type input "0"
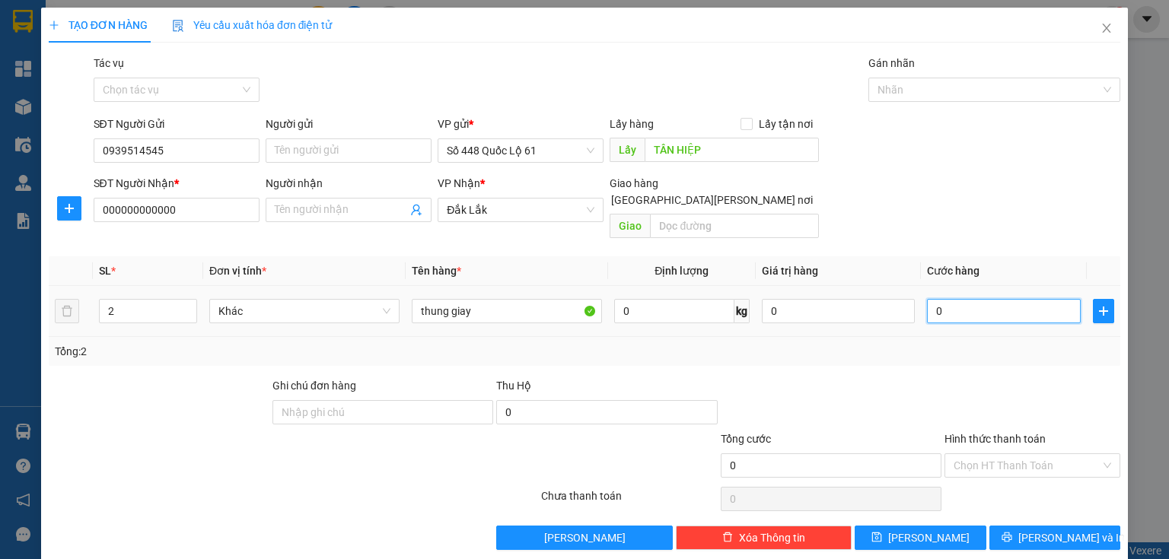
click at [996, 299] on input "0" at bounding box center [1004, 311] width 154 height 24
type input "3"
type input "30"
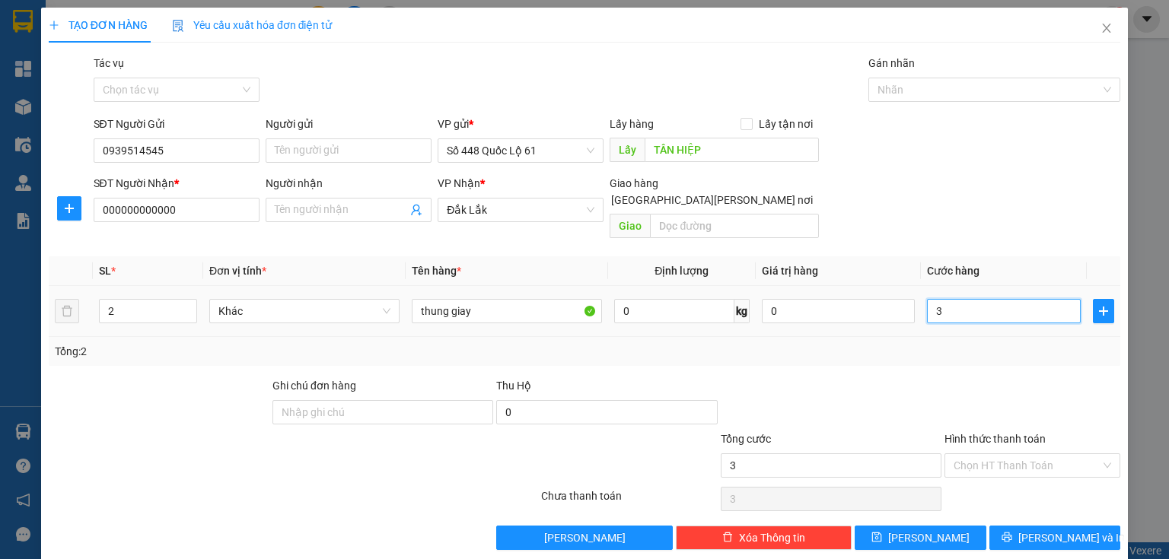
type input "30"
type input "300"
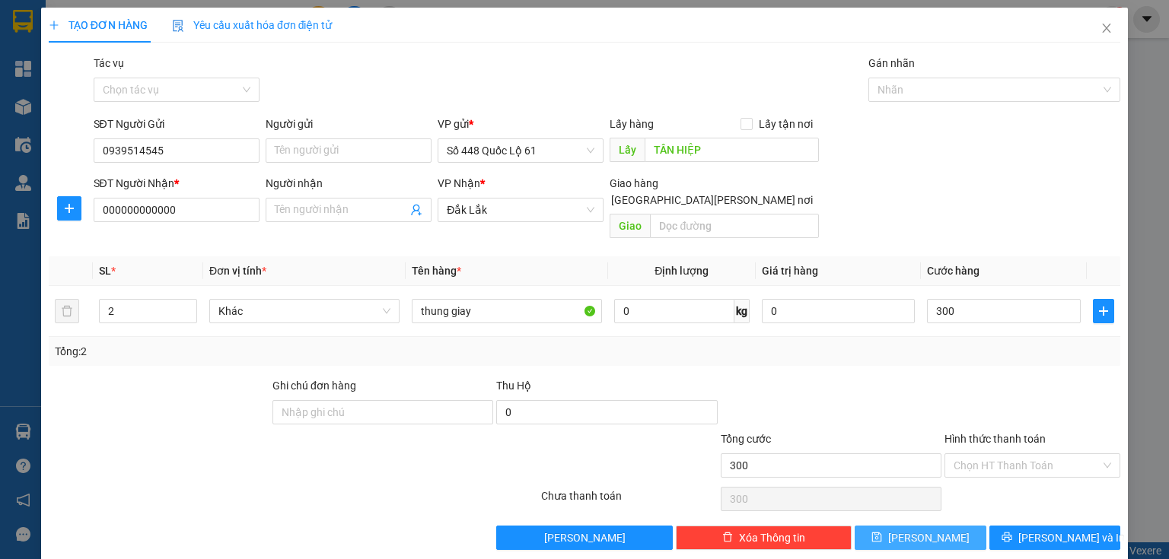
type input "300.000"
click at [926, 530] on span "[PERSON_NAME]" at bounding box center [928, 538] width 81 height 17
type input "0"
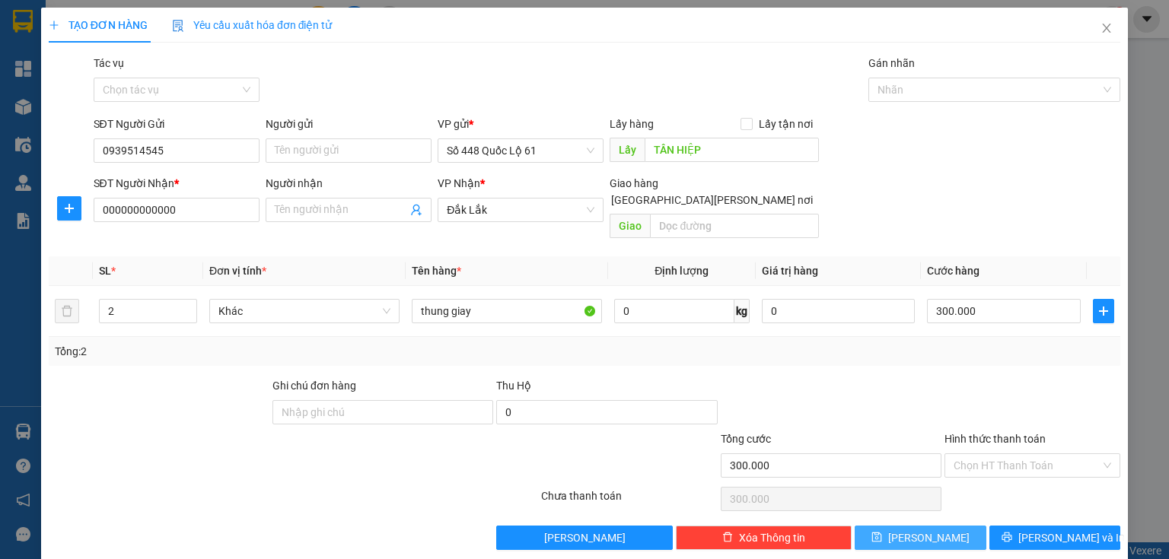
type input "0"
